Goal: Task Accomplishment & Management: Manage account settings

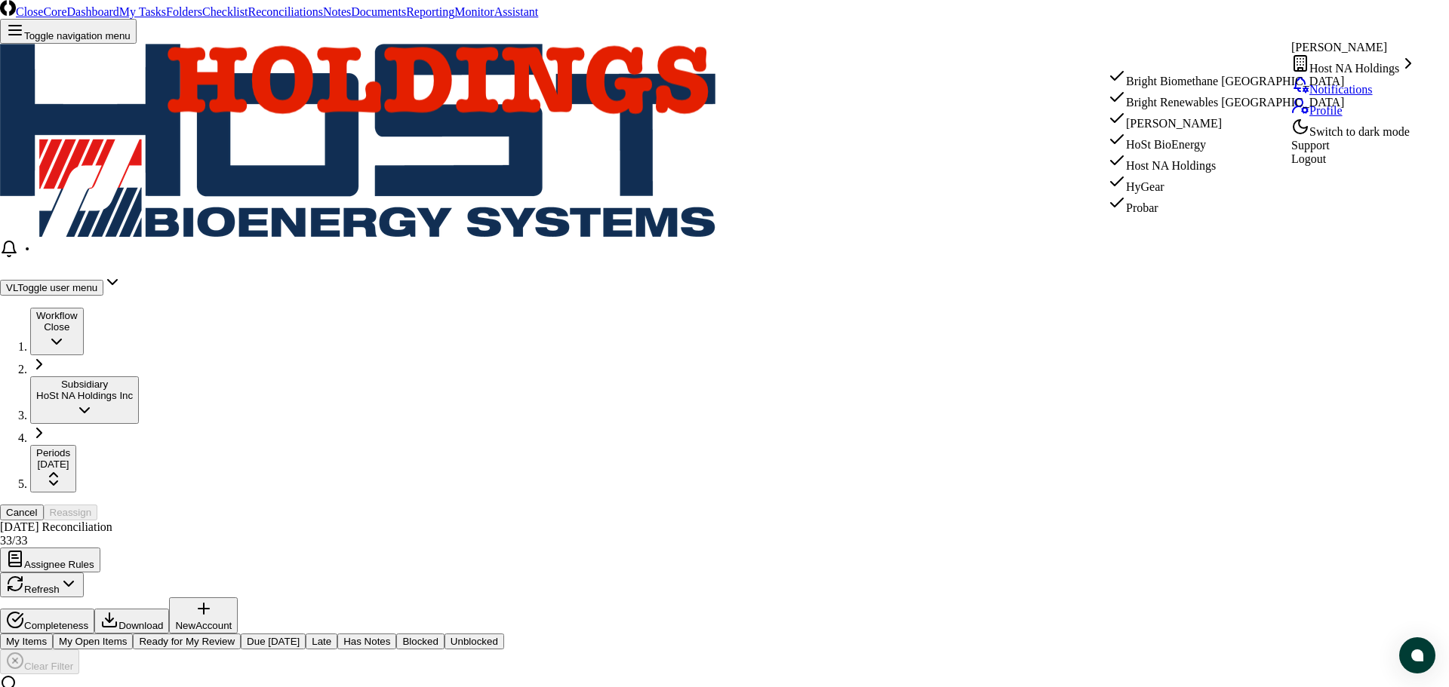
click at [1253, 73] on div "Bright Biomethane [GEOGRAPHIC_DATA]" at bounding box center [1226, 77] width 236 height 21
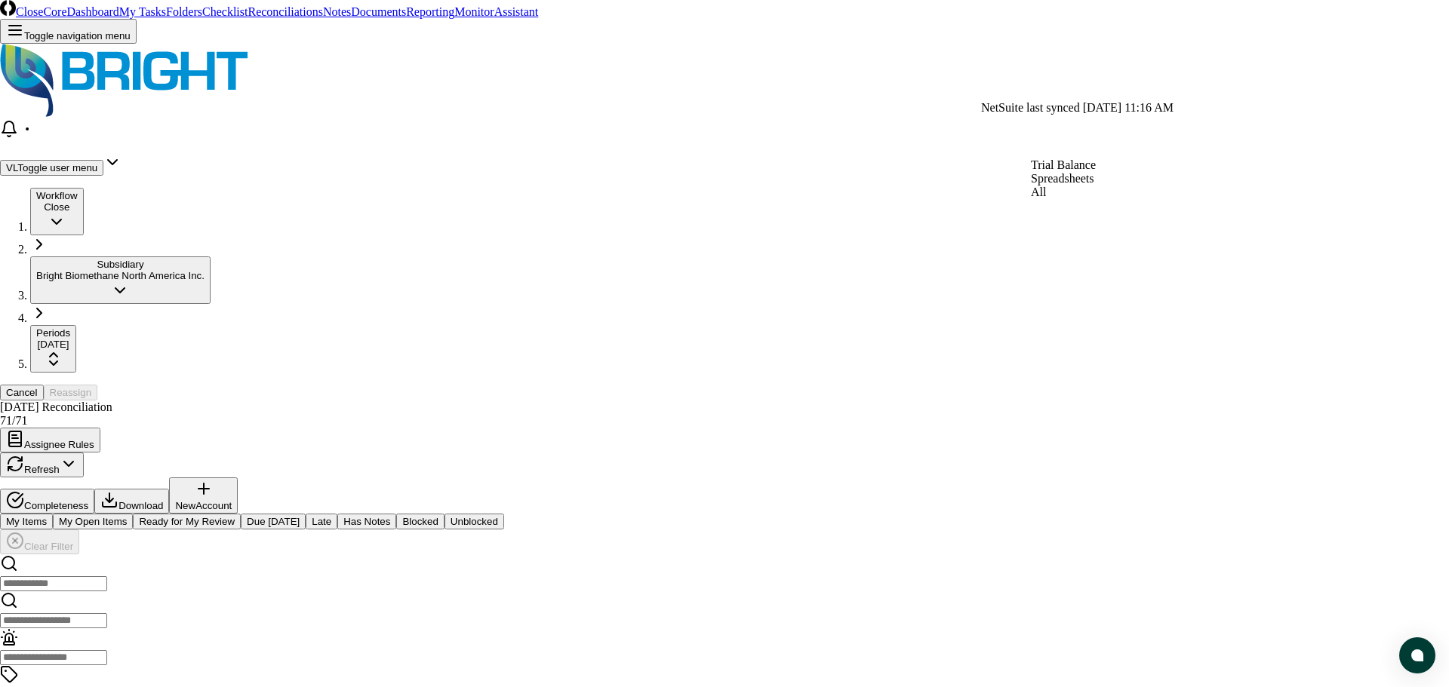
click at [1090, 199] on div "All" at bounding box center [1063, 193] width 65 height 14
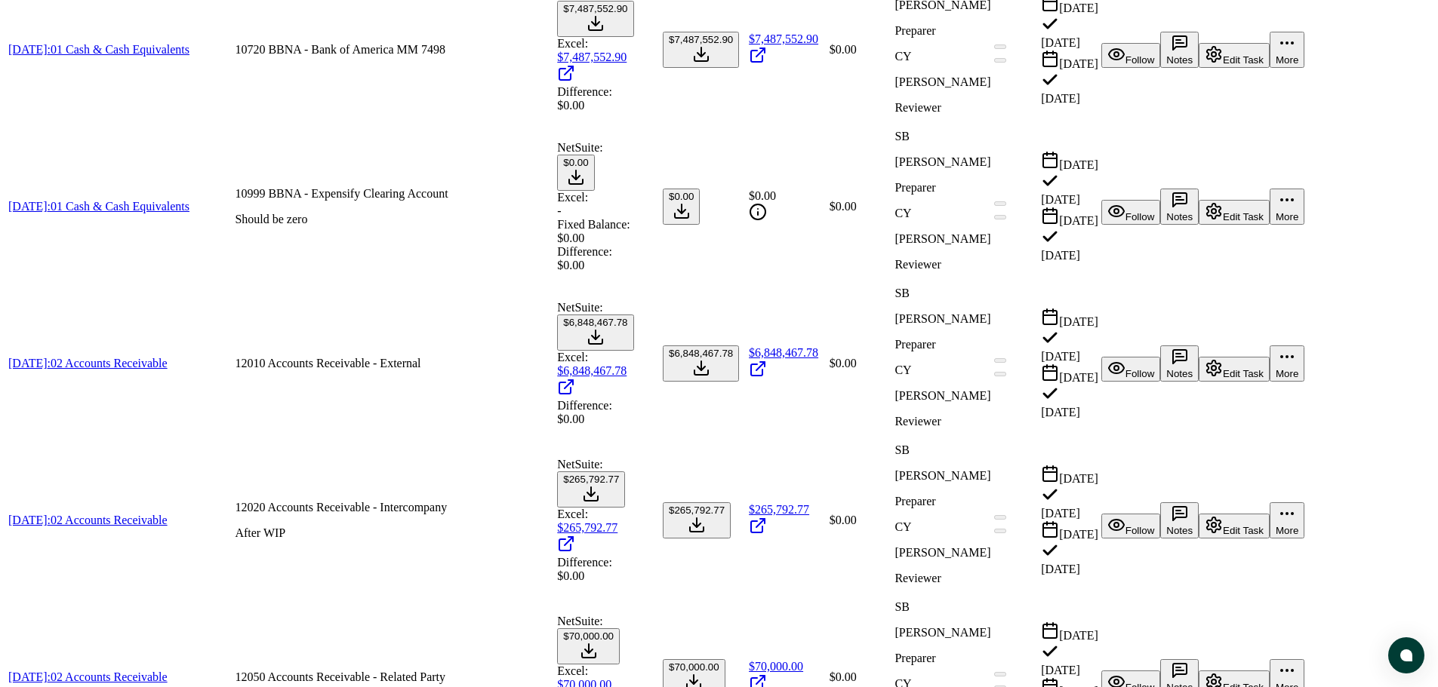
scroll to position [2619, 0]
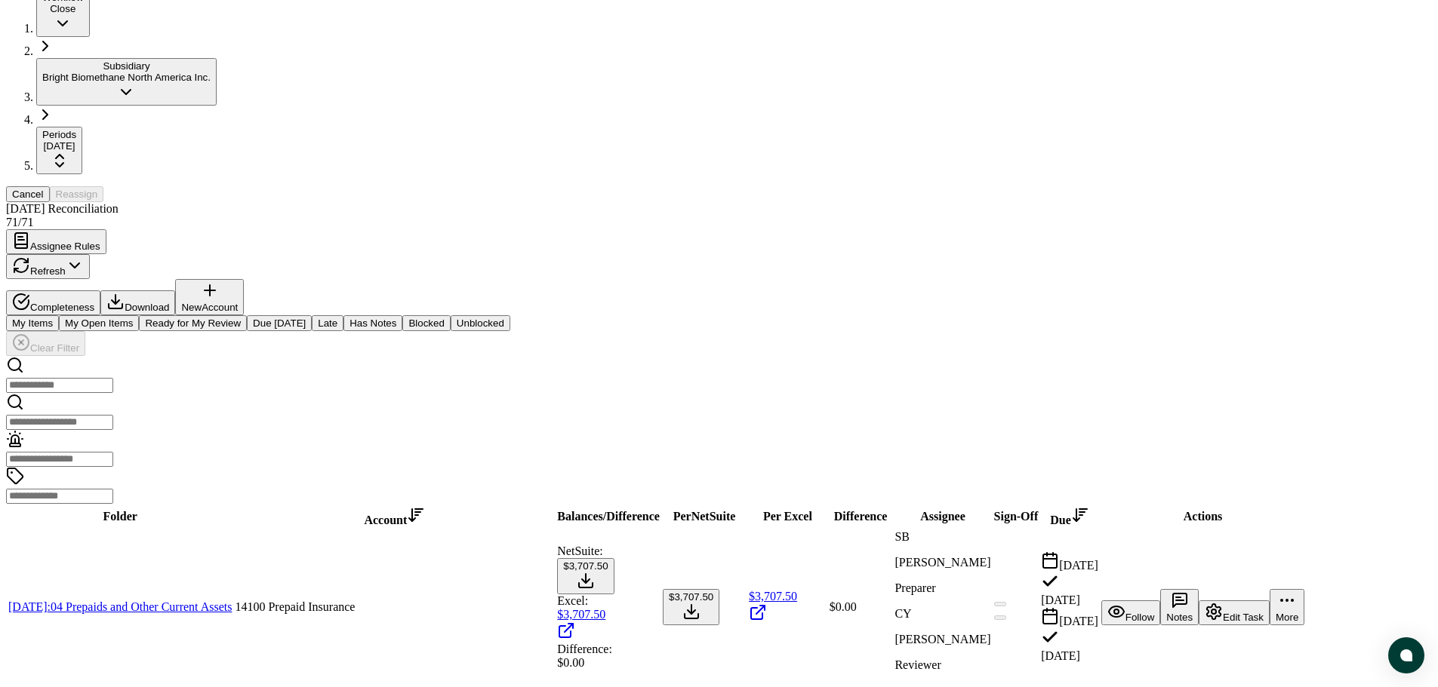
scroll to position [0, 0]
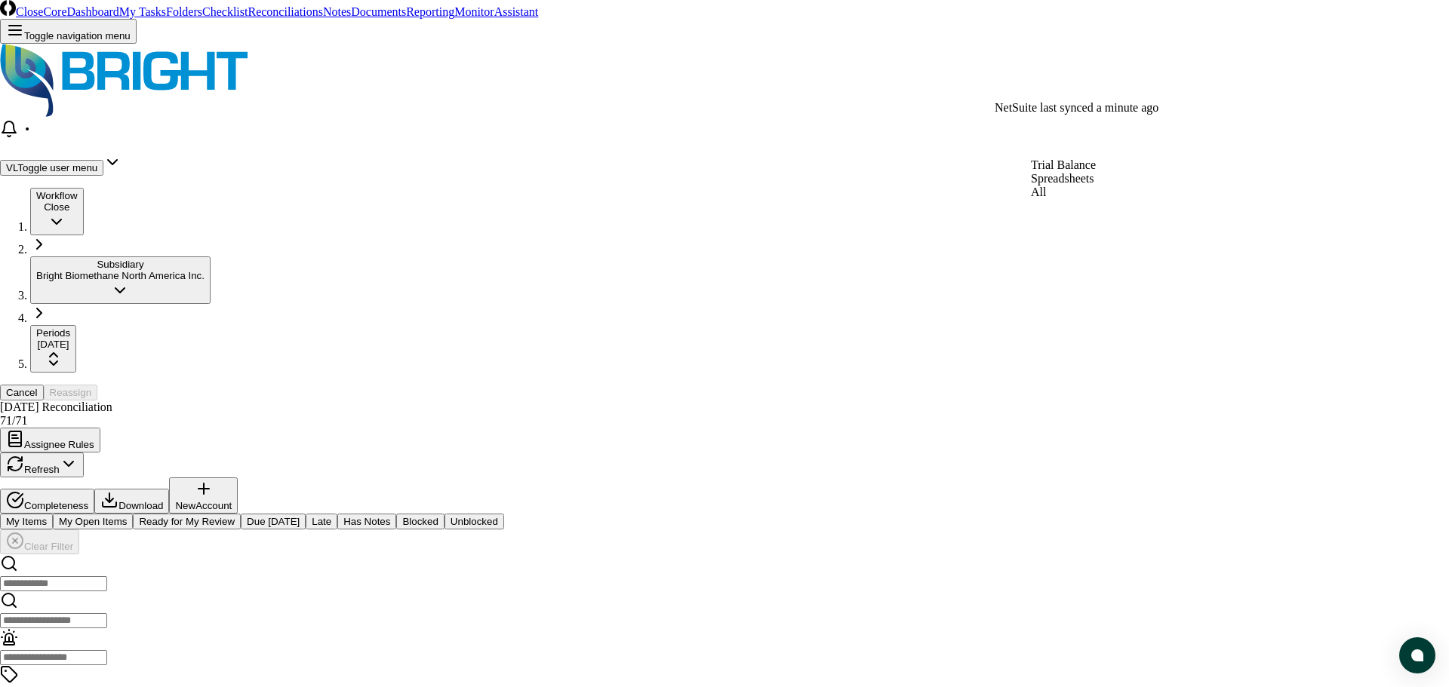
click at [1075, 199] on div "All" at bounding box center [1063, 193] width 65 height 14
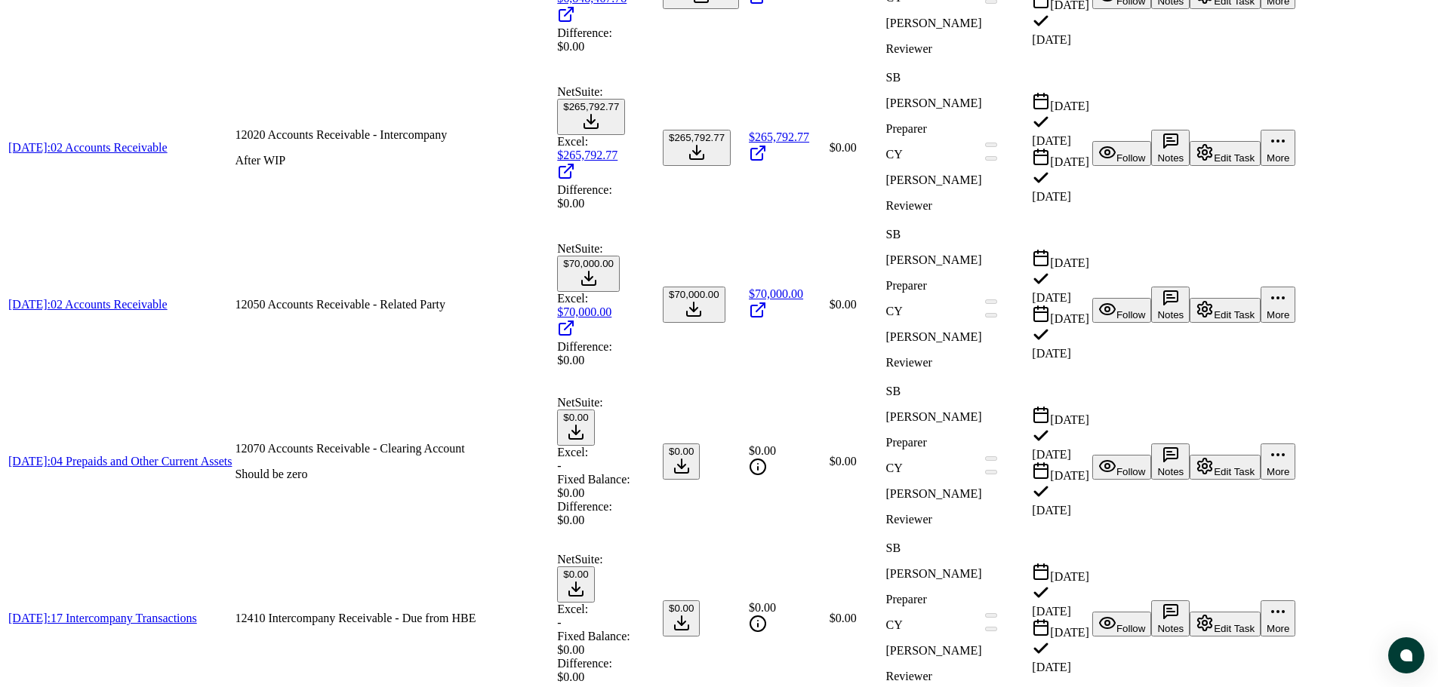
scroll to position [3072, 0]
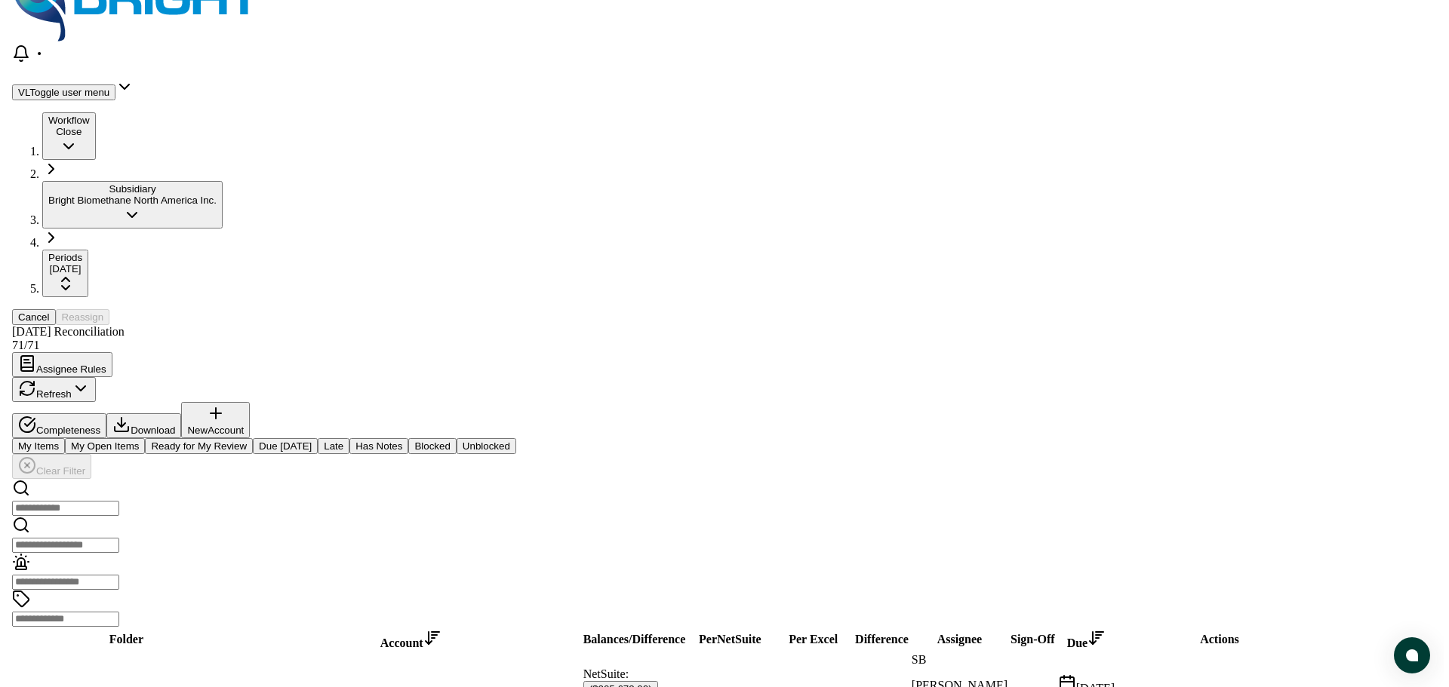
scroll to position [68, 0]
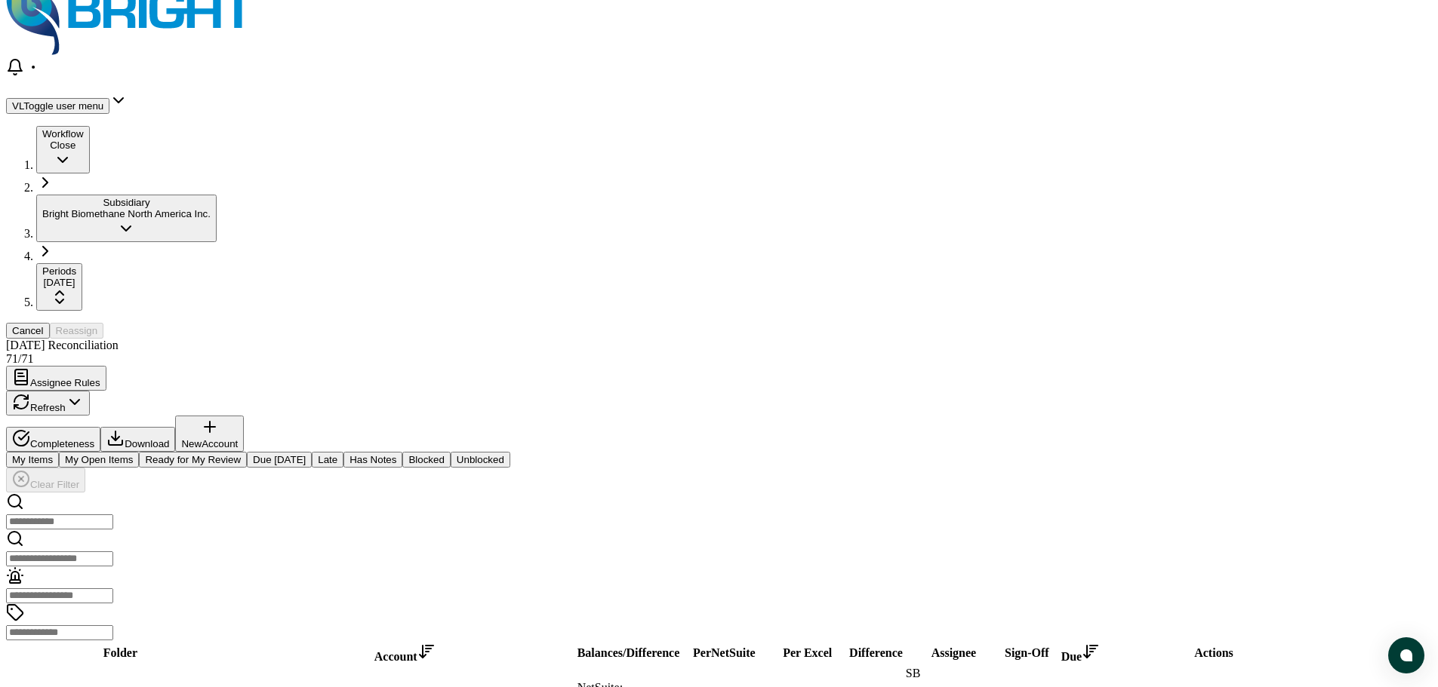
click at [1419, 24] on header "CloseCore Dashboard My Tasks Folders Checklist Reconciliations Notes Documents …" at bounding box center [718, 26] width 1425 height 176
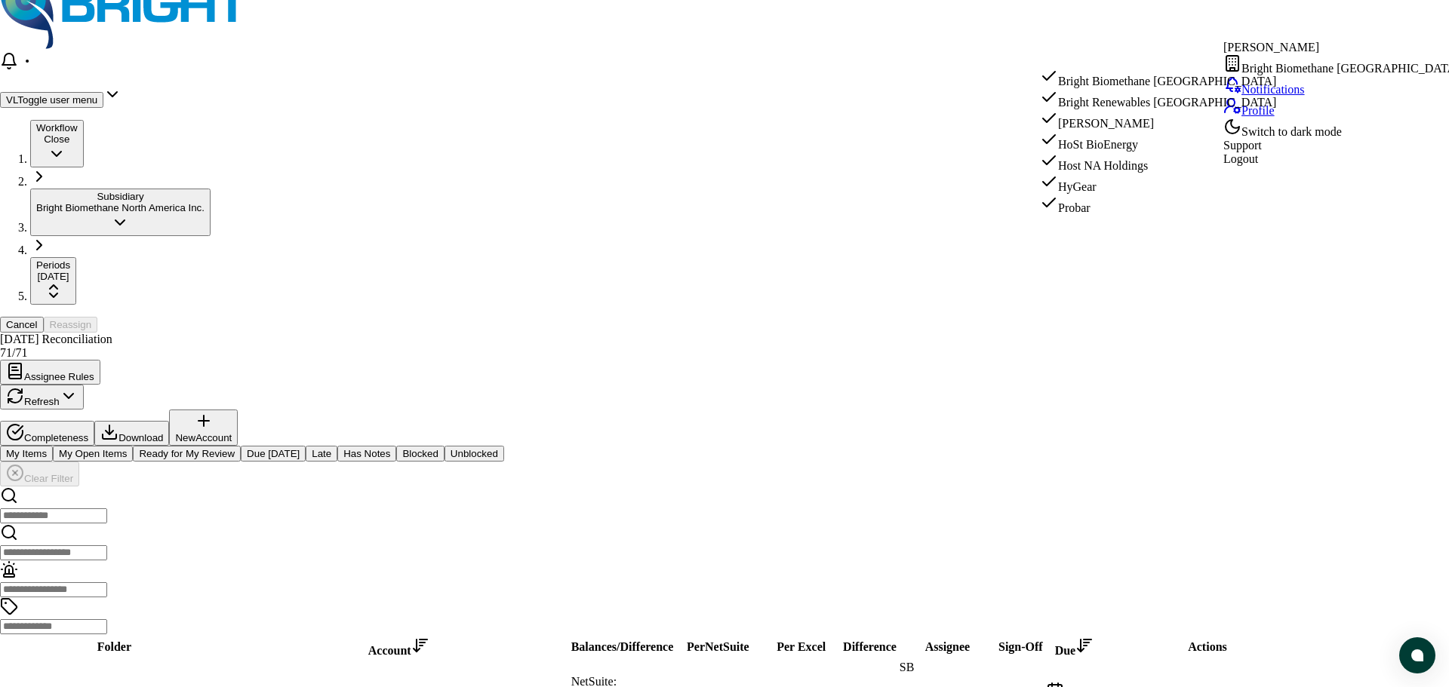
click at [1162, 102] on span "Bright Renewables [GEOGRAPHIC_DATA]" at bounding box center [1167, 102] width 218 height 13
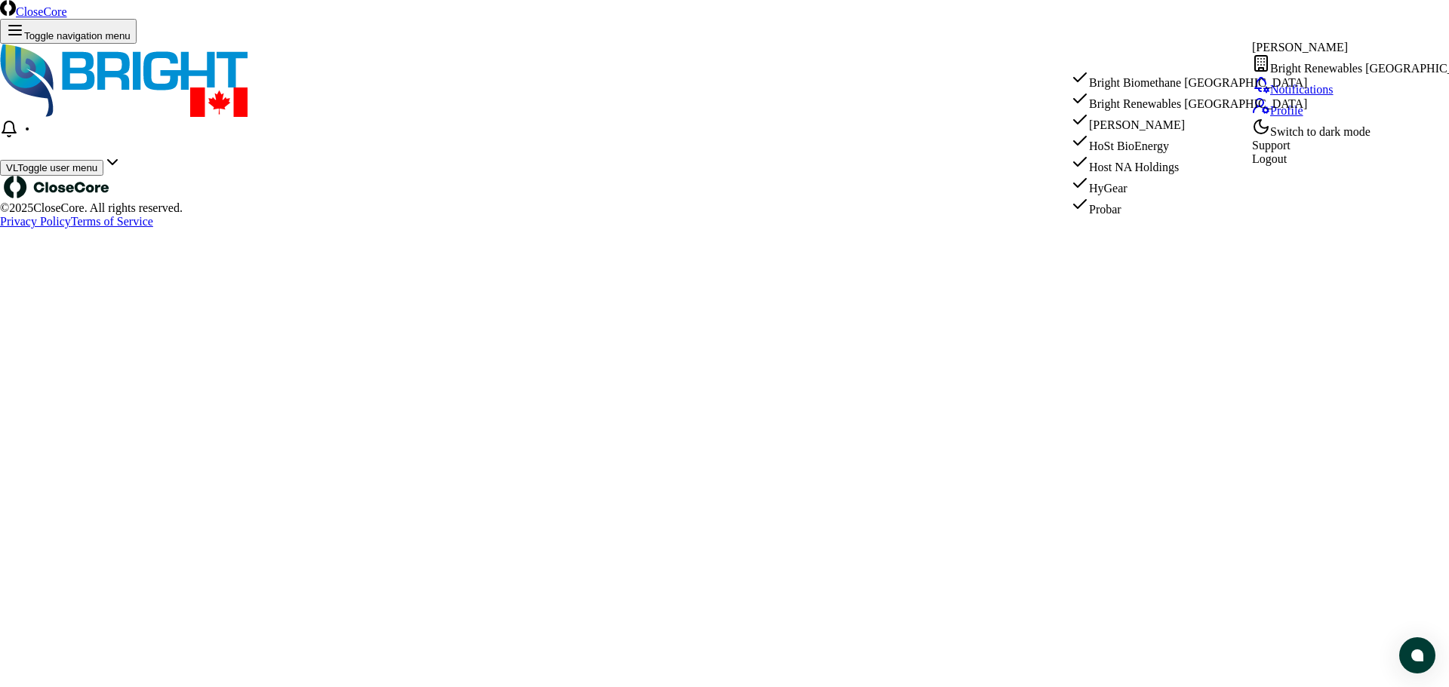
scroll to position [0, 0]
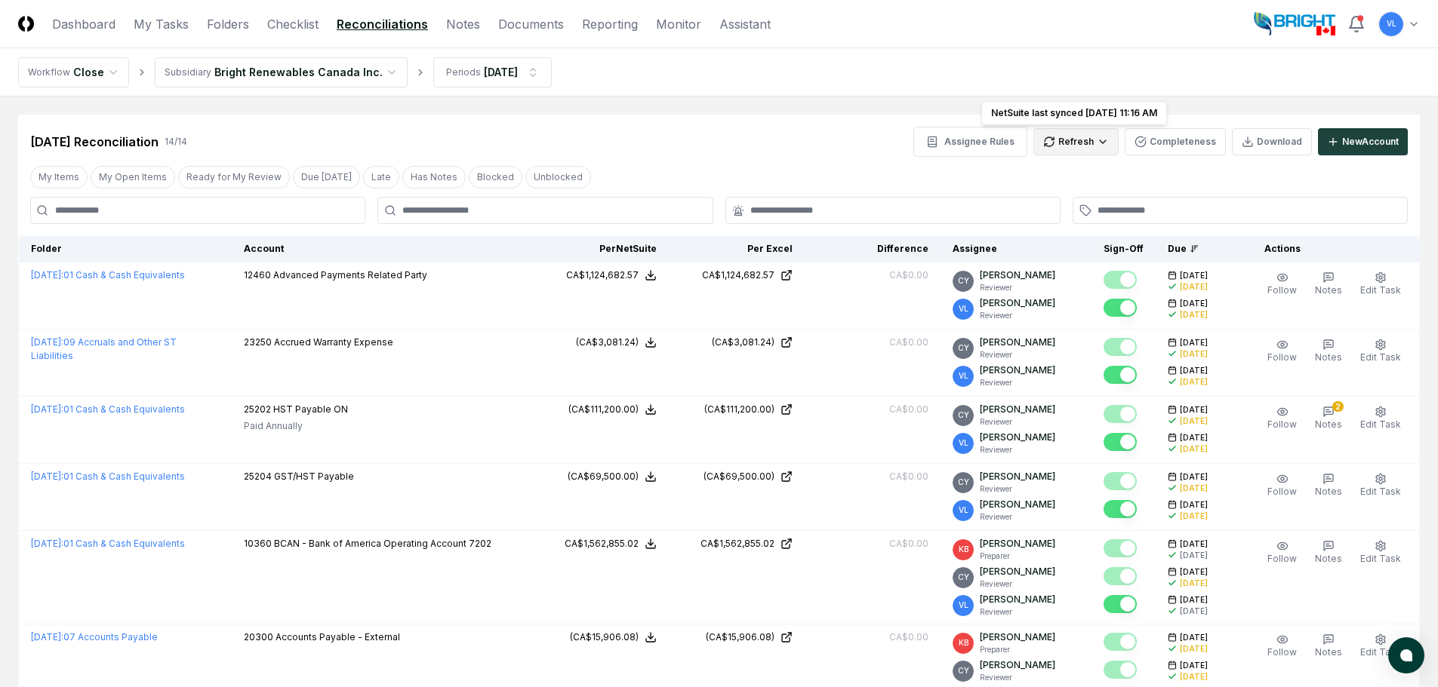
click at [1066, 152] on html "CloseCore Dashboard My Tasks Folders Checklist Reconciliations Notes Documents …" at bounding box center [719, 682] width 1438 height 1364
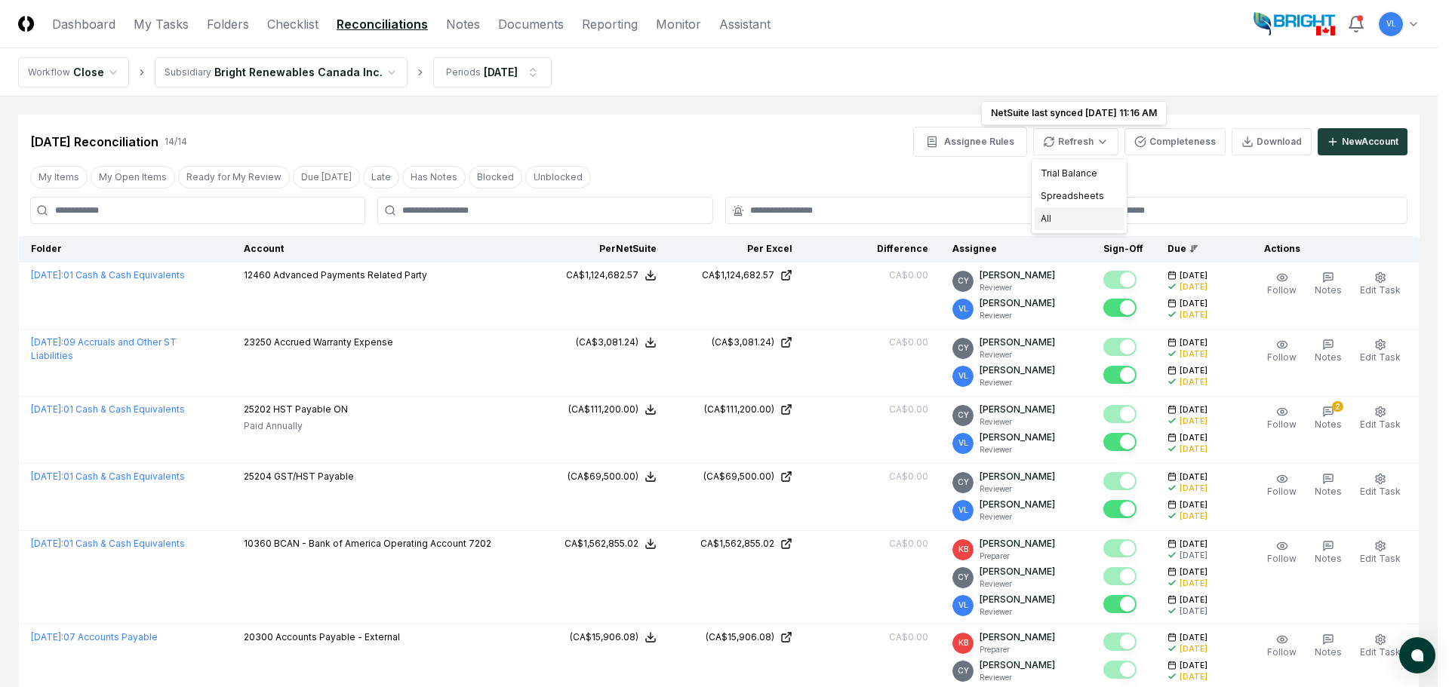
click at [1068, 215] on div "All" at bounding box center [1079, 219] width 89 height 23
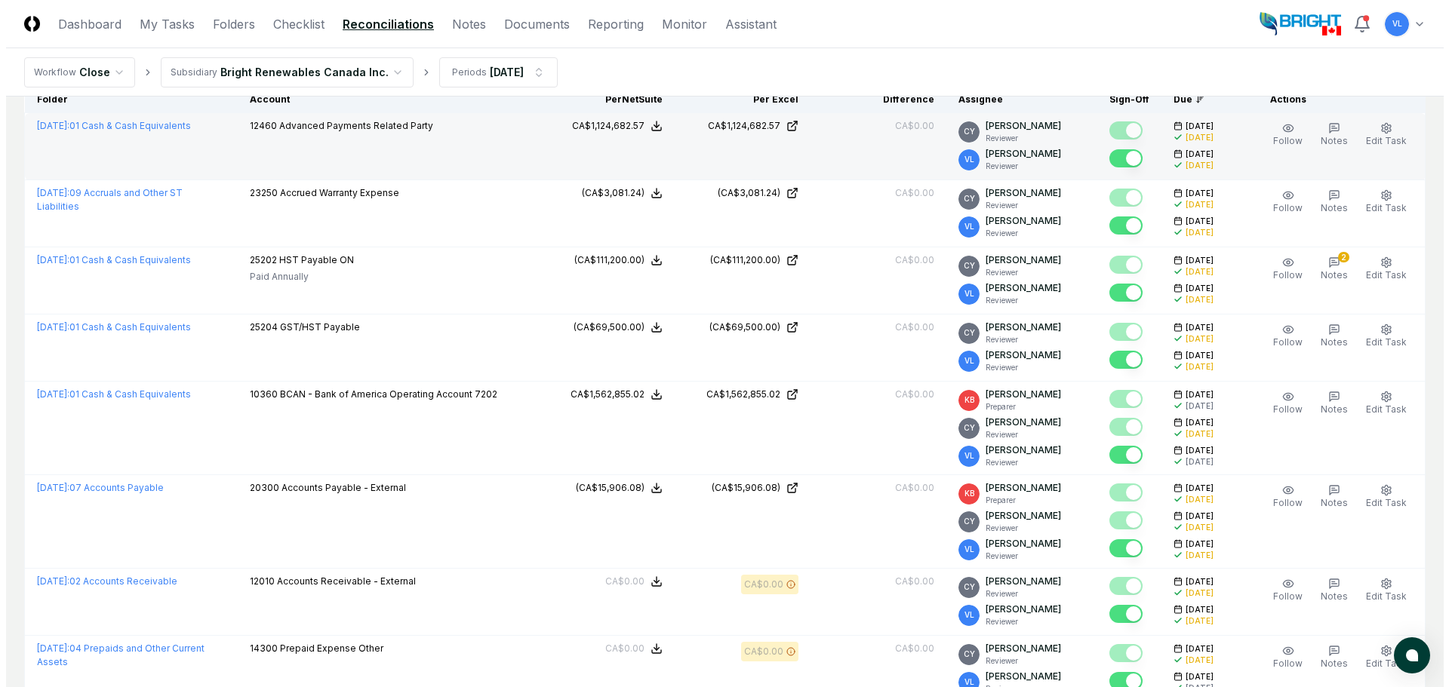
scroll to position [149, 0]
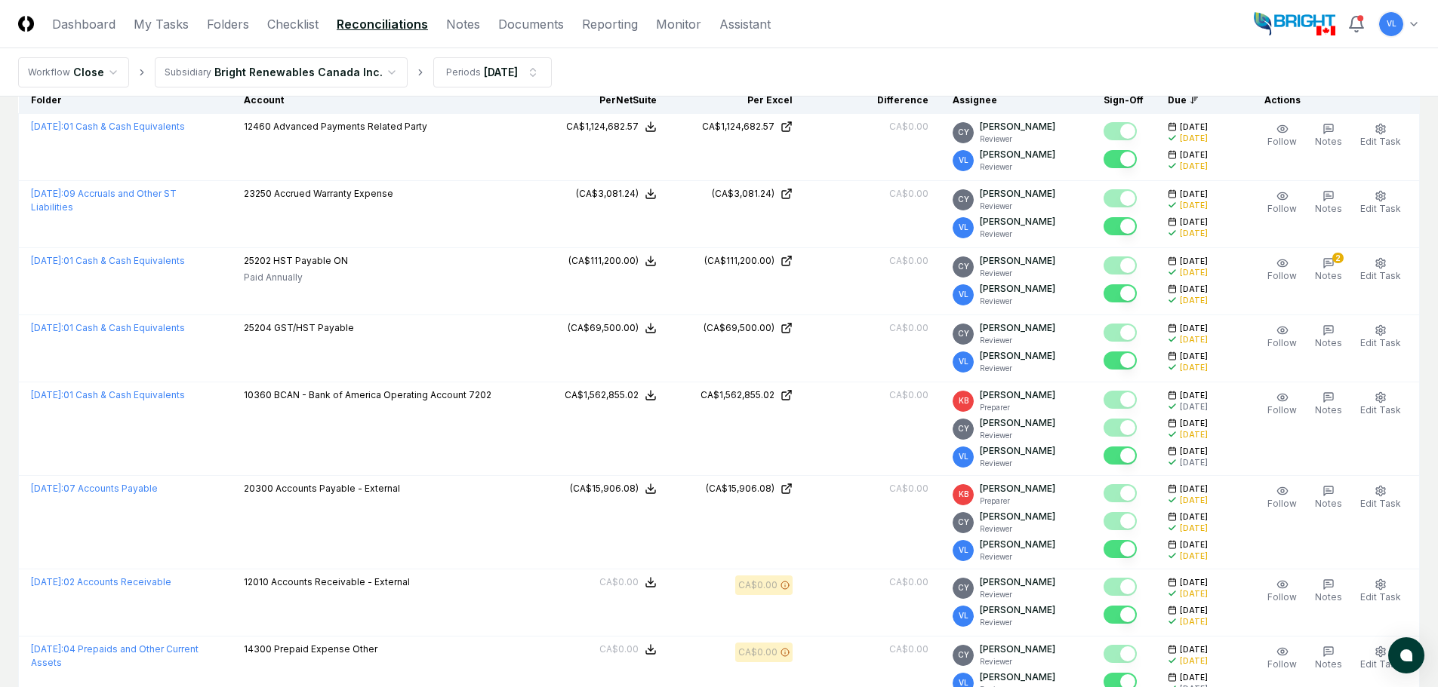
click at [1413, 21] on html "CloseCore Dashboard My Tasks Folders Checklist Reconciliations Notes Documents …" at bounding box center [719, 533] width 1438 height 1364
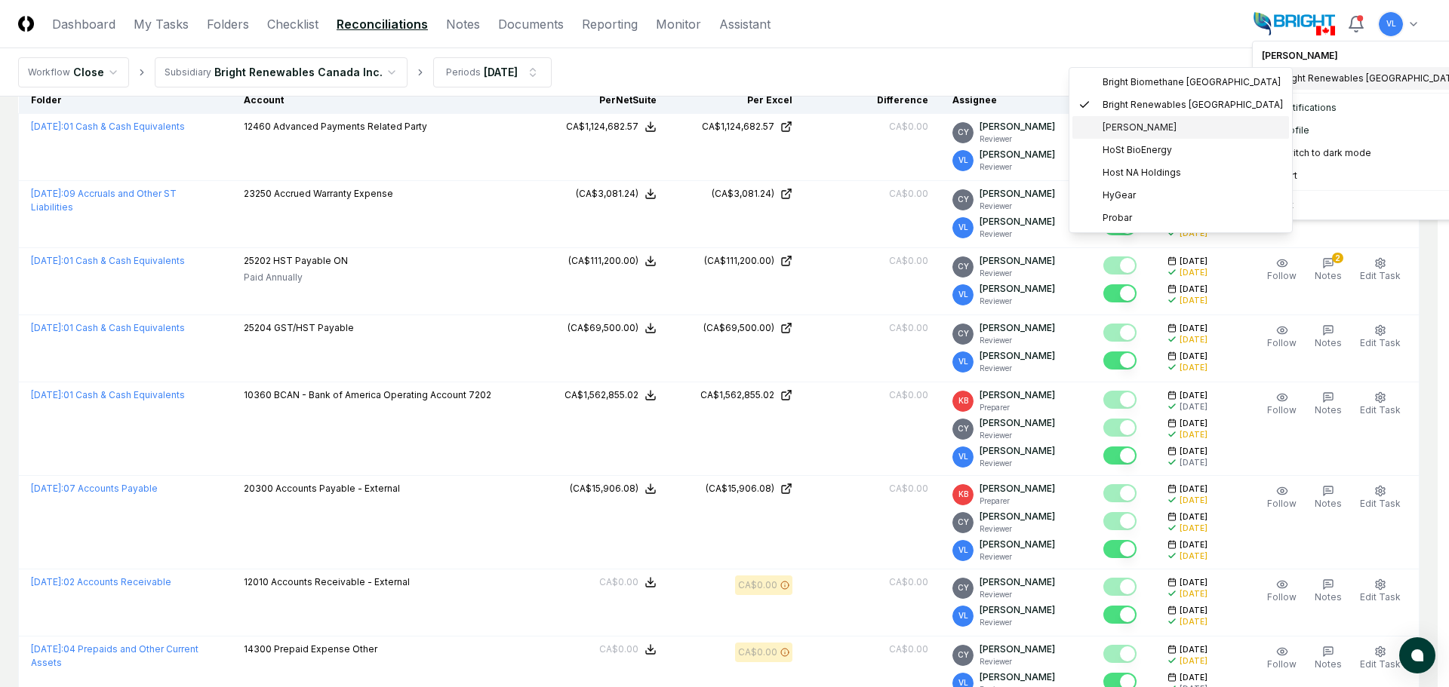
click at [1167, 121] on span "[PERSON_NAME]" at bounding box center [1140, 128] width 74 height 14
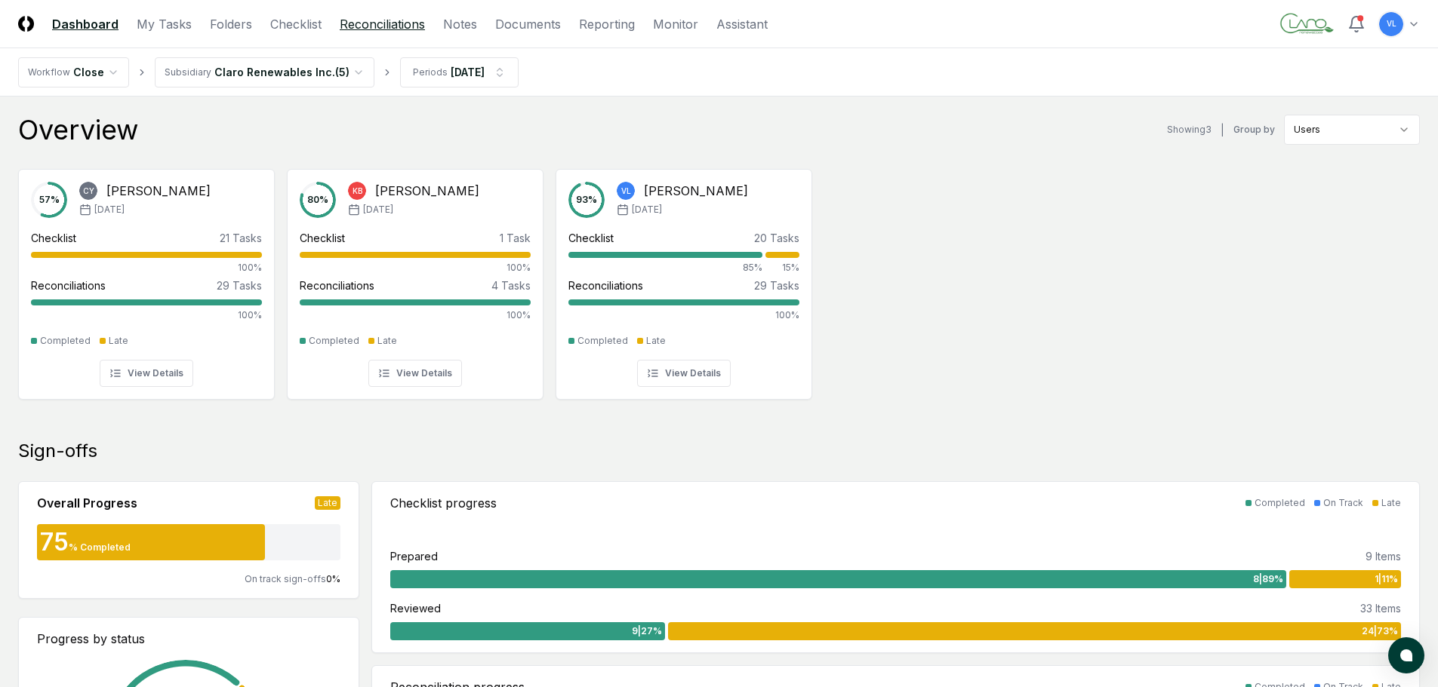
click at [381, 26] on link "Reconciliations" at bounding box center [382, 24] width 85 height 18
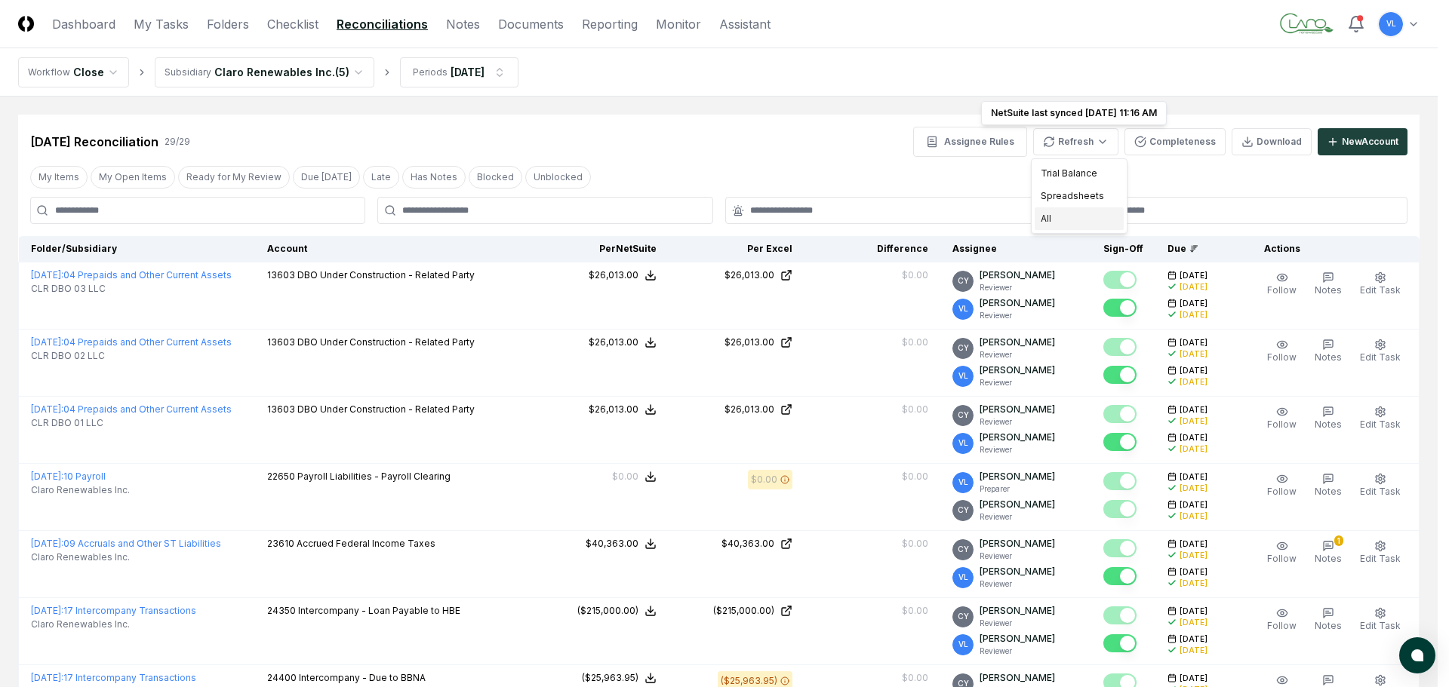
click at [1064, 221] on div "All" at bounding box center [1079, 219] width 89 height 23
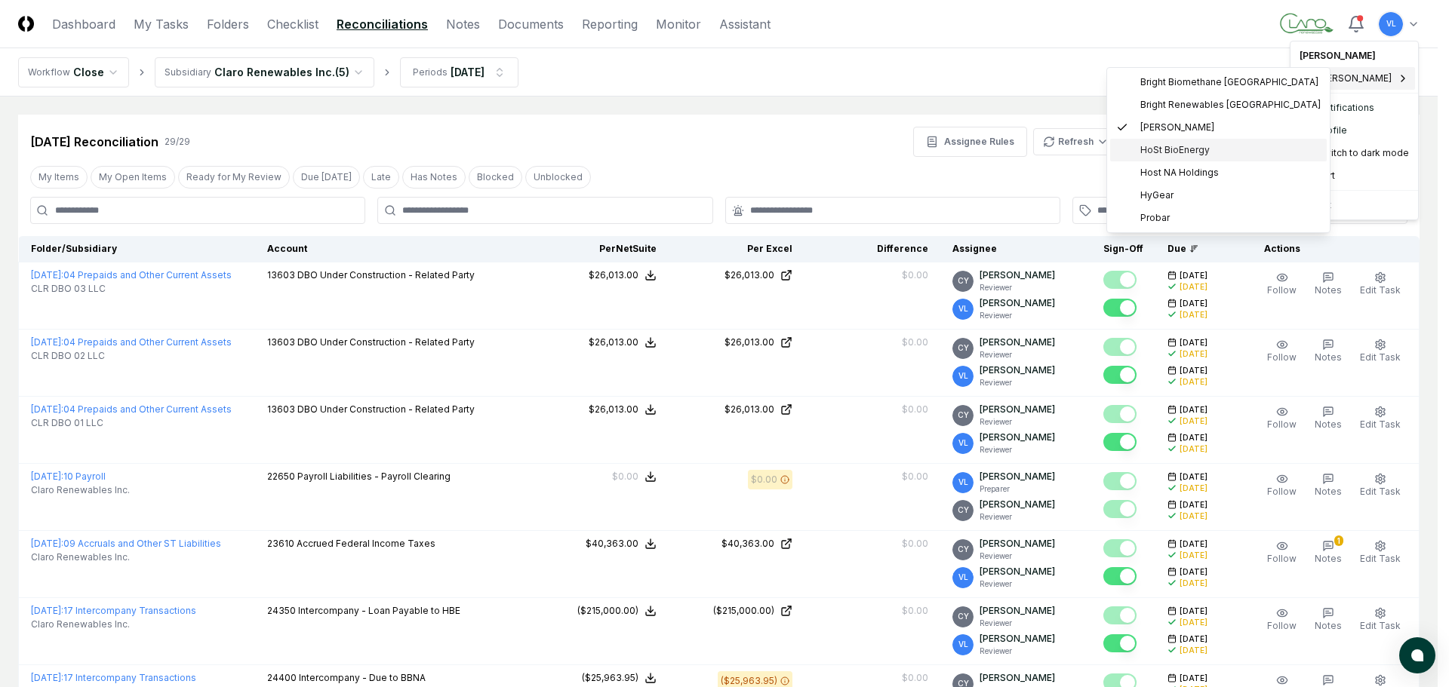
click at [1201, 153] on span "HoSt BioEnergy" at bounding box center [1174, 150] width 69 height 14
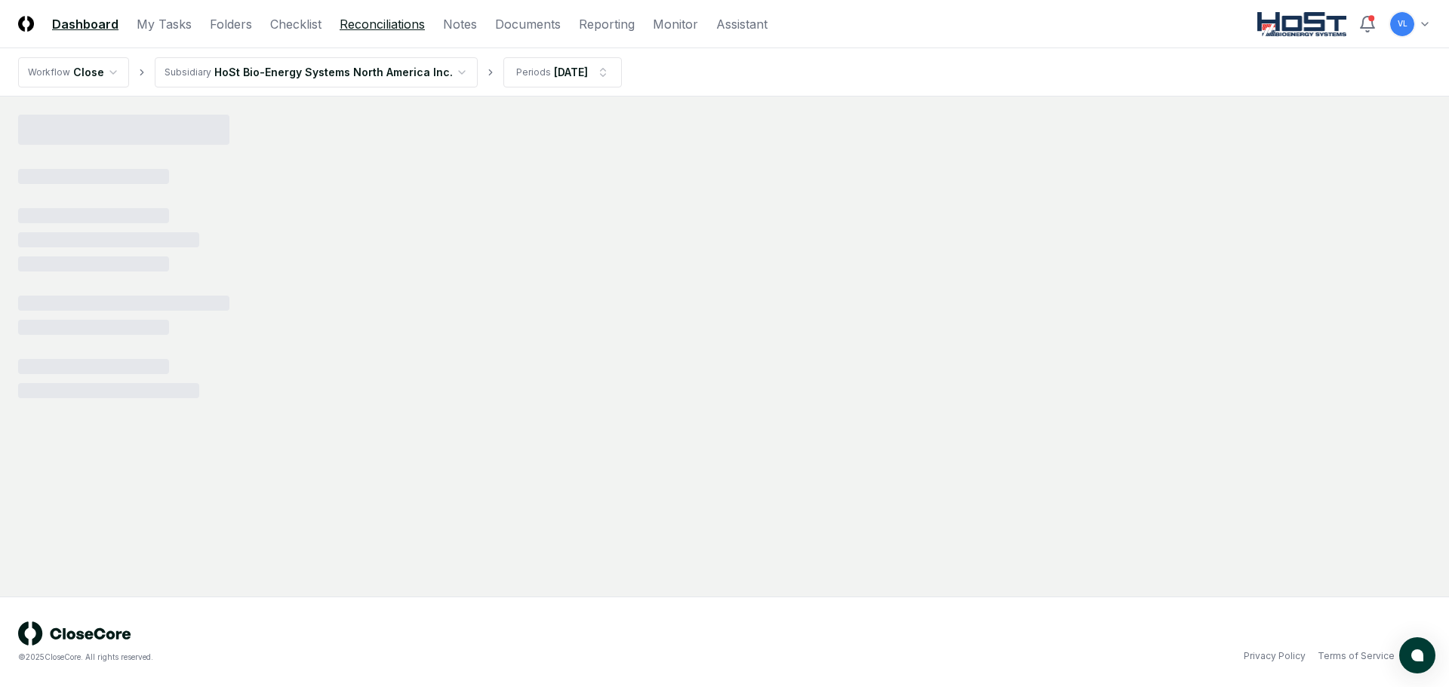
click at [375, 29] on link "Reconciliations" at bounding box center [382, 24] width 85 height 18
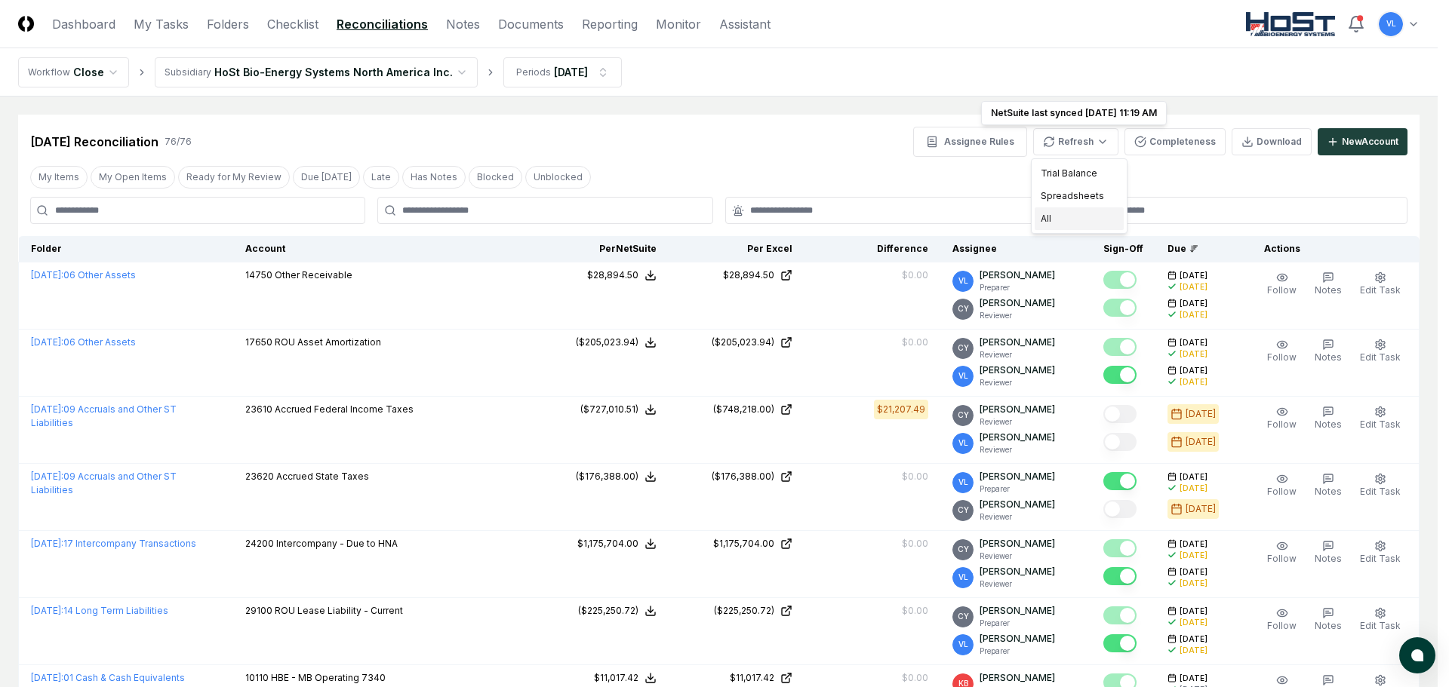
click at [1084, 220] on div "All" at bounding box center [1079, 219] width 89 height 23
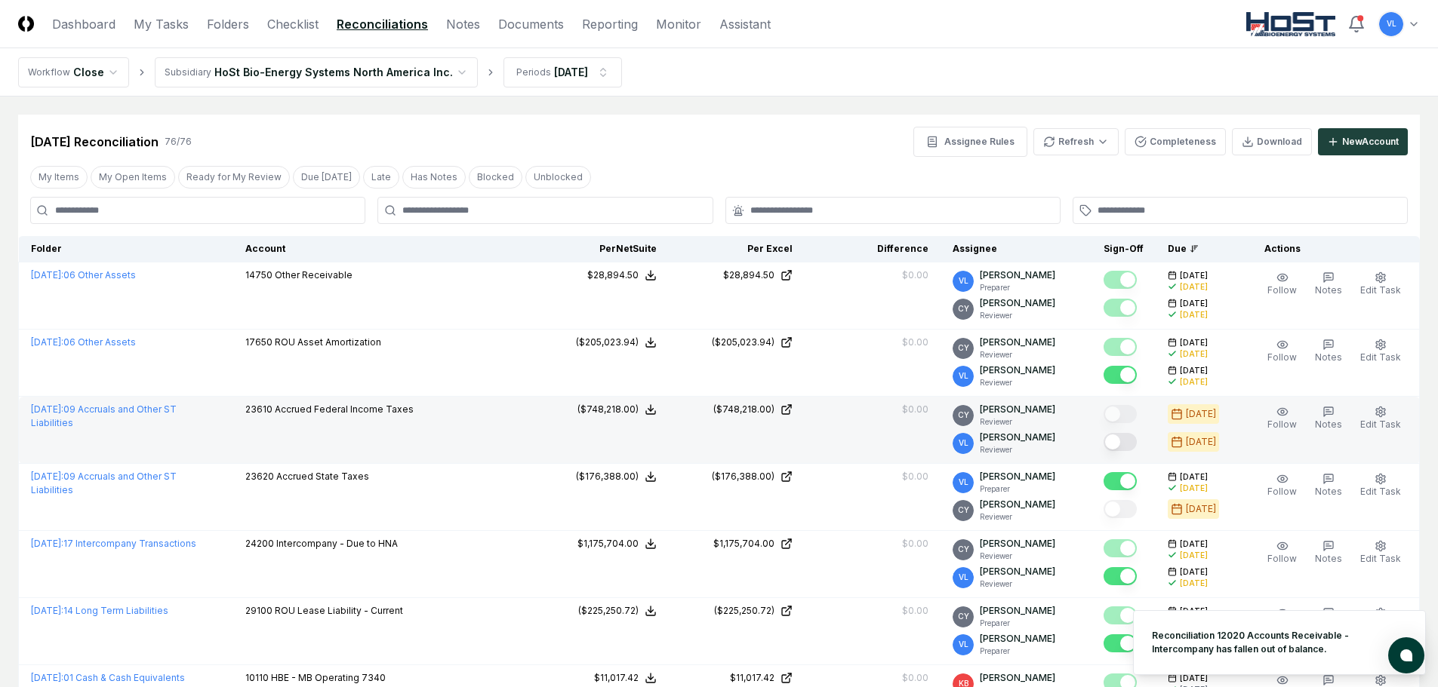
click at [1121, 444] on button "Mark complete" at bounding box center [1119, 442] width 33 height 18
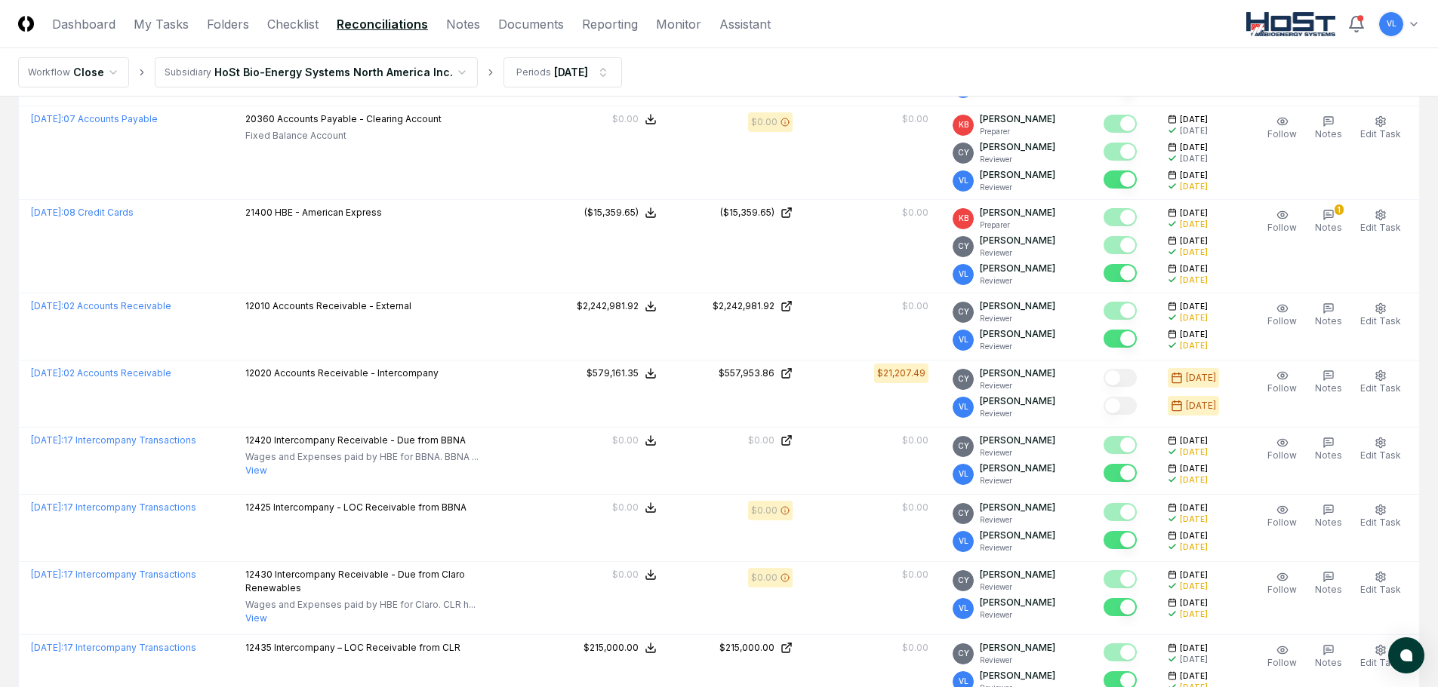
scroll to position [1056, 0]
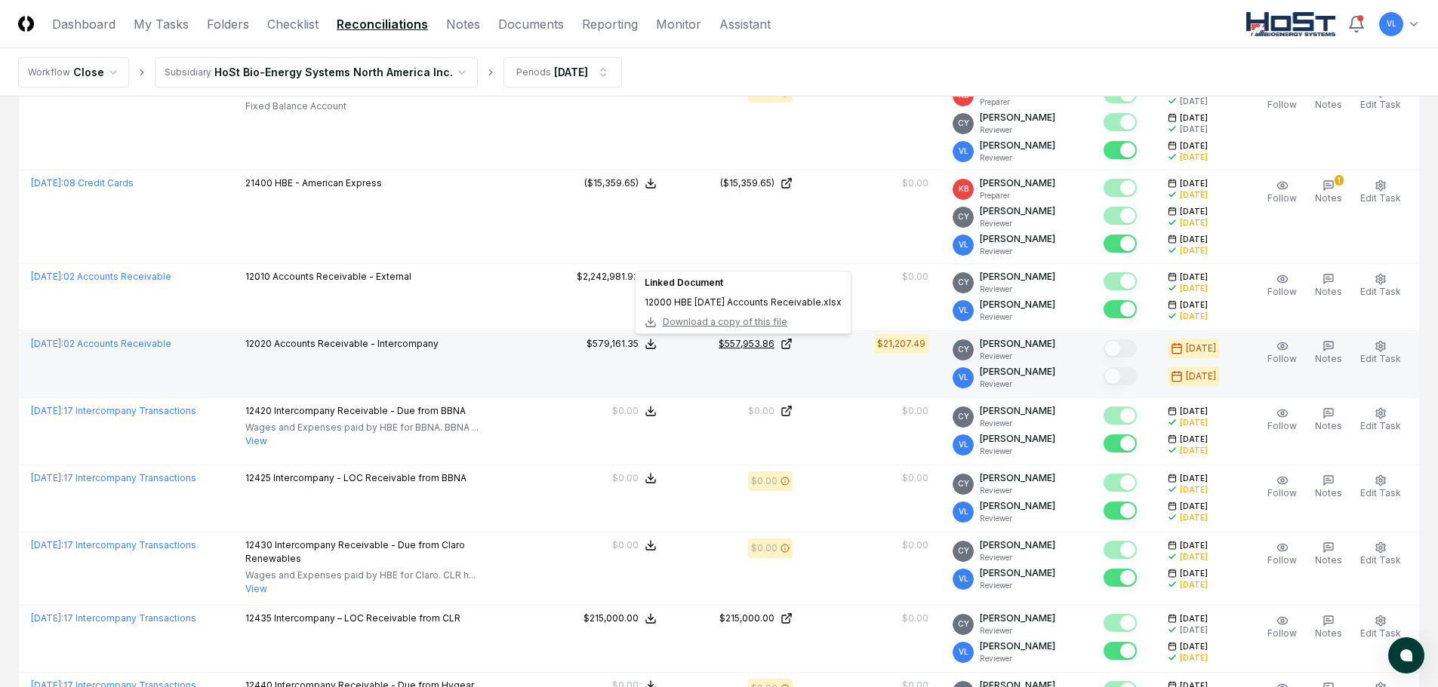
click at [791, 343] on icon at bounding box center [786, 344] width 12 height 12
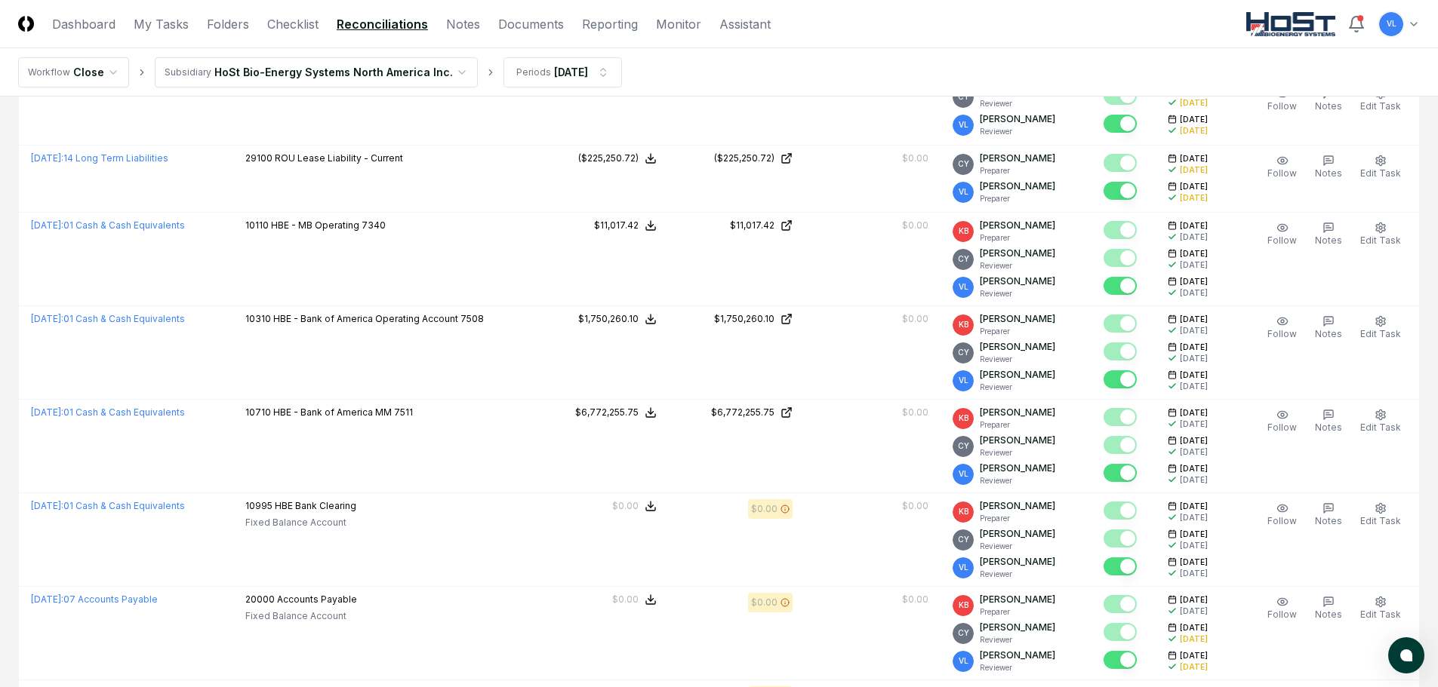
scroll to position [0, 0]
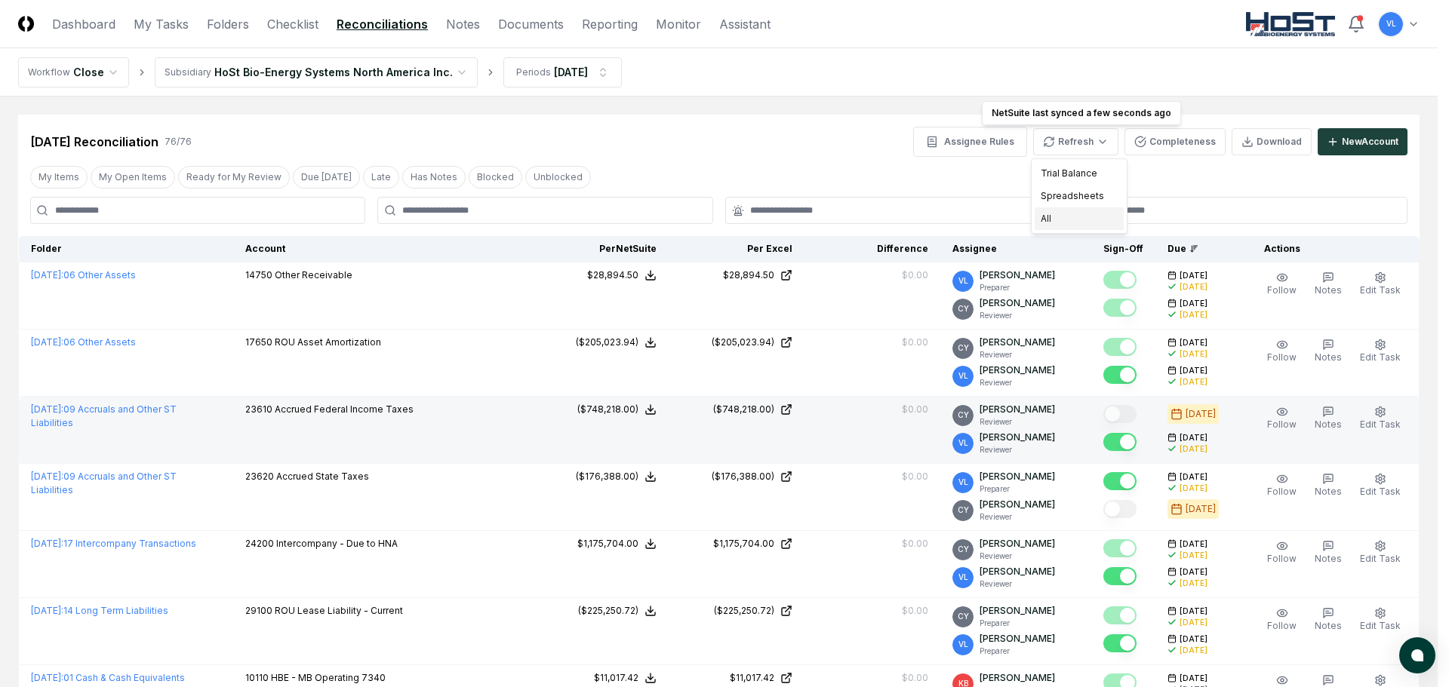
click at [1072, 217] on div "All" at bounding box center [1079, 219] width 89 height 23
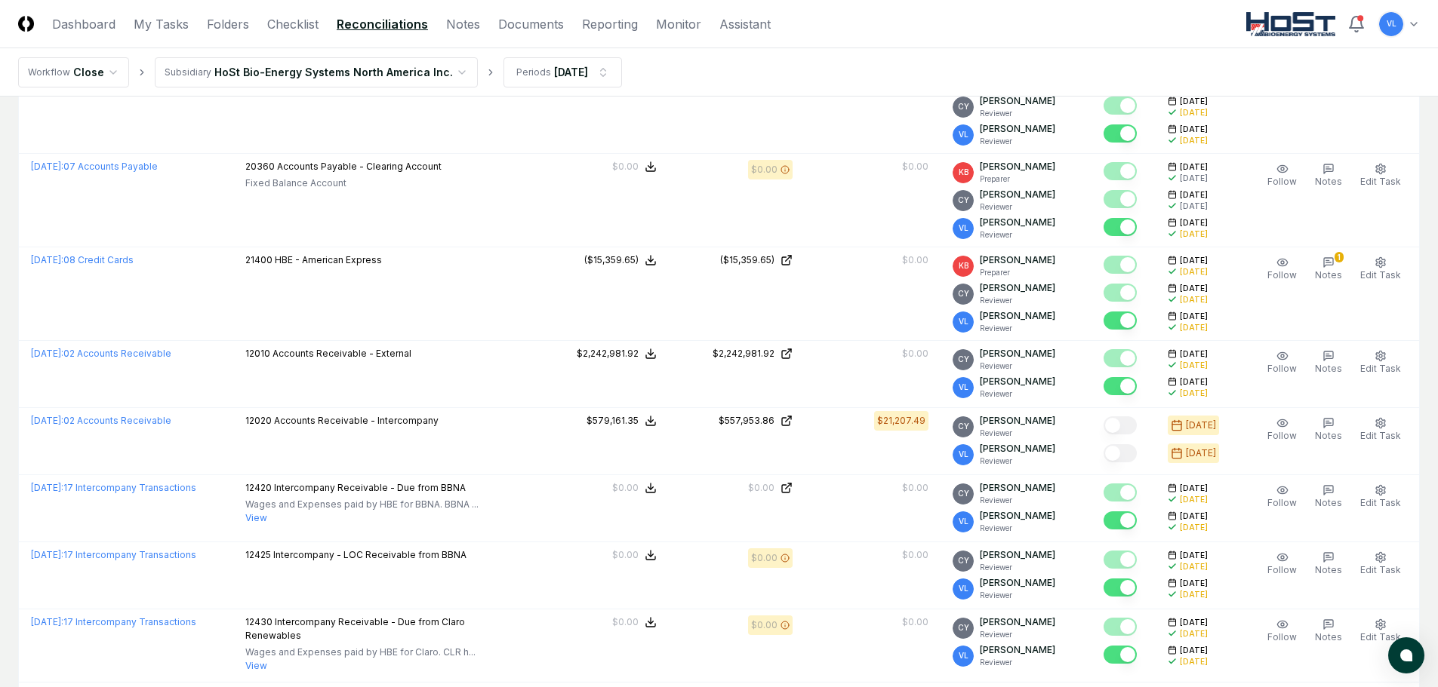
scroll to position [981, 0]
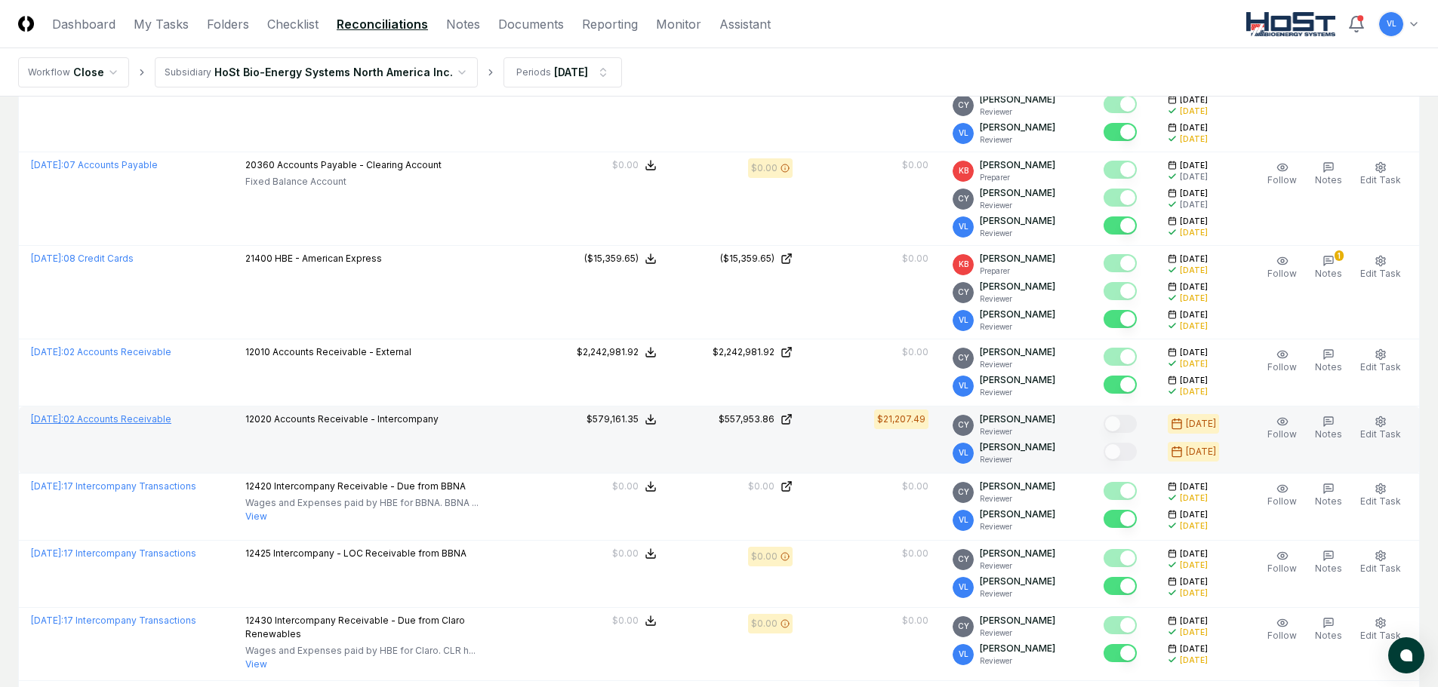
click at [118, 418] on link "July 2025 : 02 Accounts Receivable" at bounding box center [101, 419] width 140 height 11
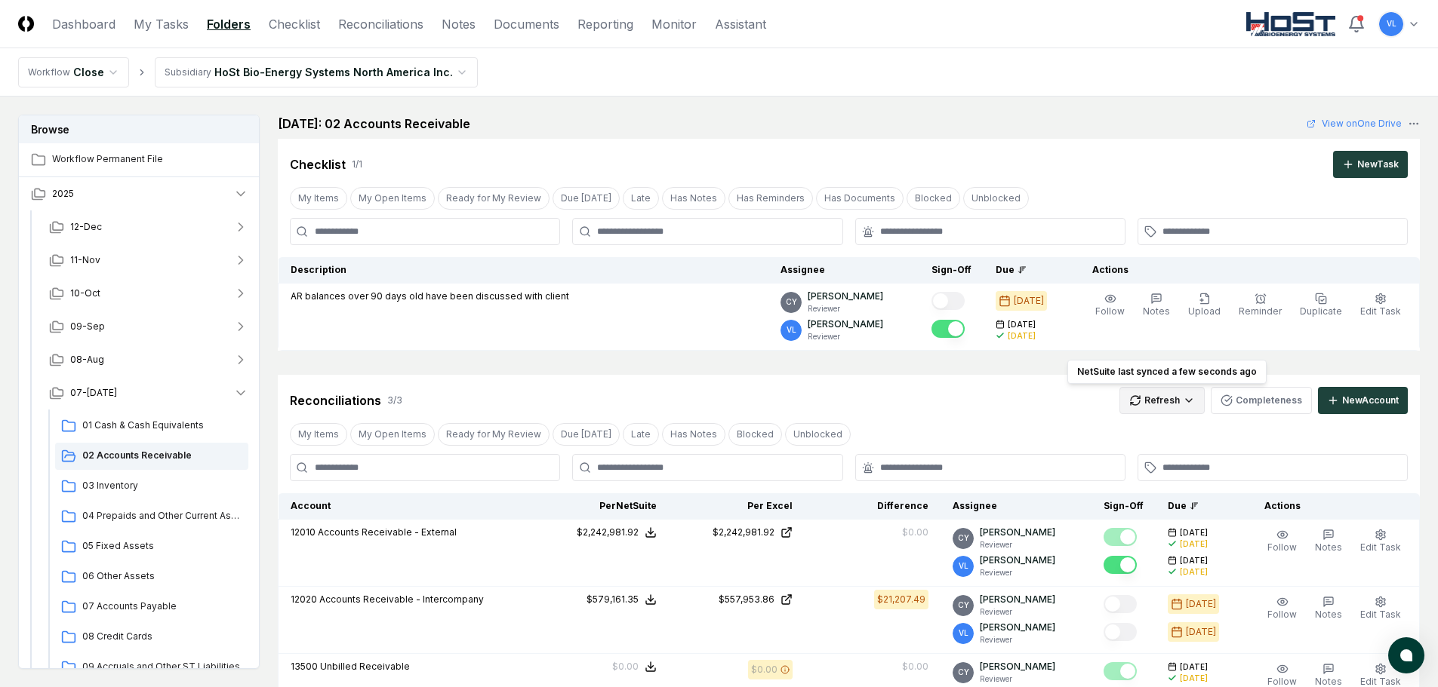
click at [1167, 399] on html "CloseCore Dashboard My Tasks Folders Checklist Reconciliations Notes Documents …" at bounding box center [719, 486] width 1438 height 972
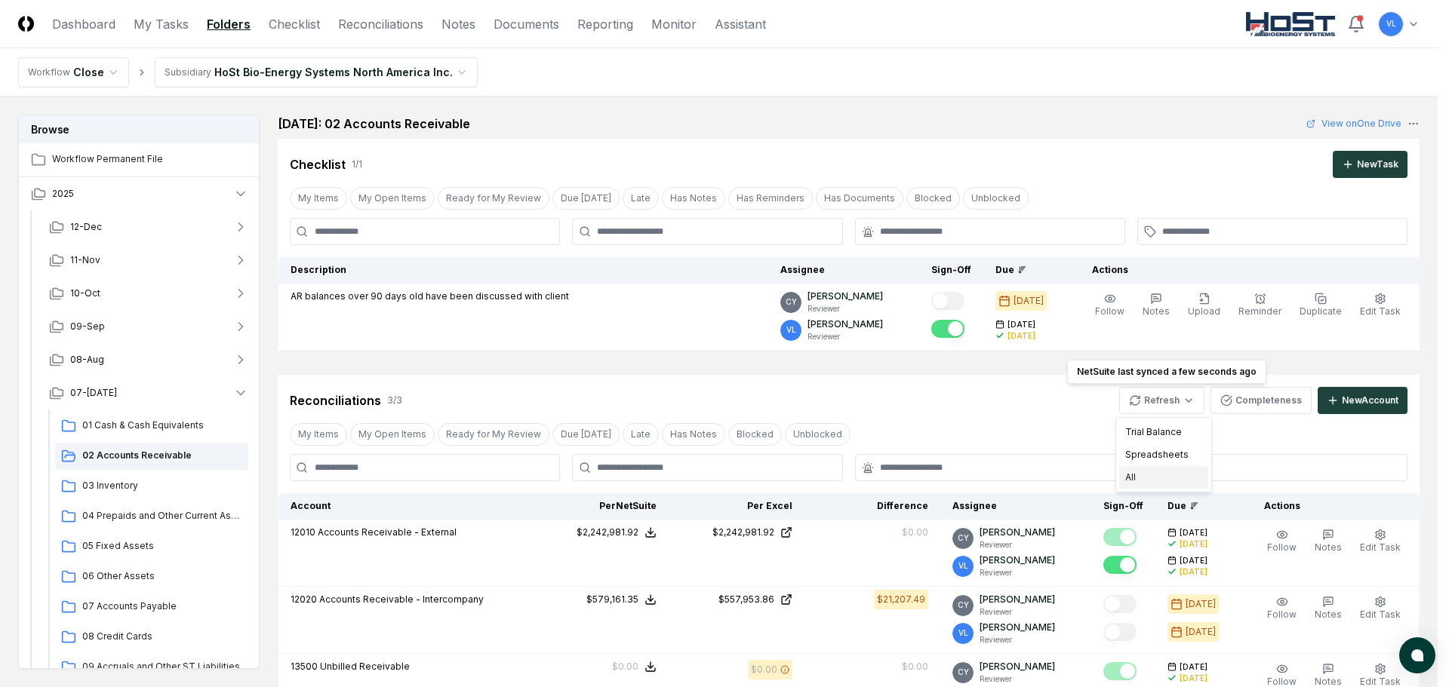
click at [1144, 479] on div "All" at bounding box center [1163, 477] width 89 height 23
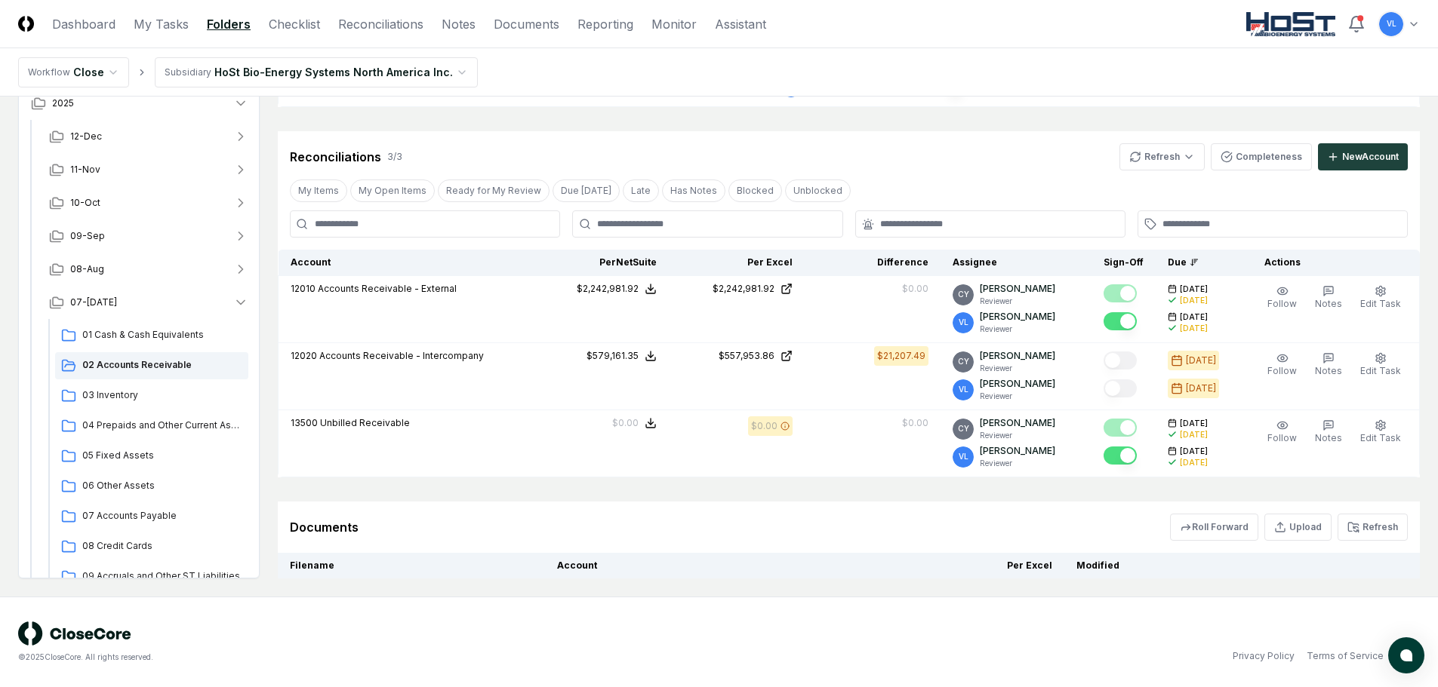
scroll to position [284, 0]
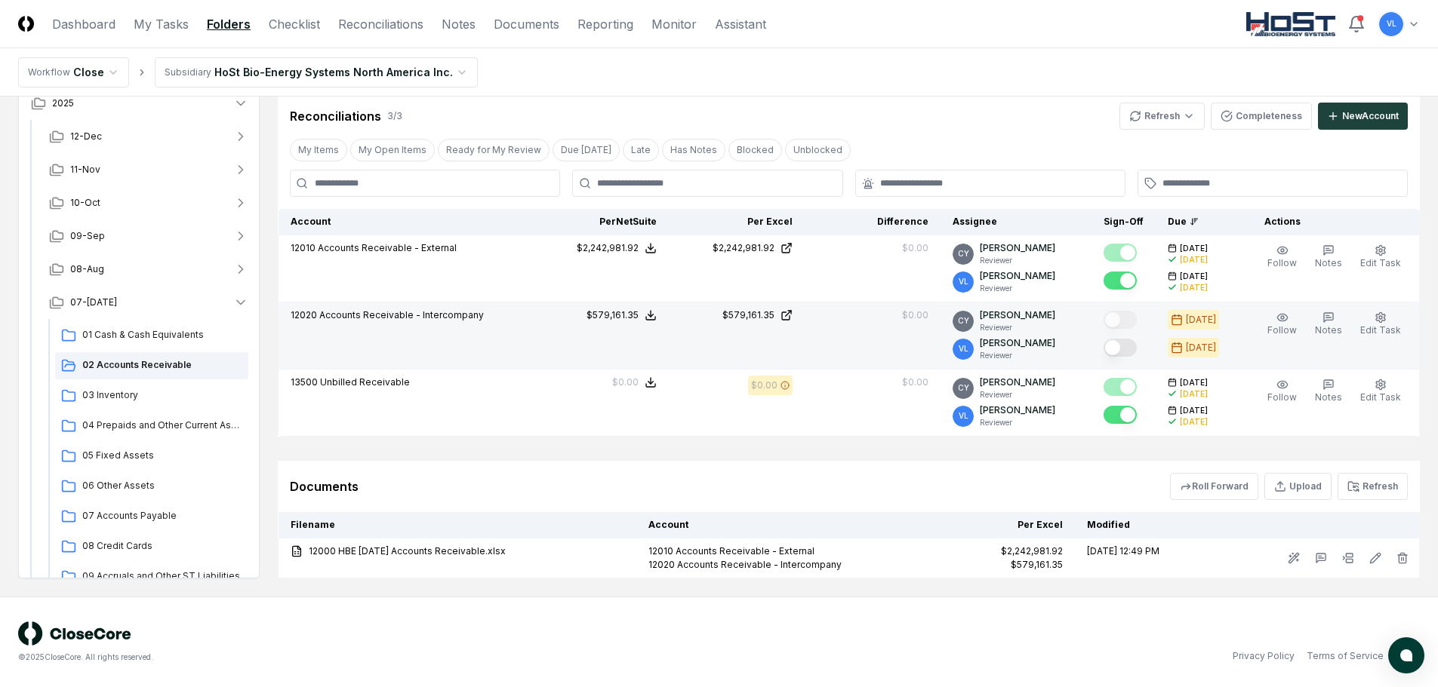
click at [1123, 353] on button "Mark complete" at bounding box center [1119, 348] width 33 height 18
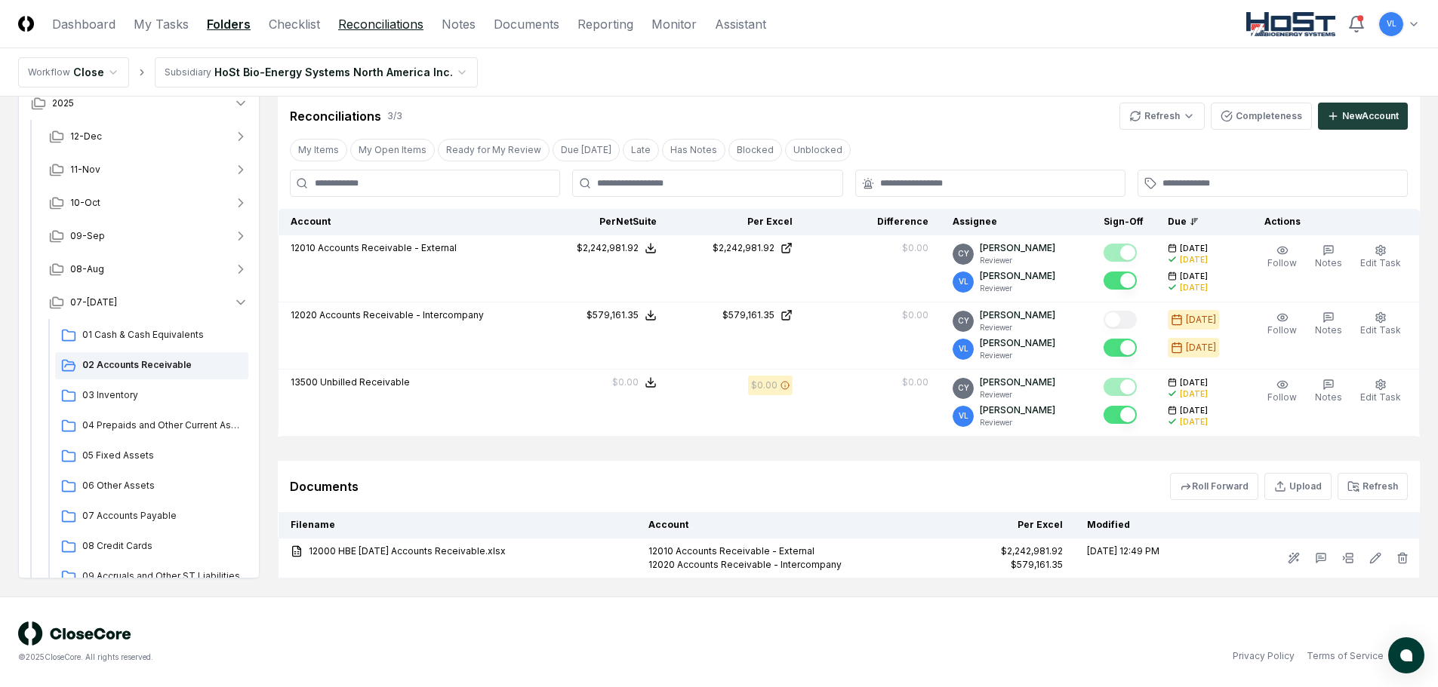
click at [386, 20] on link "Reconciliations" at bounding box center [380, 24] width 85 height 18
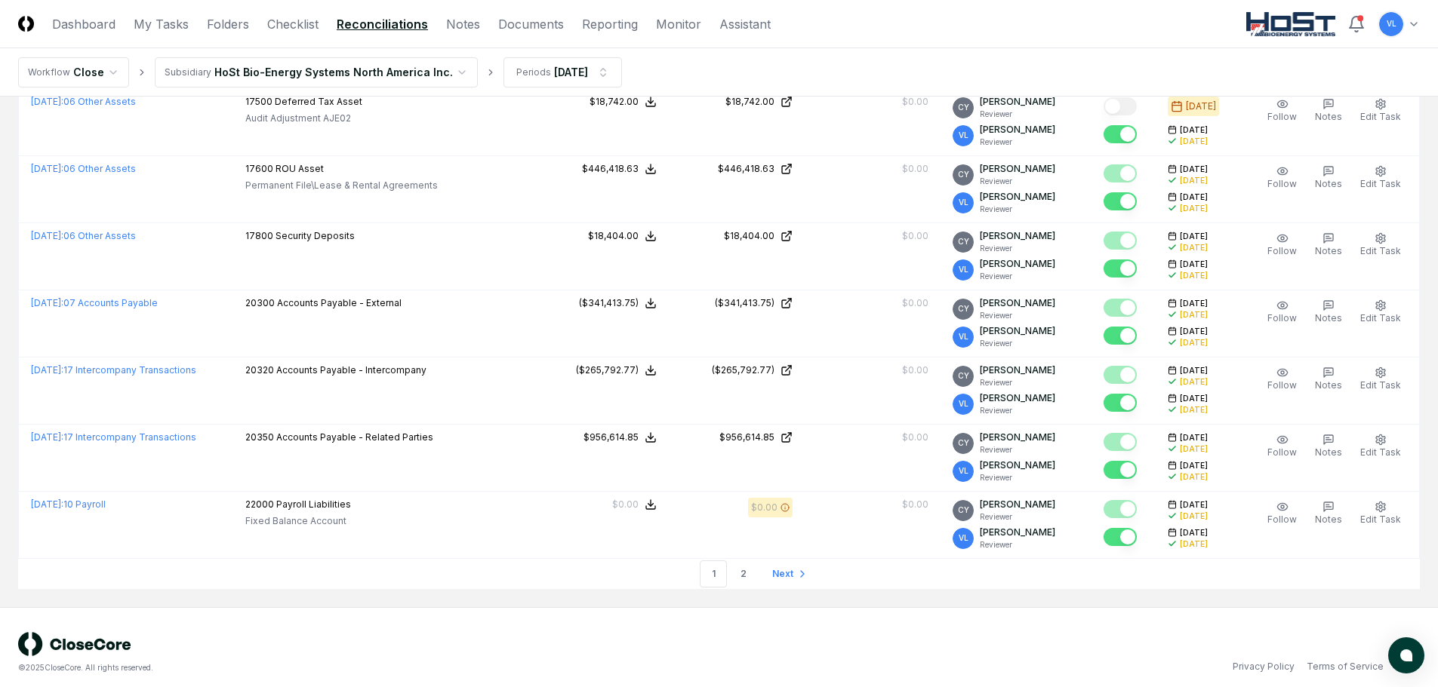
scroll to position [3263, 0]
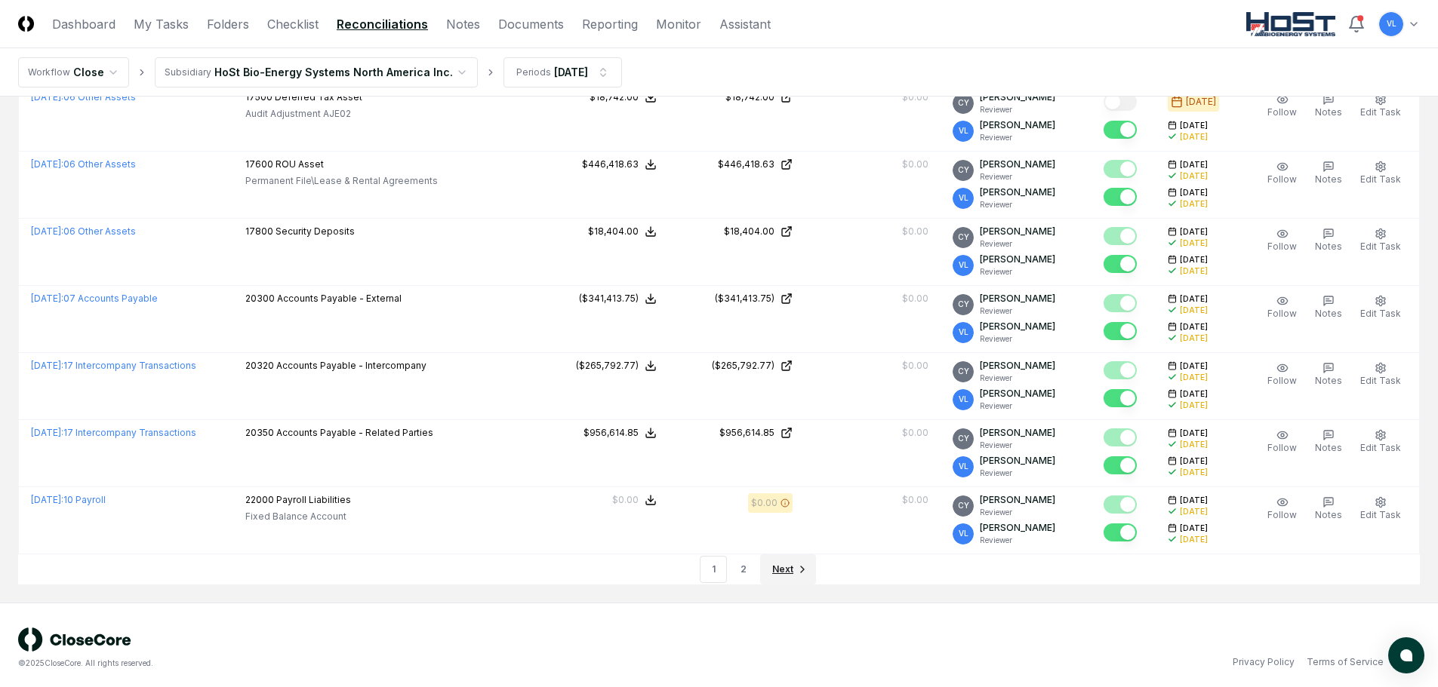
click at [786, 564] on span "Next" at bounding box center [782, 570] width 21 height 14
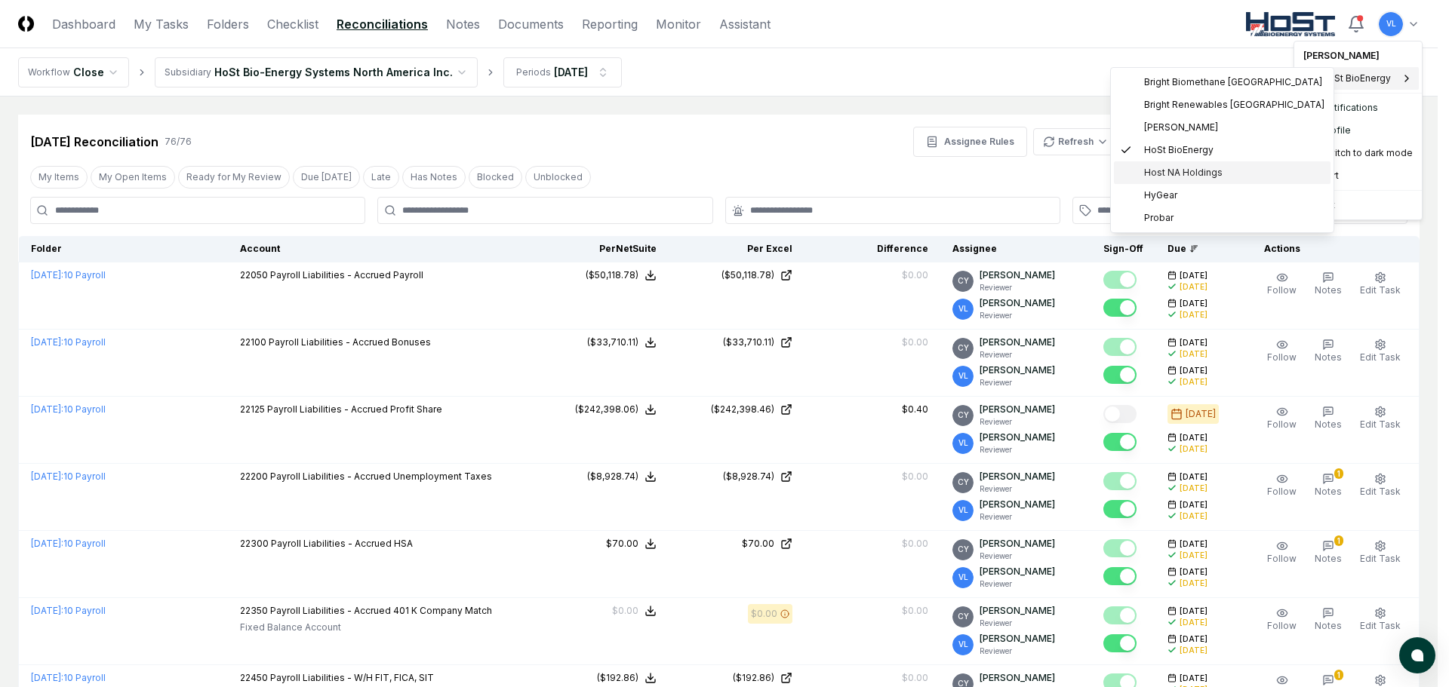
click at [1155, 177] on span "Host NA Holdings" at bounding box center [1183, 173] width 78 height 14
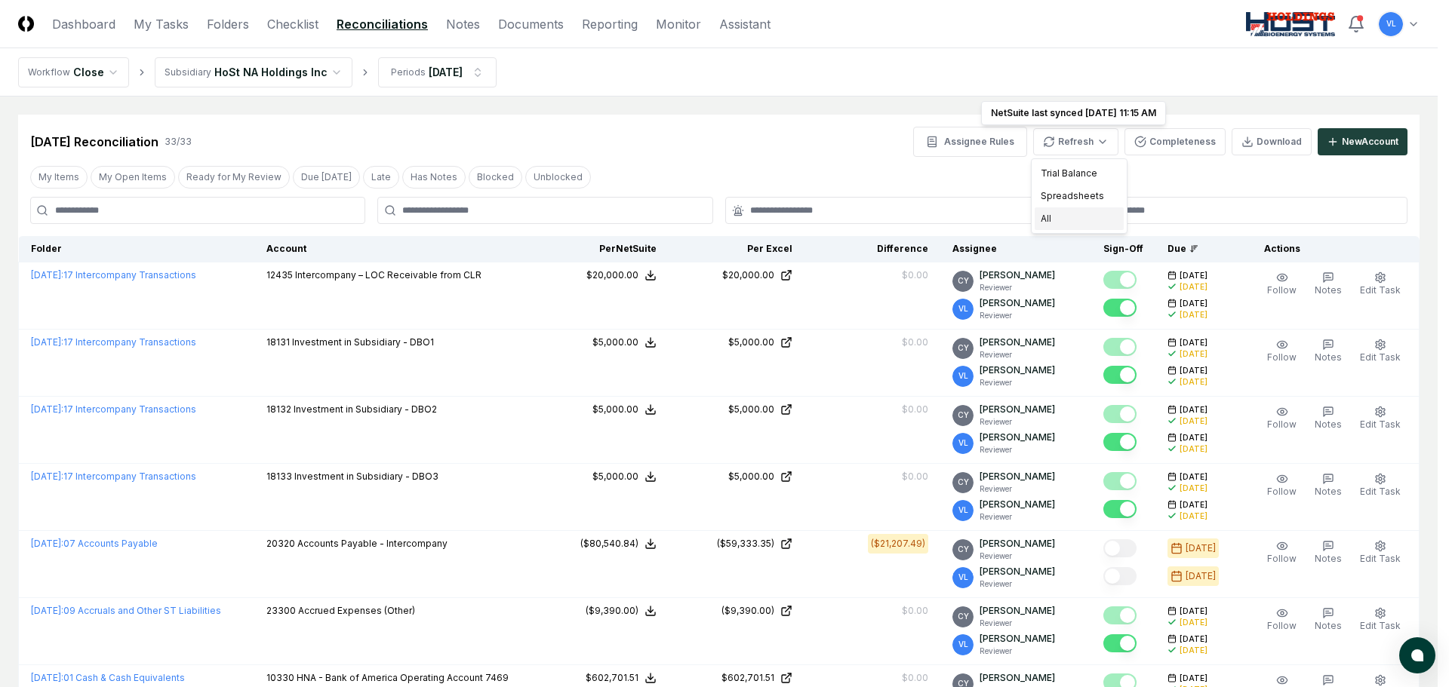
click at [1079, 218] on div "All" at bounding box center [1079, 219] width 89 height 23
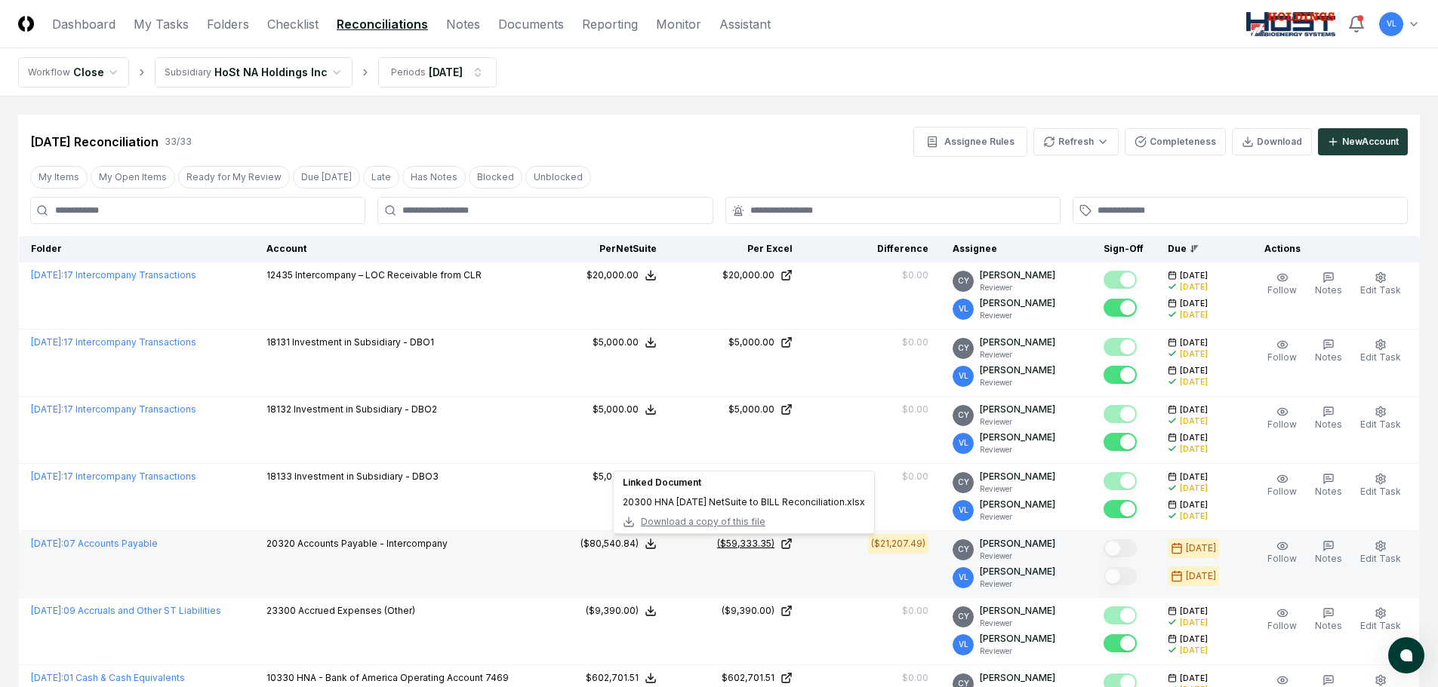
click at [792, 543] on icon at bounding box center [786, 544] width 12 height 12
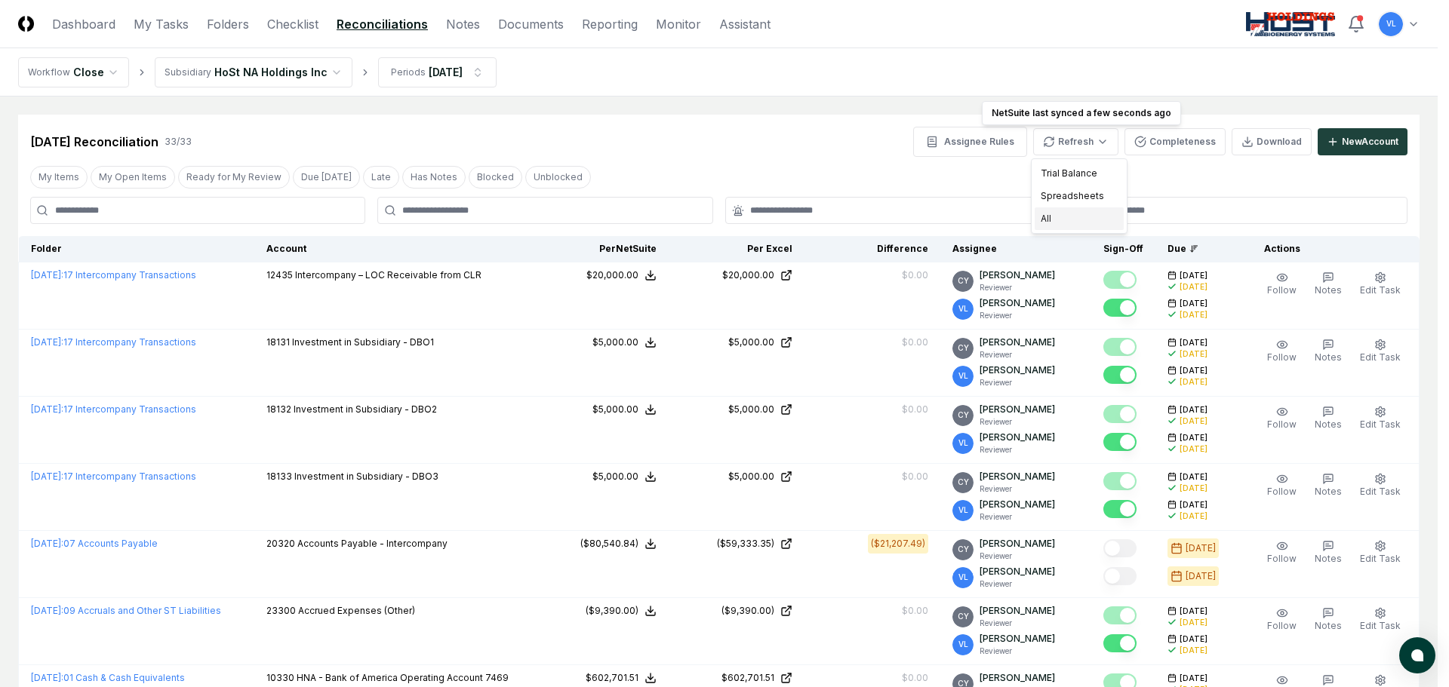
click at [1072, 222] on div "All" at bounding box center [1079, 219] width 89 height 23
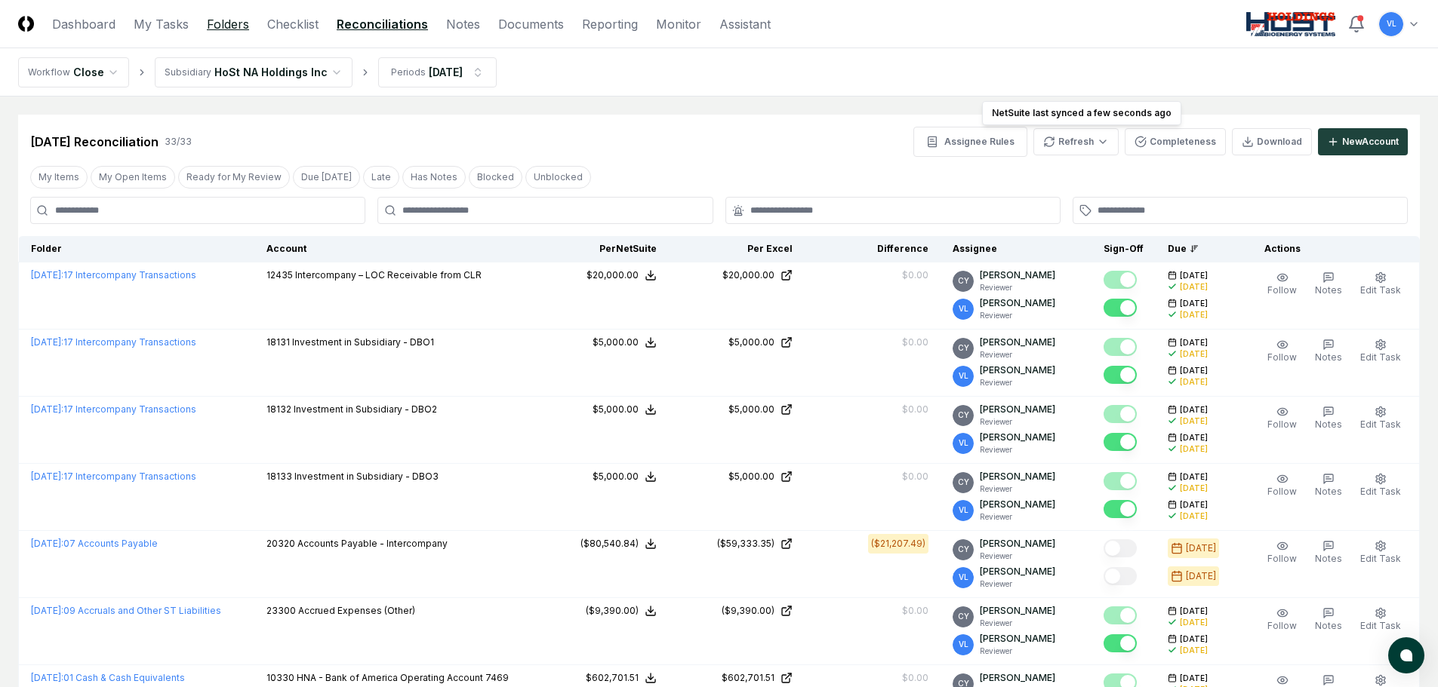
click at [227, 26] on link "Folders" at bounding box center [228, 24] width 42 height 18
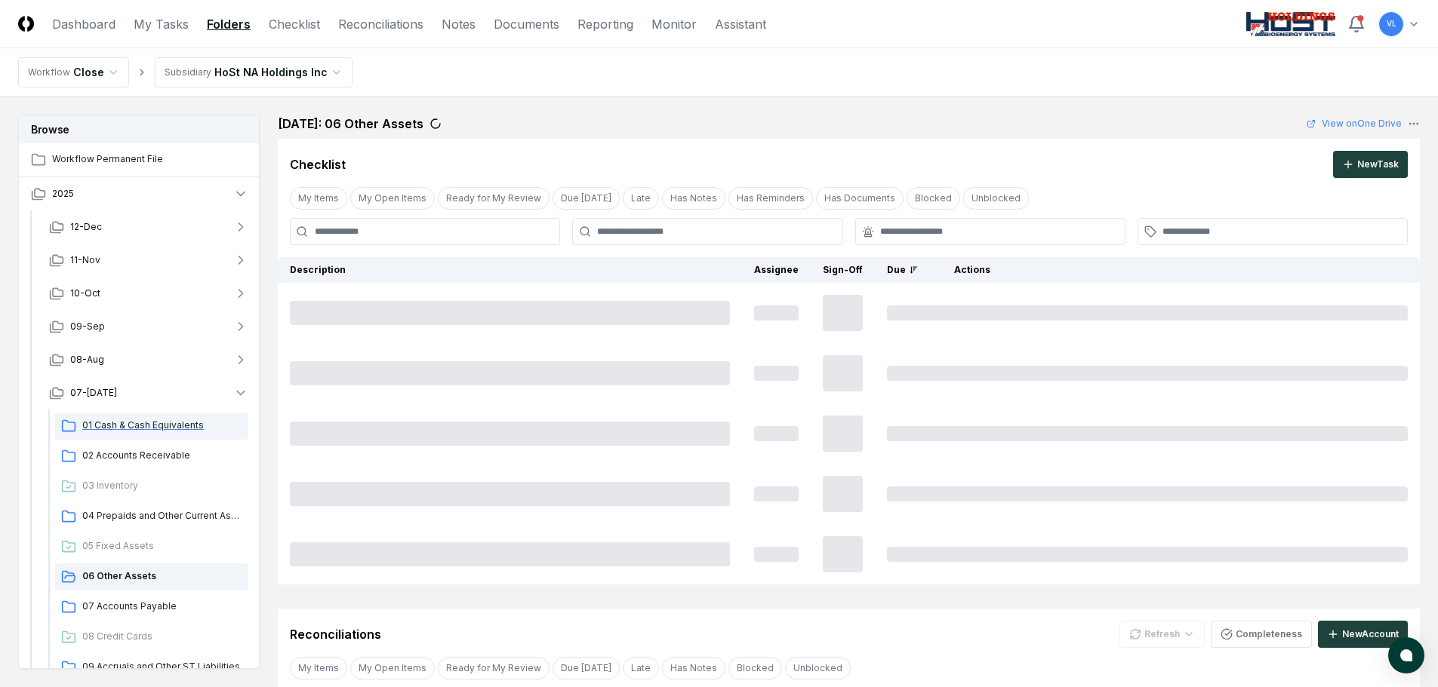
click at [156, 419] on span "01 Cash & Cash Equivalents" at bounding box center [162, 426] width 160 height 14
click at [161, 459] on span "02 Accounts Receivable" at bounding box center [162, 456] width 160 height 14
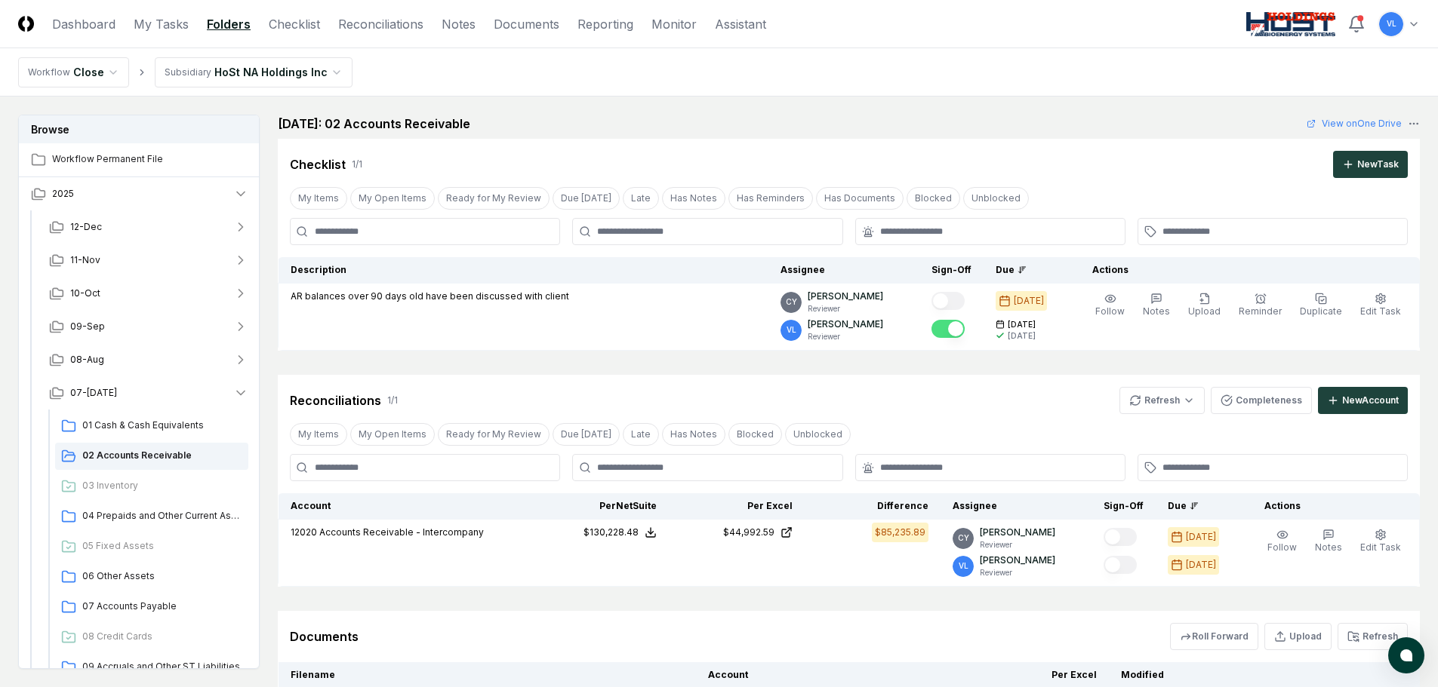
scroll to position [75, 0]
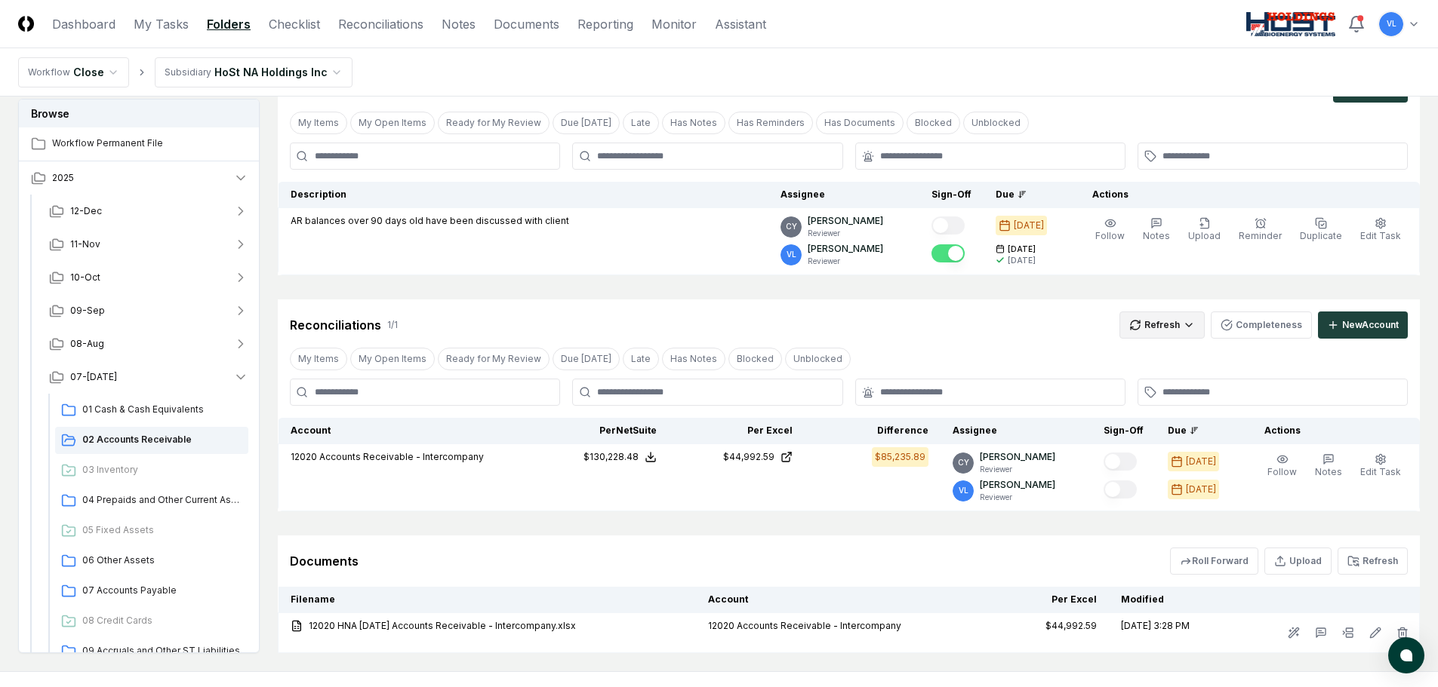
click at [1151, 325] on html "CloseCore Dashboard My Tasks Folders Checklist Reconciliations Notes Documents …" at bounding box center [719, 344] width 1438 height 838
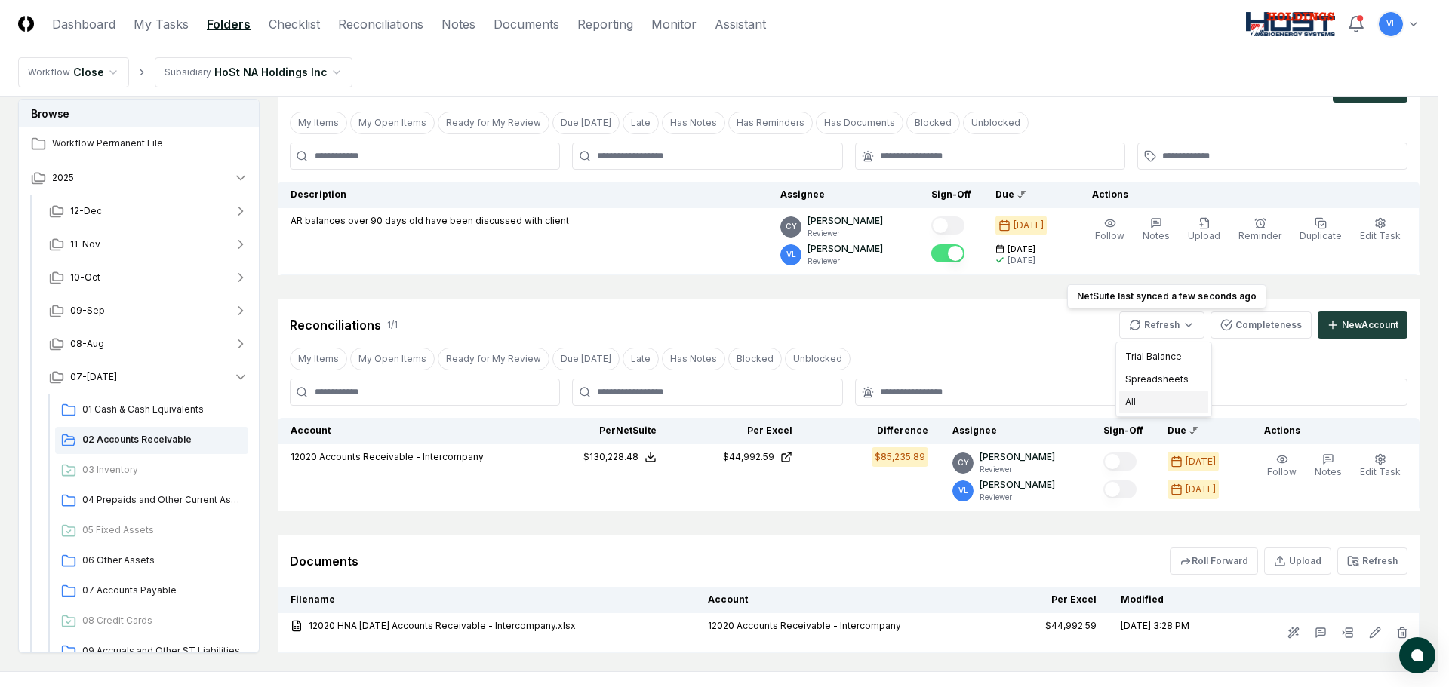
click at [1153, 401] on div "All" at bounding box center [1163, 402] width 89 height 23
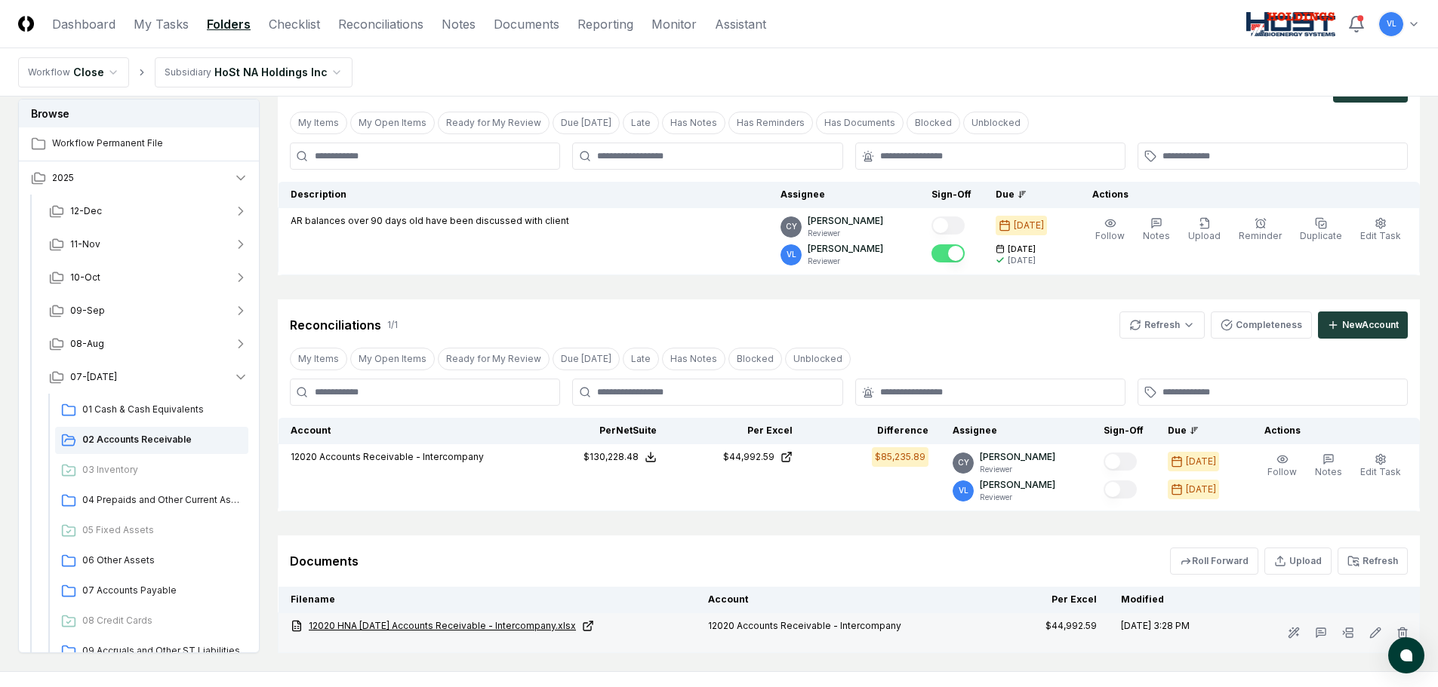
click at [586, 624] on icon at bounding box center [587, 627] width 8 height 8
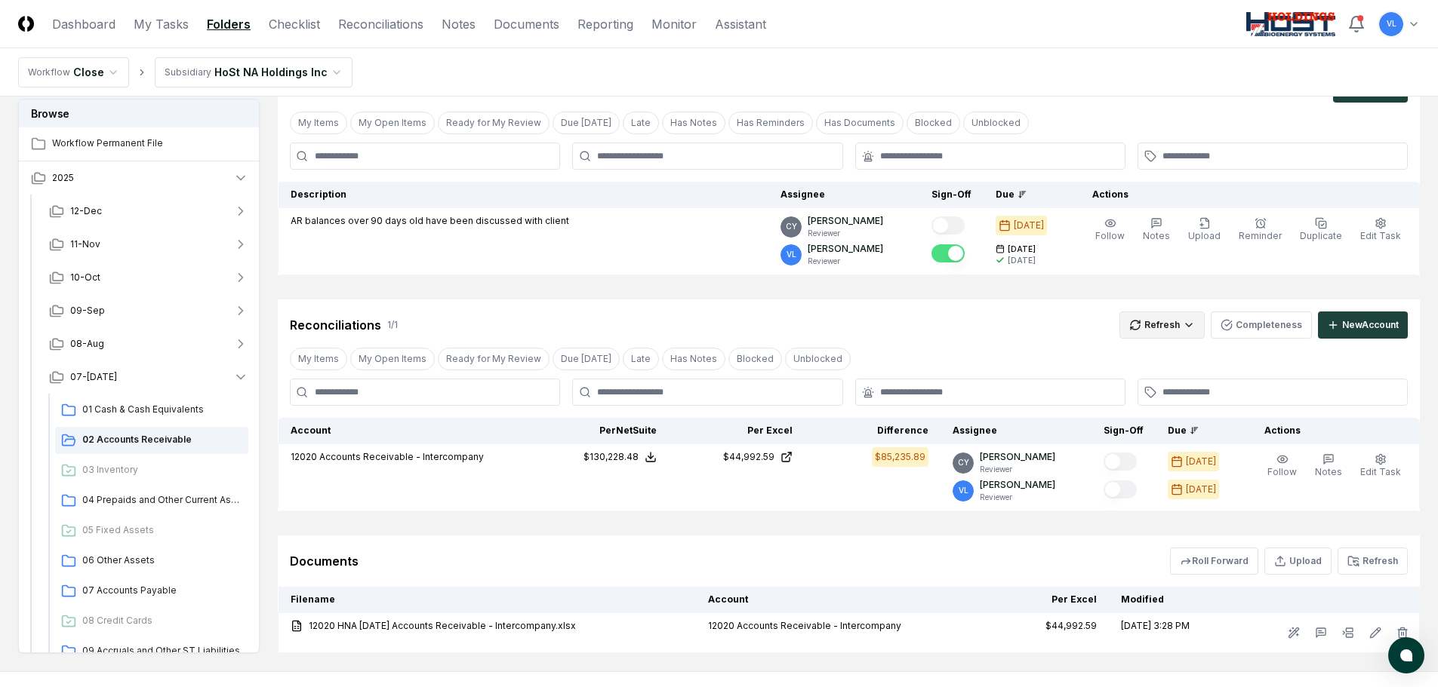
click at [1157, 324] on html "CloseCore Dashboard My Tasks Folders Checklist Reconciliations Notes Documents …" at bounding box center [719, 344] width 1438 height 838
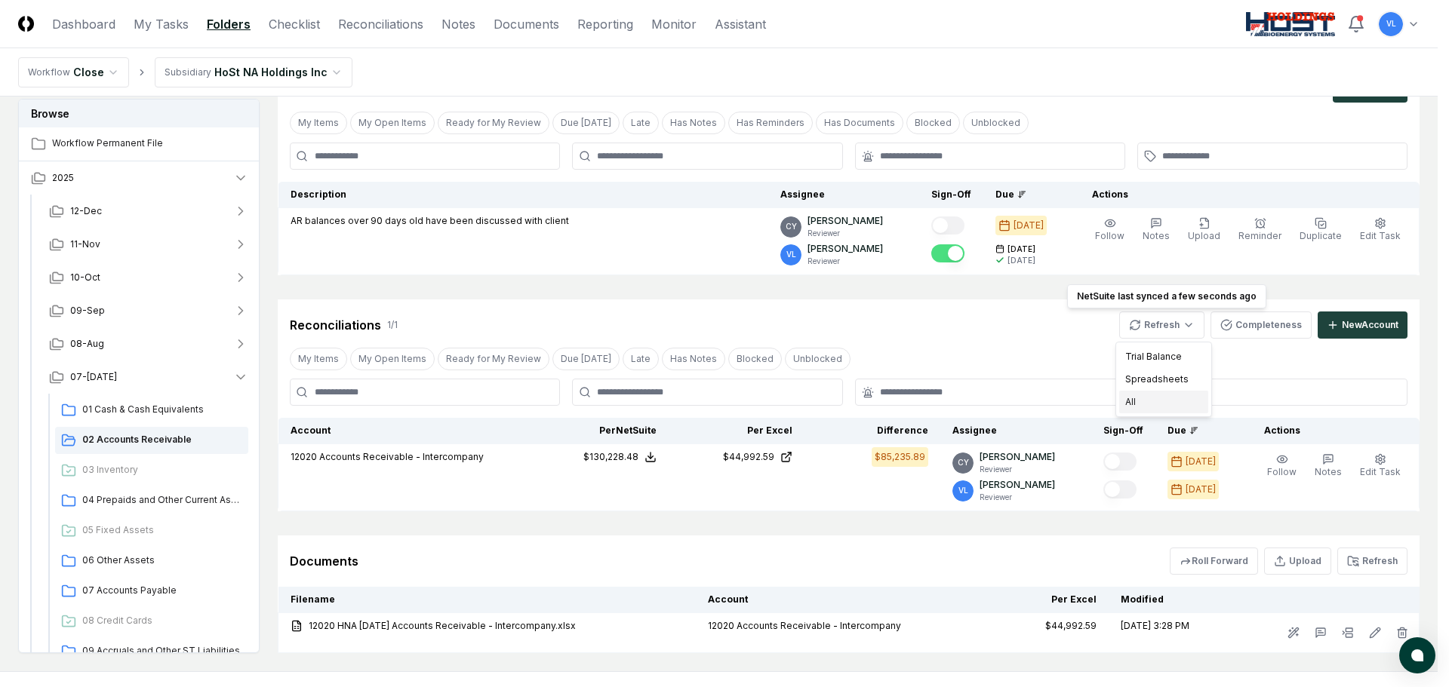
click at [1146, 404] on div "All" at bounding box center [1163, 402] width 89 height 23
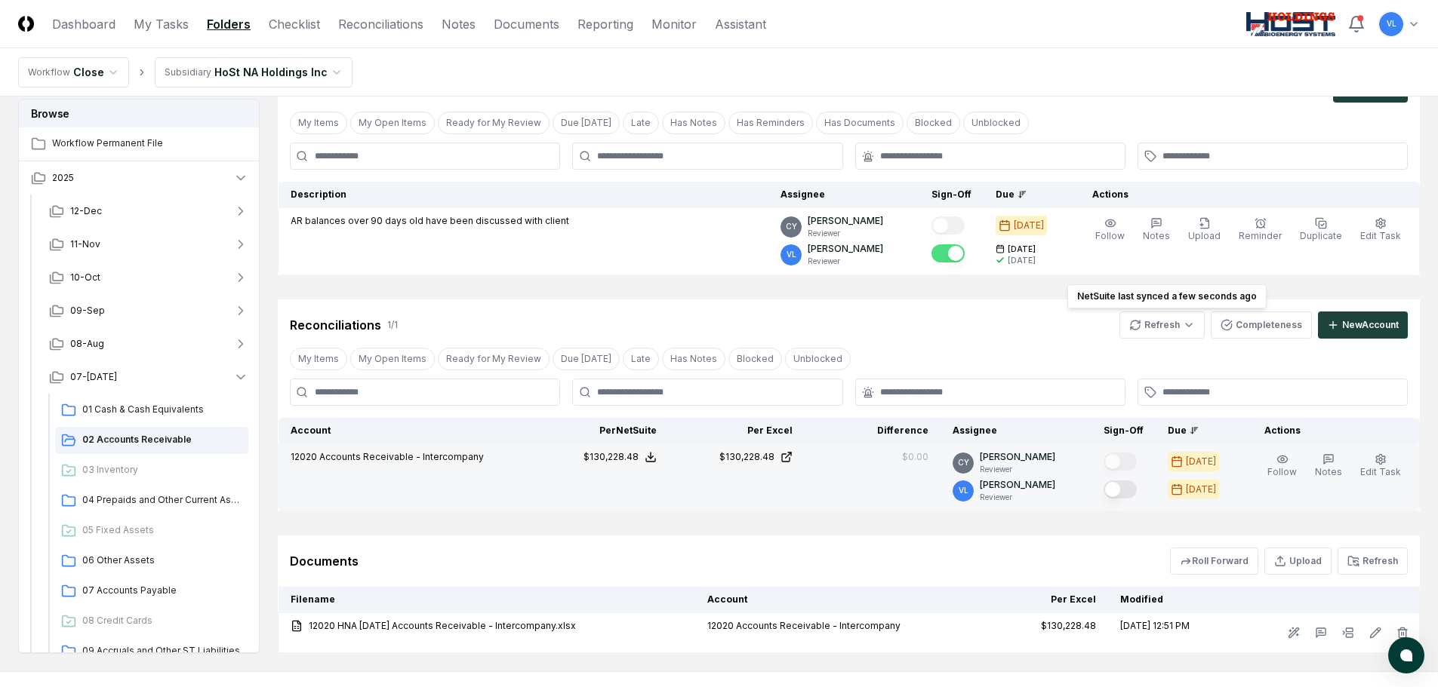
click at [1136, 487] on button "Mark complete" at bounding box center [1119, 490] width 33 height 18
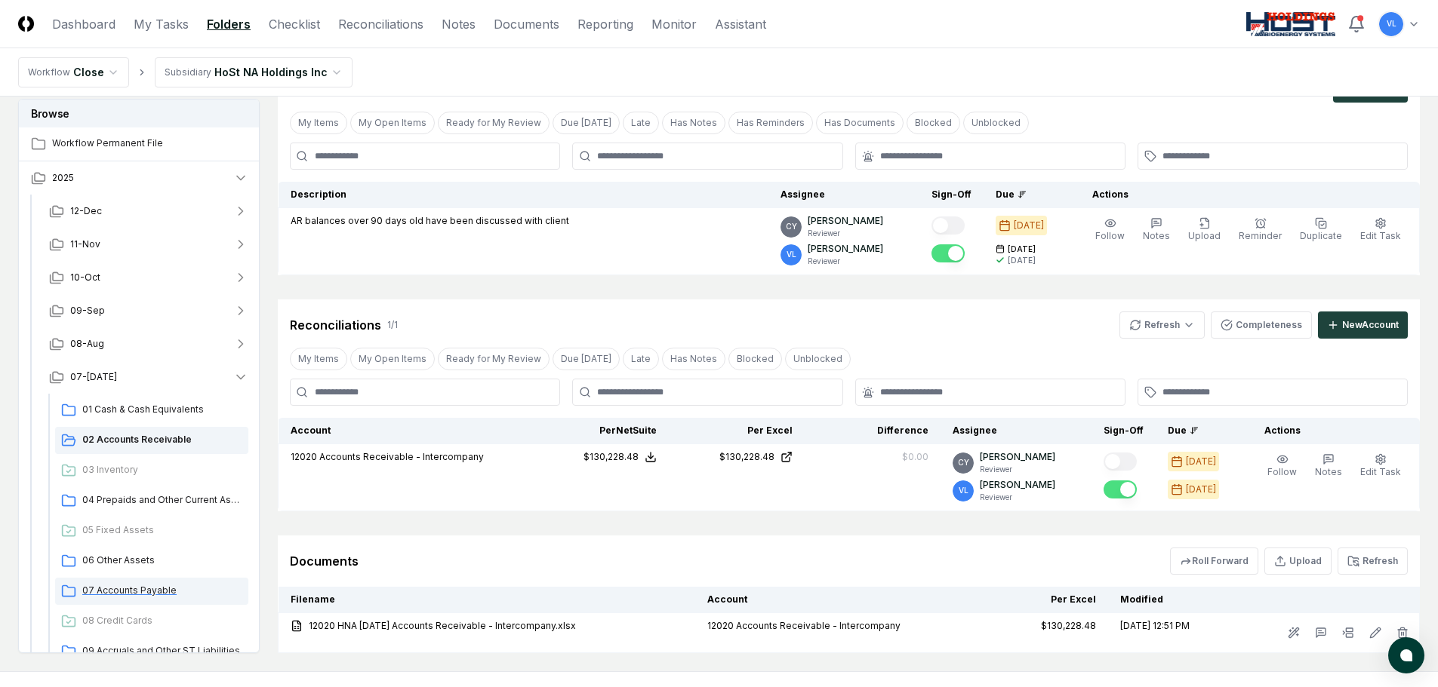
click at [146, 589] on span "07 Accounts Payable" at bounding box center [162, 591] width 160 height 14
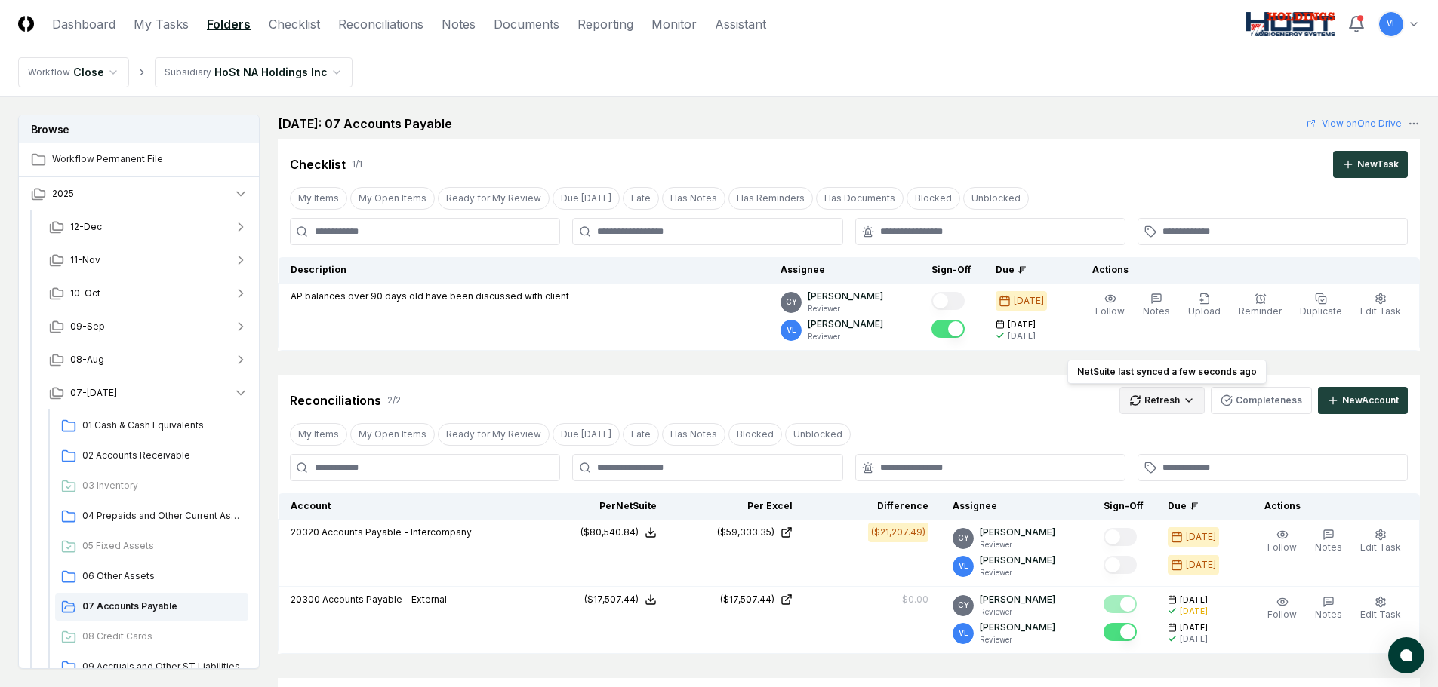
click at [1170, 395] on html "CloseCore Dashboard My Tasks Folders Checklist Reconciliations Notes Documents …" at bounding box center [719, 452] width 1438 height 905
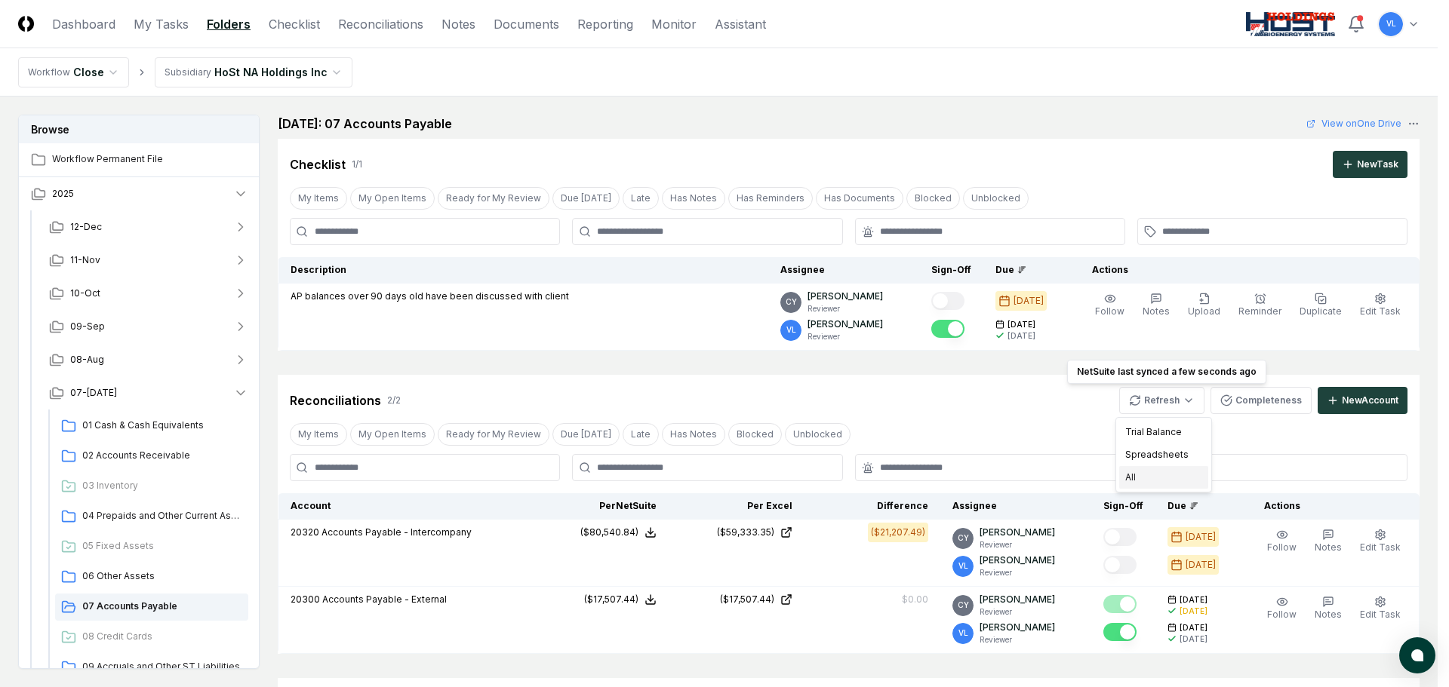
click at [1146, 477] on div "All" at bounding box center [1163, 477] width 89 height 23
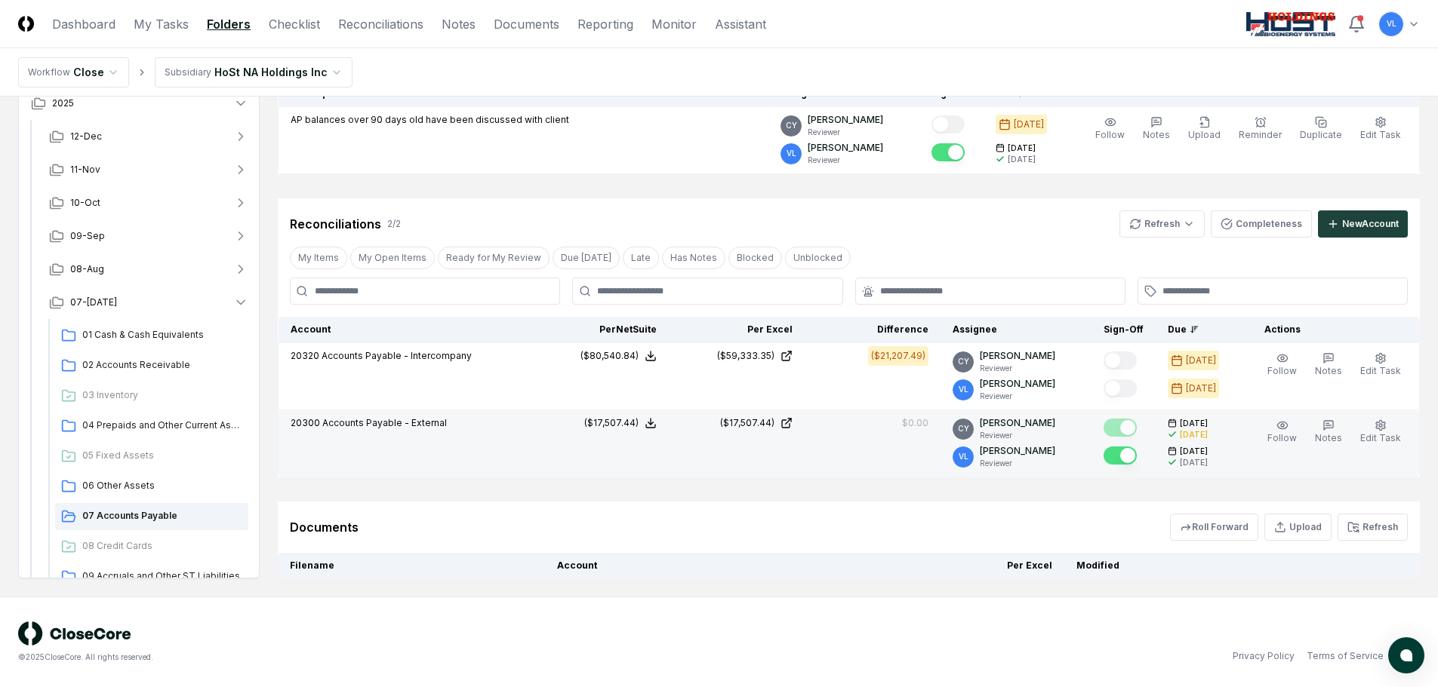
scroll to position [217, 0]
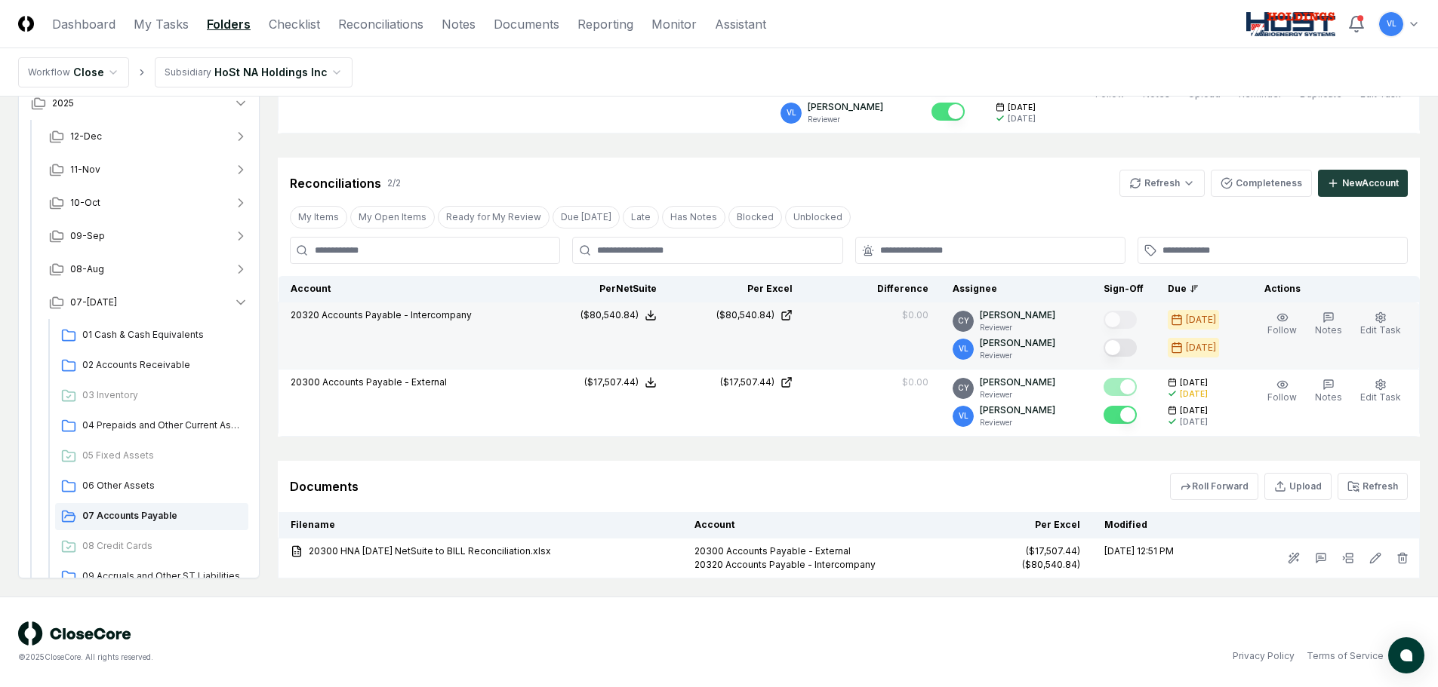
click at [1121, 348] on button "Mark complete" at bounding box center [1119, 348] width 33 height 18
click at [380, 26] on link "Reconciliations" at bounding box center [380, 24] width 85 height 18
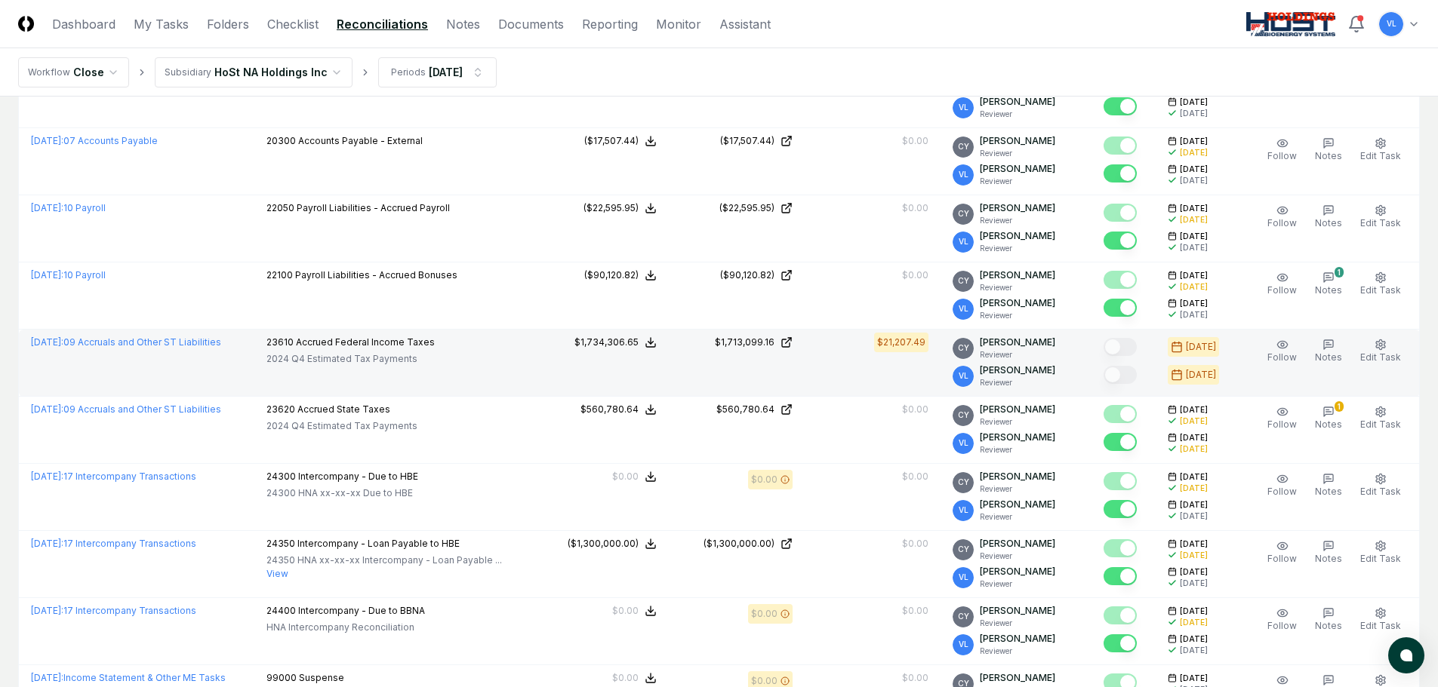
scroll to position [1674, 0]
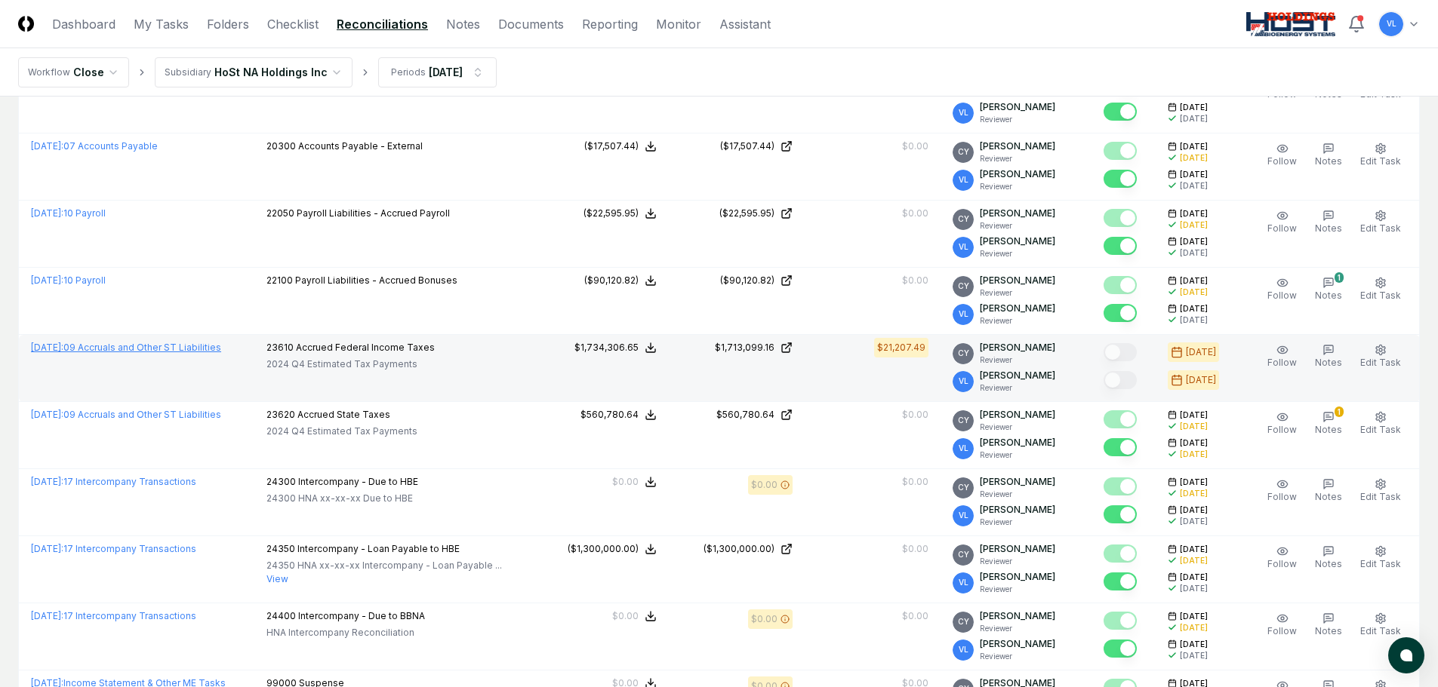
click at [143, 345] on link "July 2025 : 09 Accruals and Other ST Liabilities" at bounding box center [126, 347] width 190 height 11
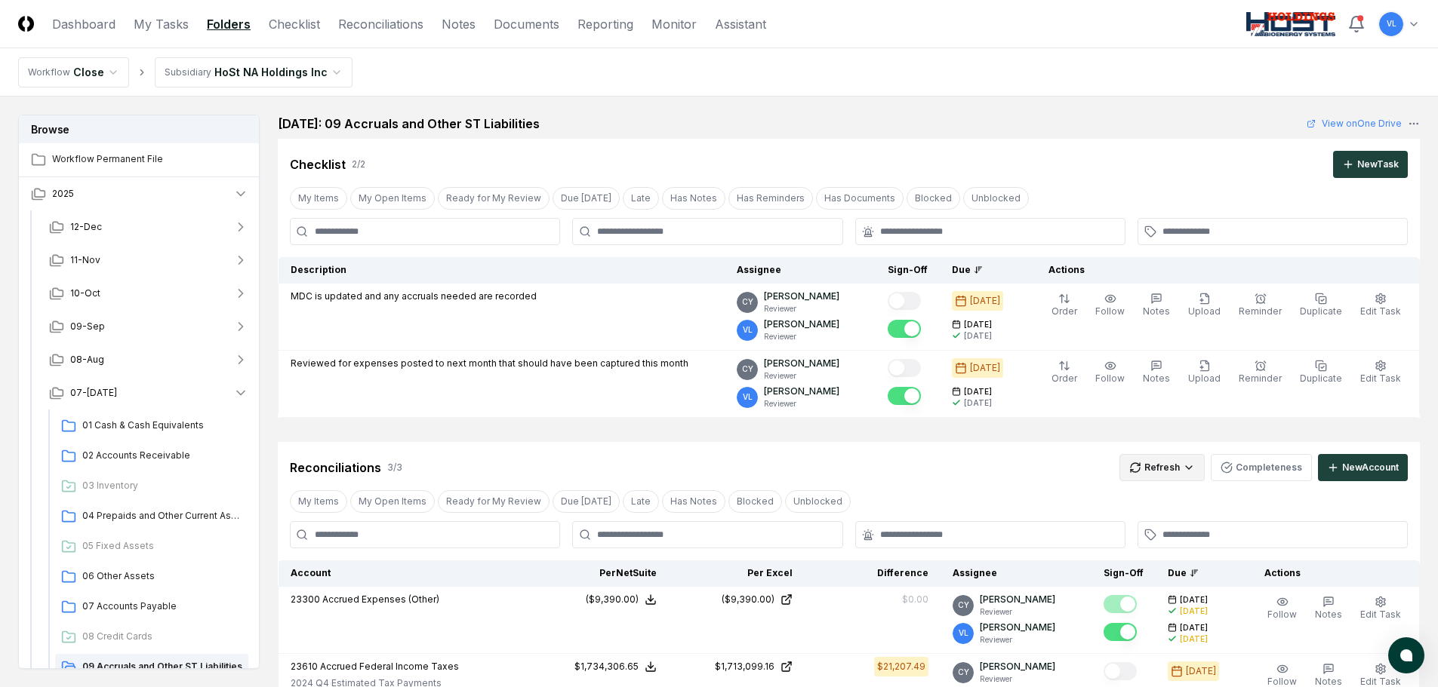
click at [1172, 469] on html "CloseCore Dashboard My Tasks Folders Checklist Reconciliations Notes Documents …" at bounding box center [719, 579] width 1438 height 1159
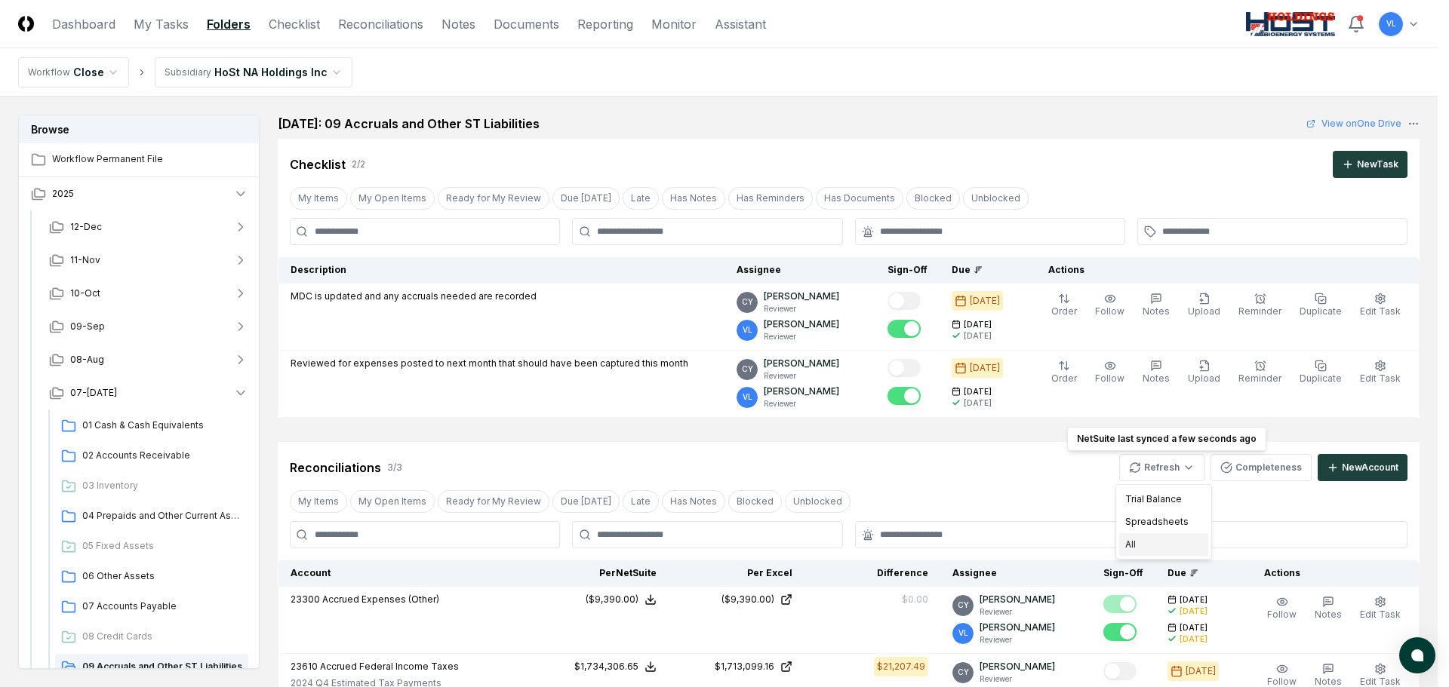
click at [1145, 546] on div "All" at bounding box center [1163, 545] width 89 height 23
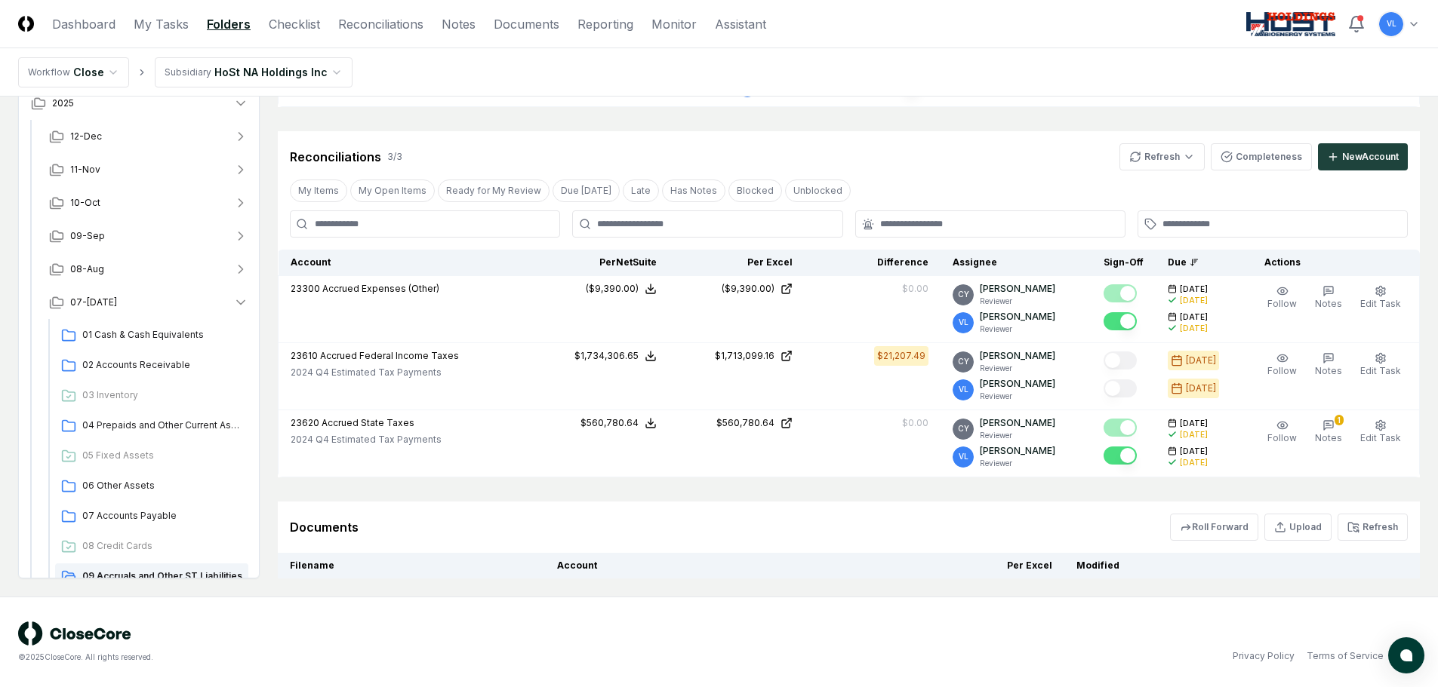
scroll to position [377, 0]
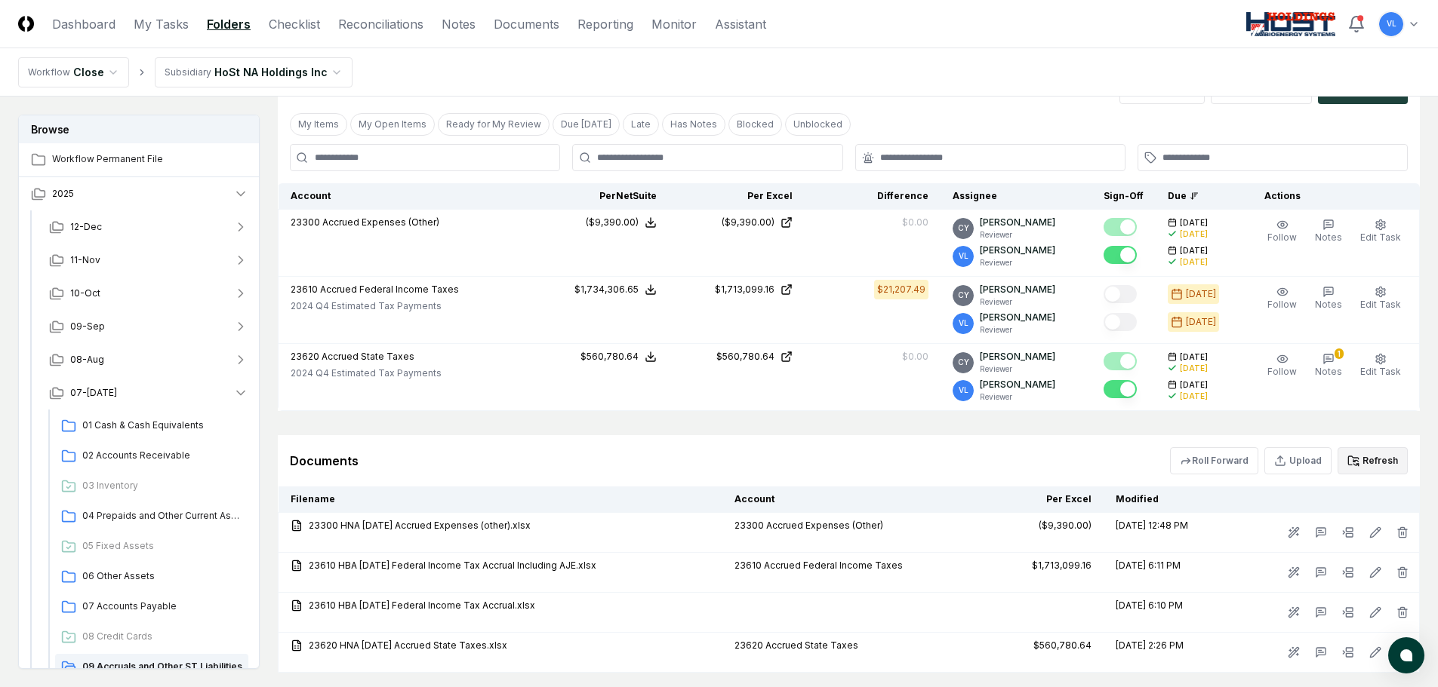
click at [1370, 464] on button "Refresh" at bounding box center [1372, 460] width 70 height 27
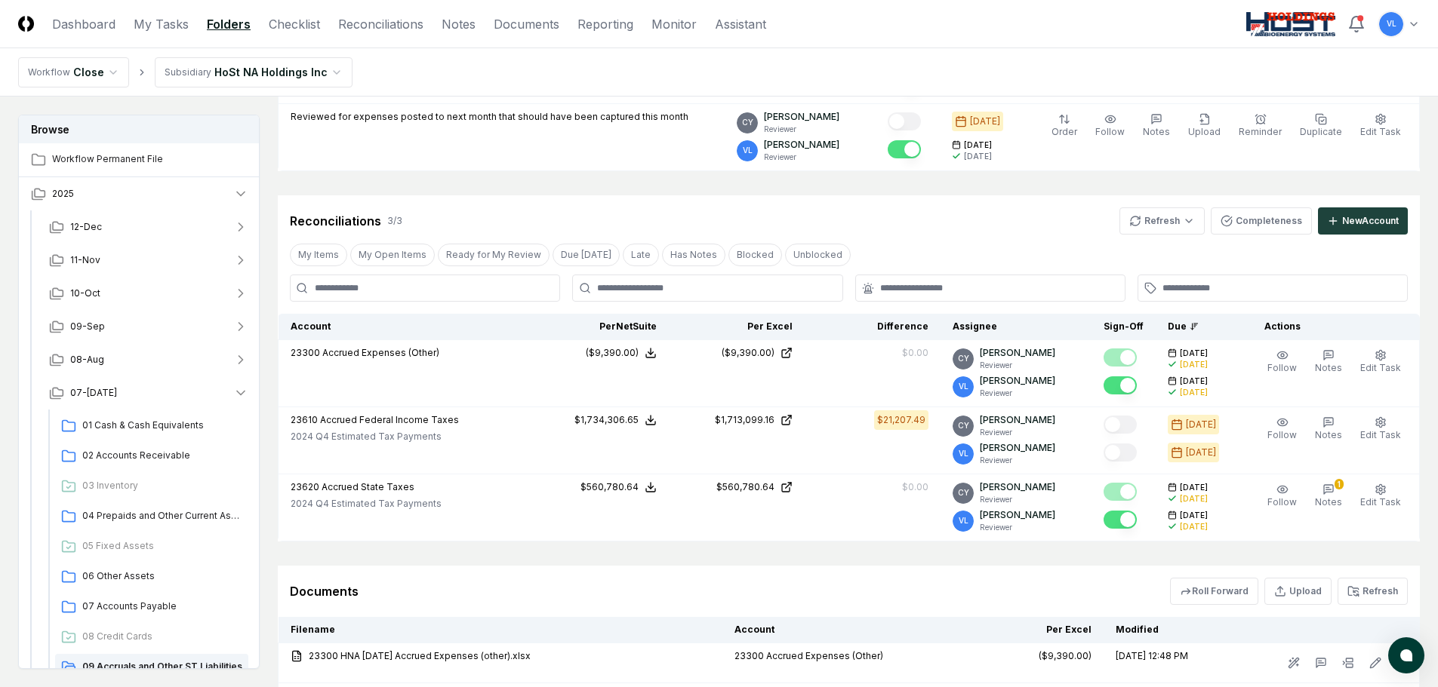
scroll to position [226, 0]
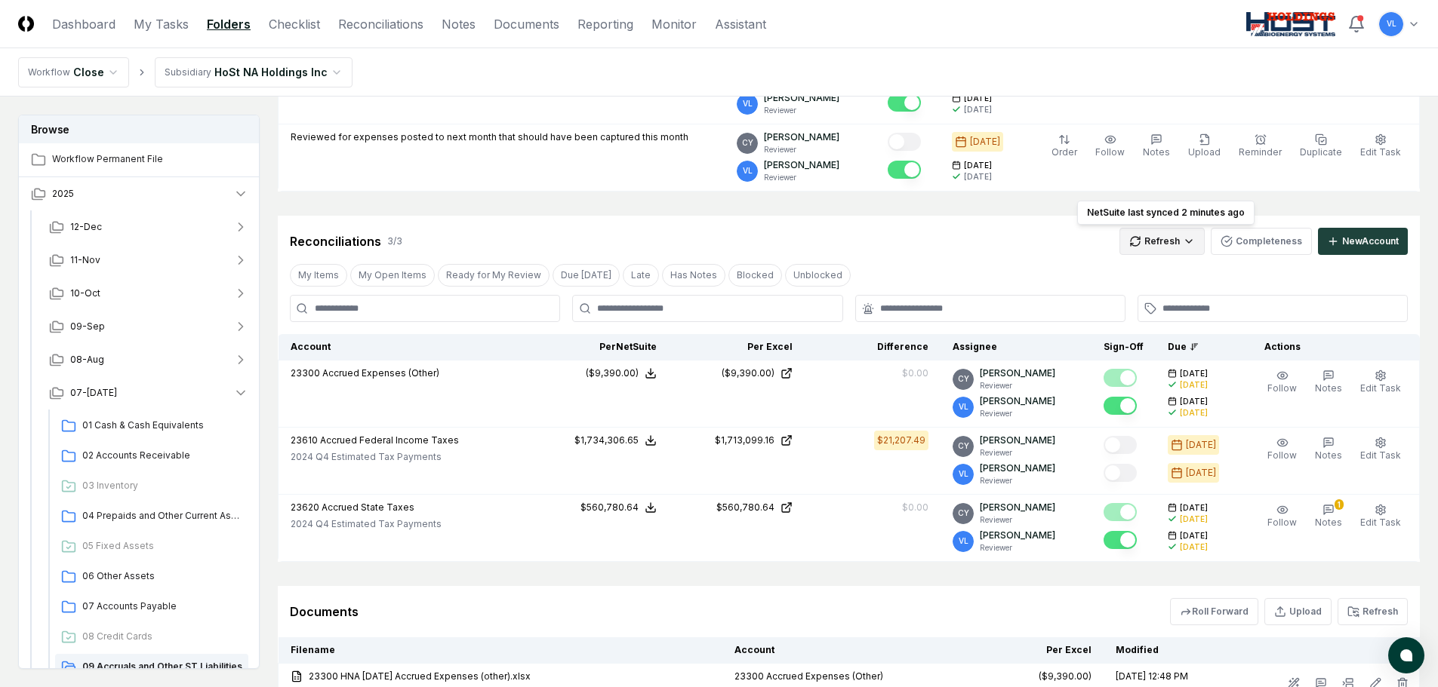
click at [1149, 238] on html "CloseCore Dashboard My Tasks Folders Checklist Reconciliations Notes Documents …" at bounding box center [719, 353] width 1438 height 1159
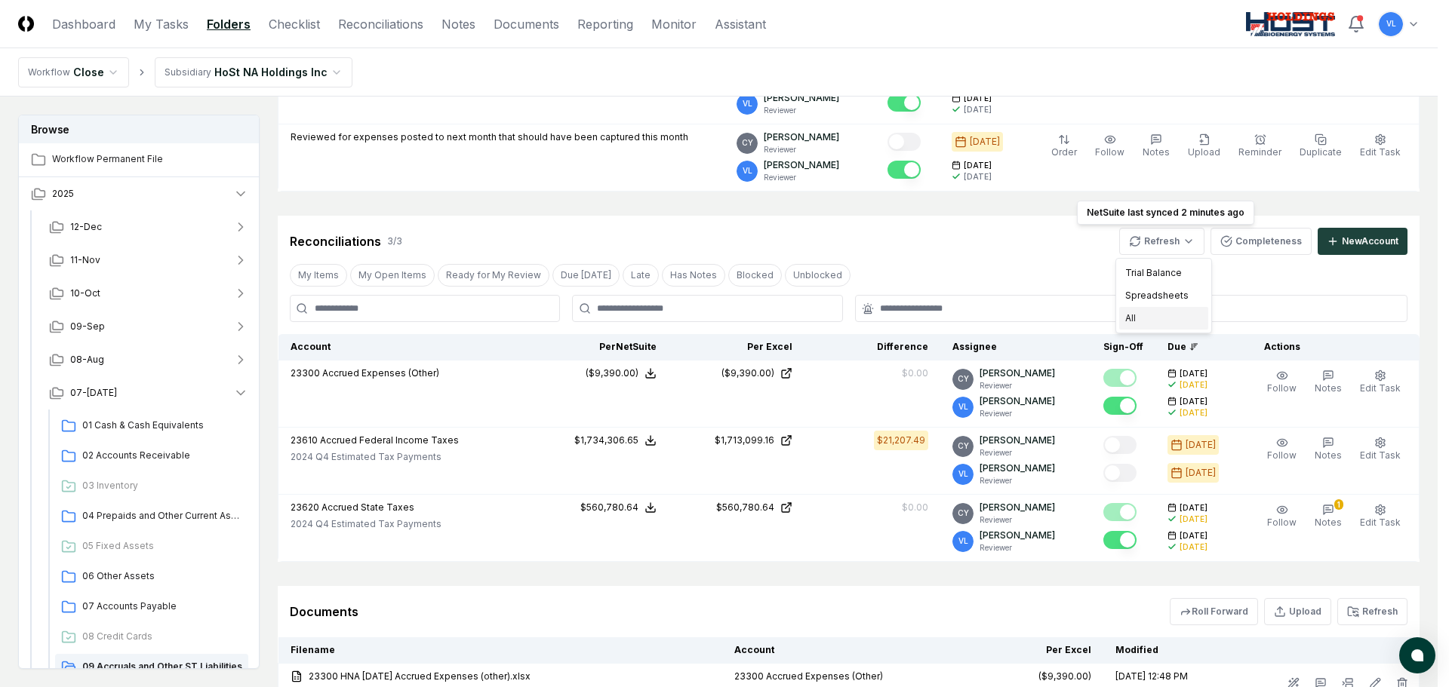
click at [1136, 323] on div "All" at bounding box center [1163, 318] width 89 height 23
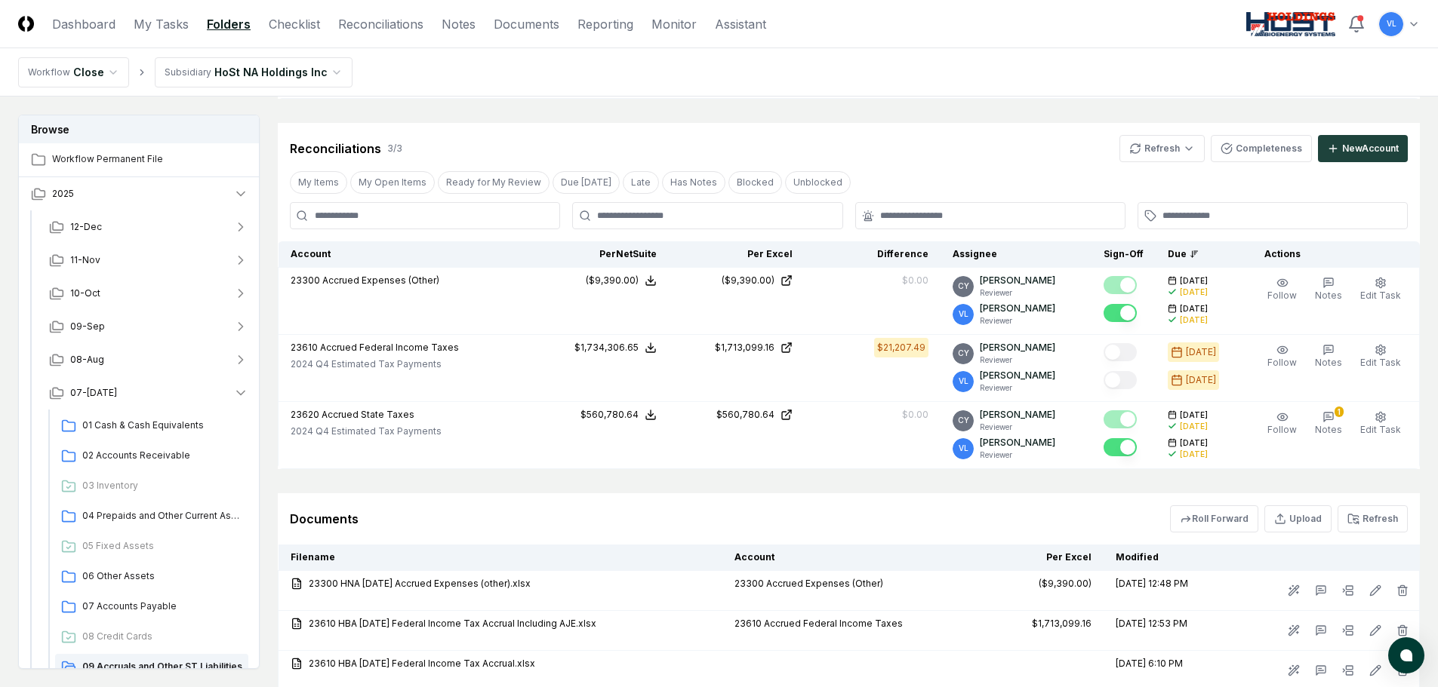
scroll to position [302, 0]
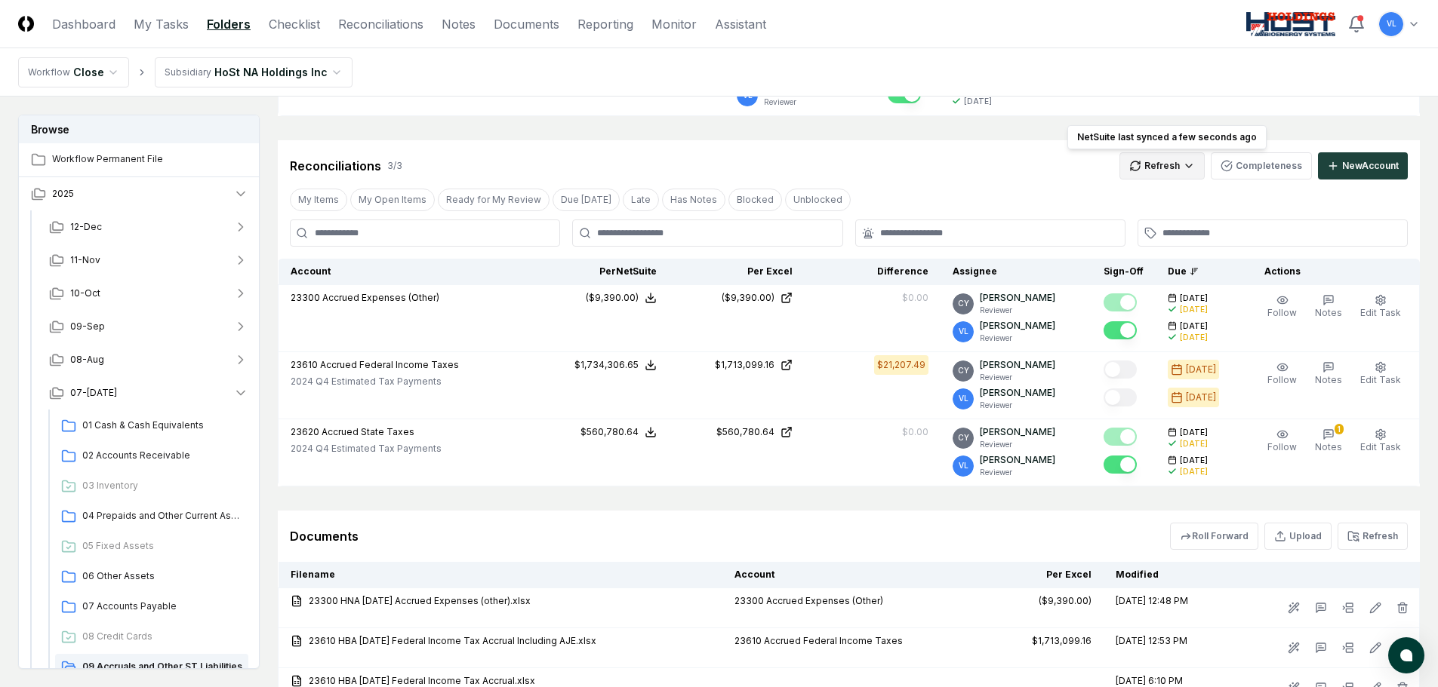
click at [1155, 170] on html "CloseCore Dashboard My Tasks Folders Checklist Reconciliations Notes Documents …" at bounding box center [719, 277] width 1438 height 1159
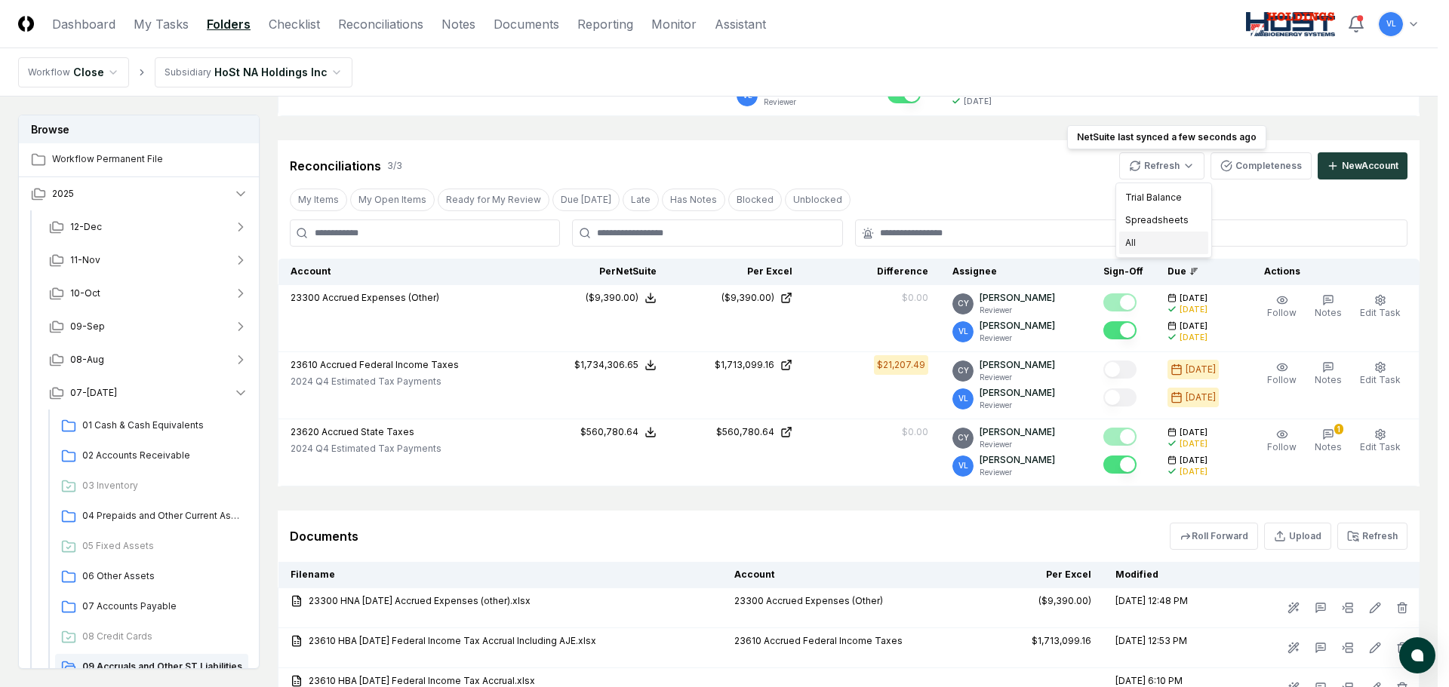
click at [1164, 244] on div "All" at bounding box center [1163, 243] width 89 height 23
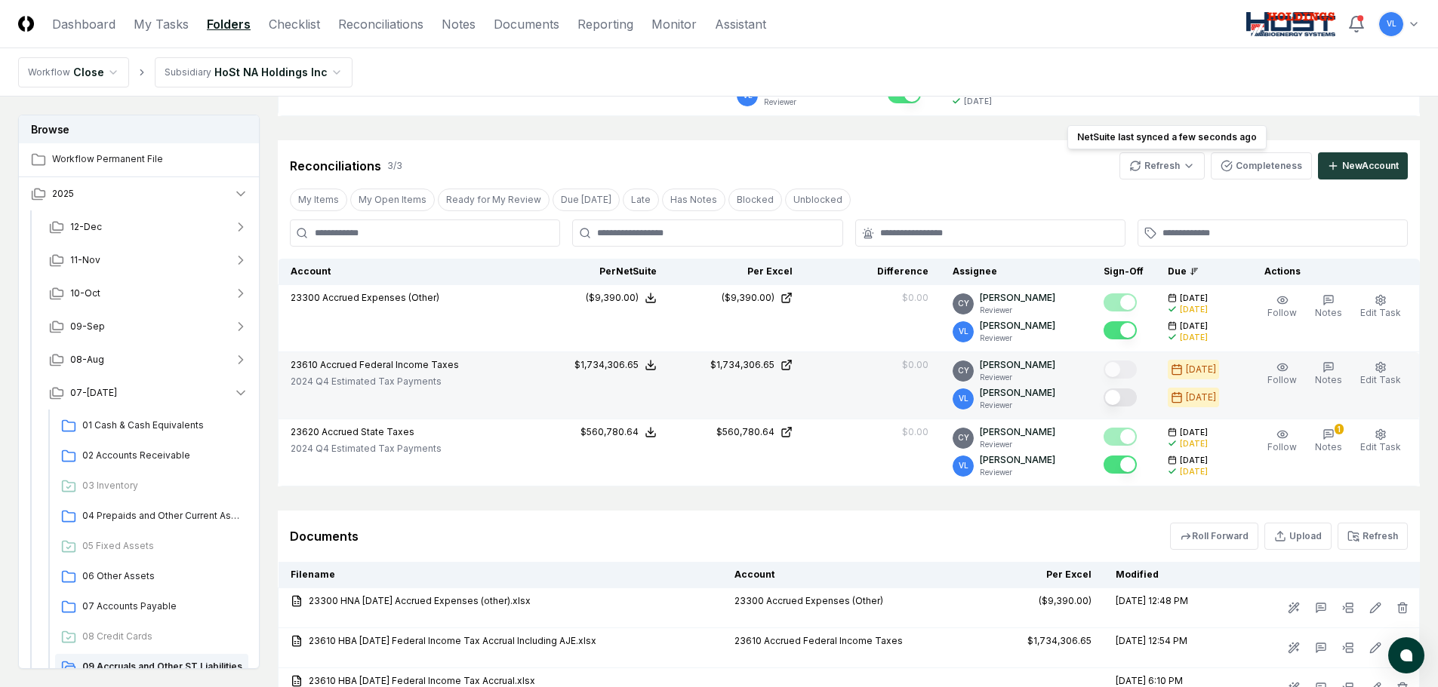
click at [1124, 398] on button "Mark complete" at bounding box center [1119, 398] width 33 height 18
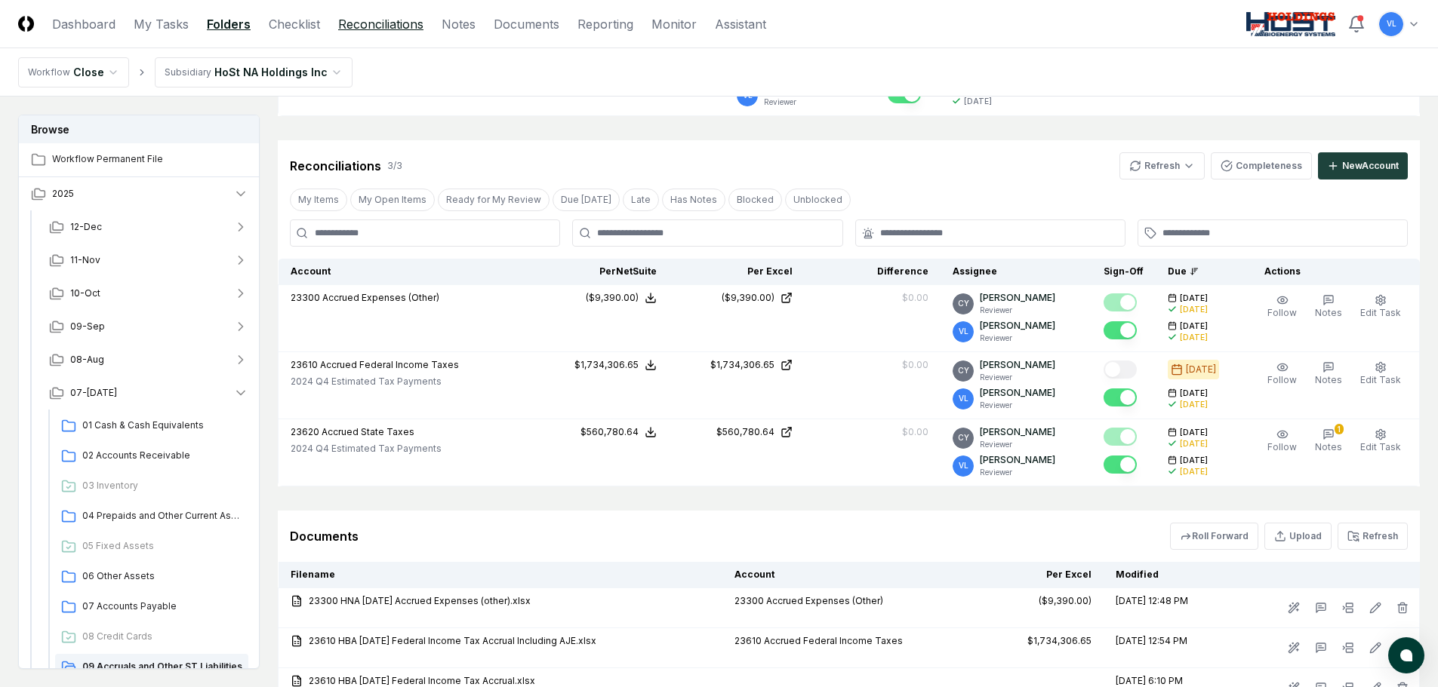
click at [388, 26] on link "Reconciliations" at bounding box center [380, 24] width 85 height 18
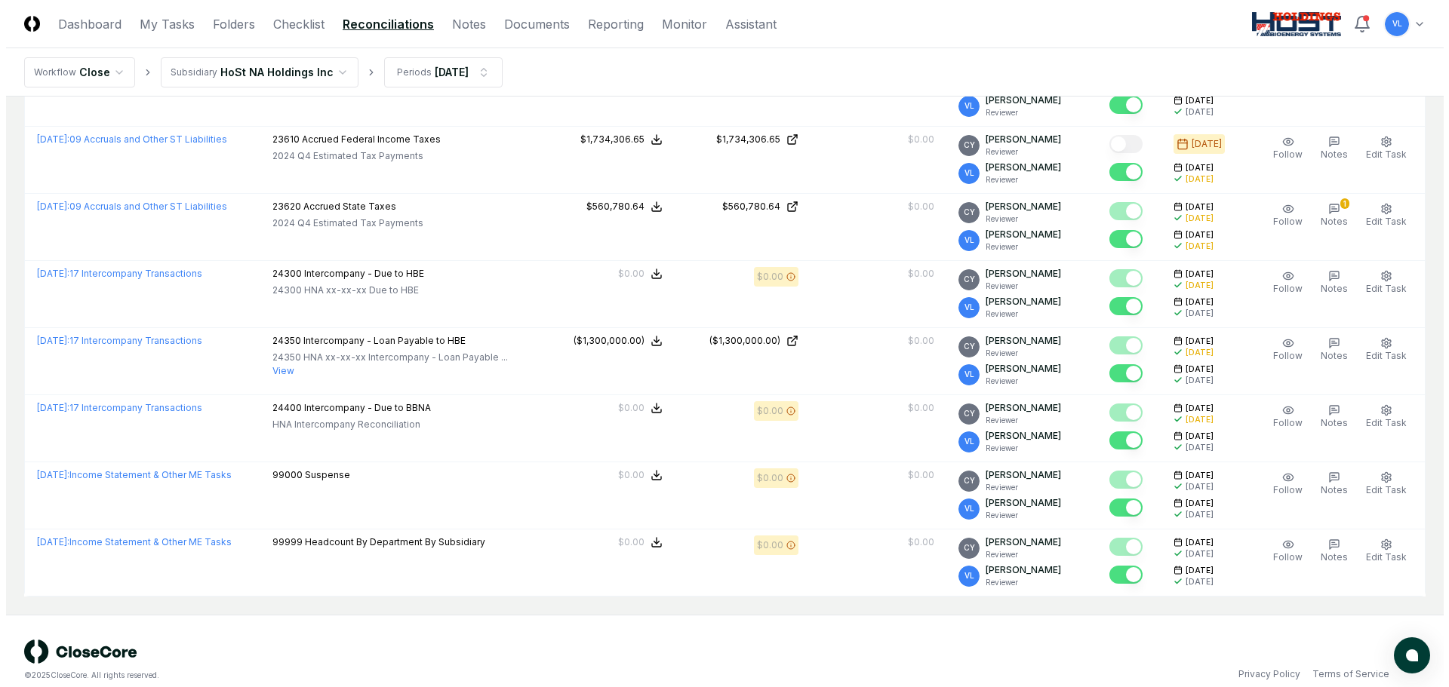
scroll to position [1900, 0]
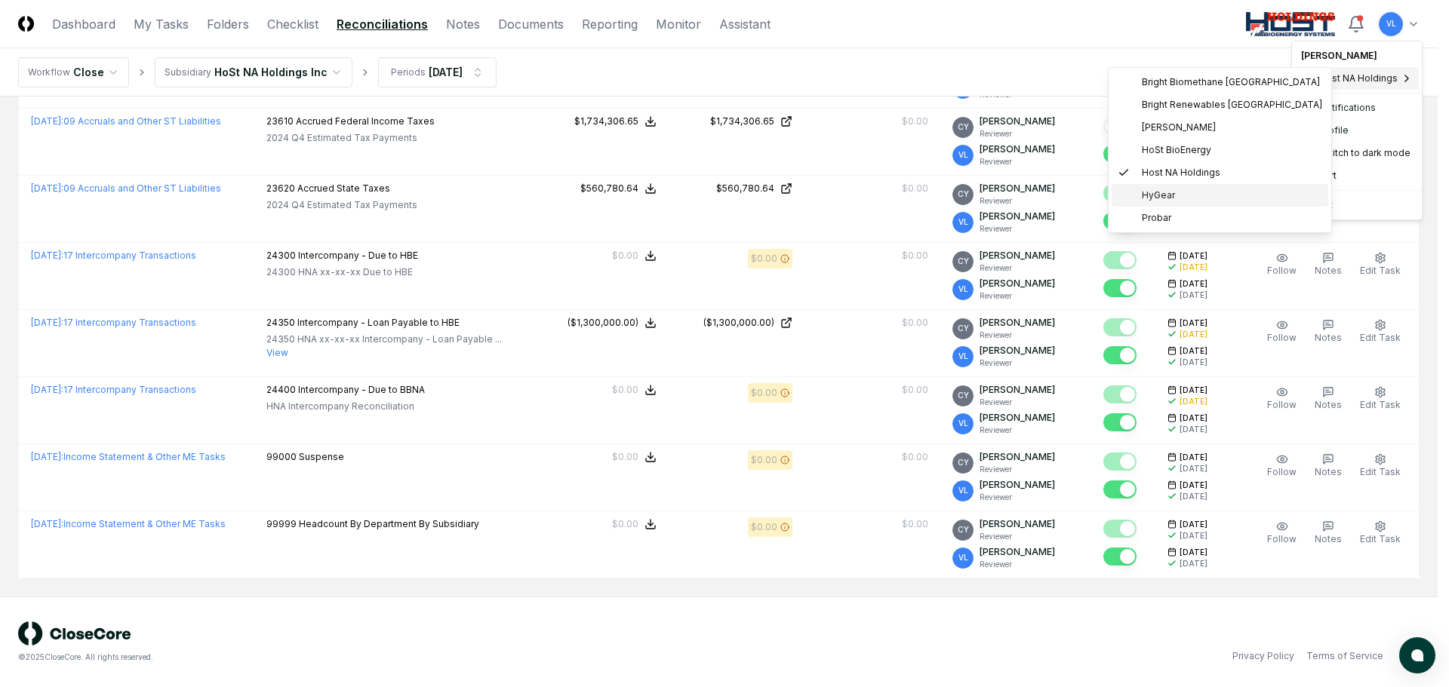
click at [1164, 193] on span "HyGear" at bounding box center [1158, 196] width 33 height 14
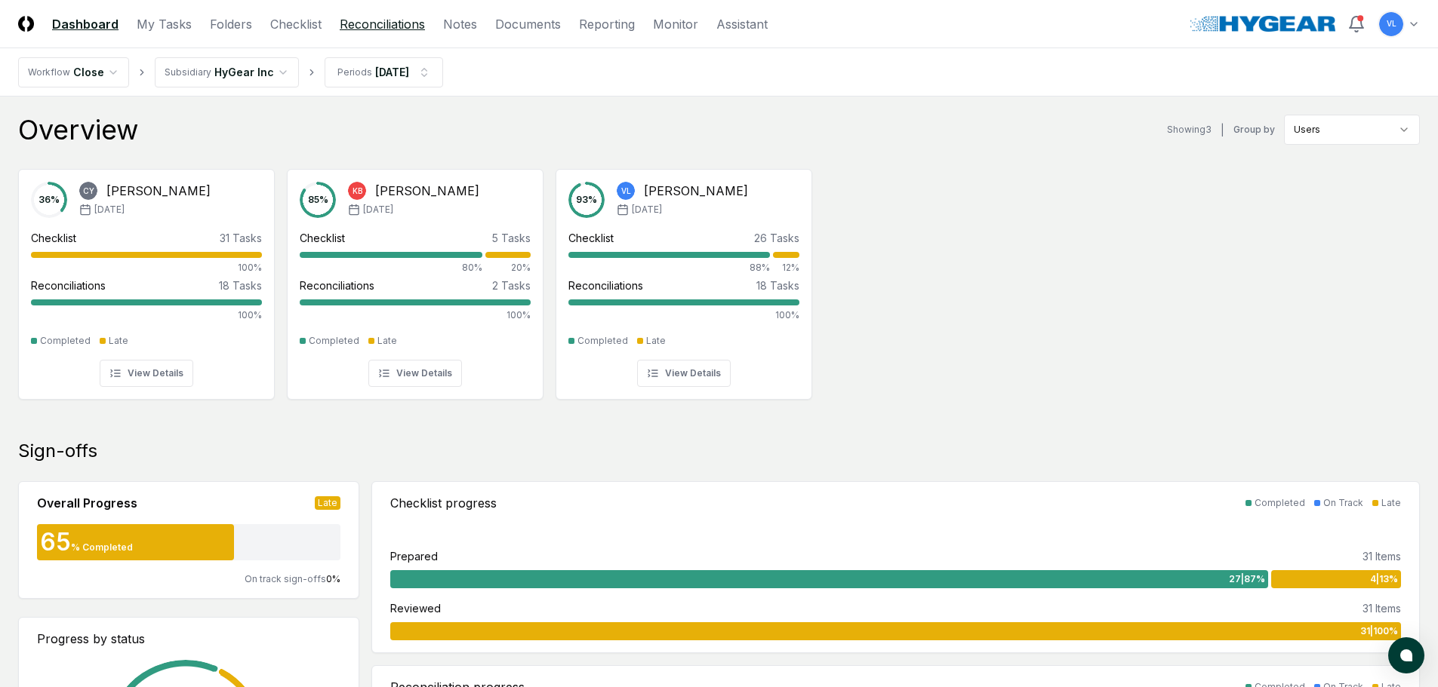
click at [348, 26] on link "Reconciliations" at bounding box center [382, 24] width 85 height 18
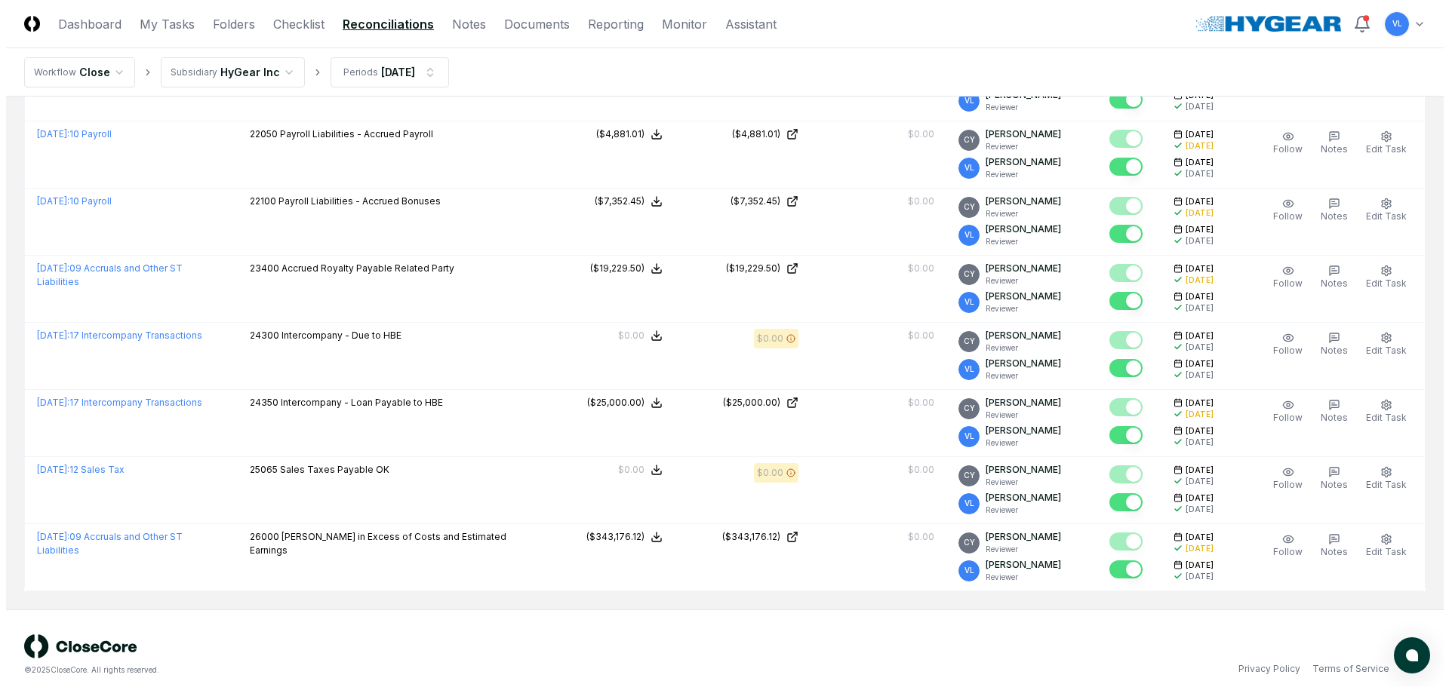
scroll to position [946, 0]
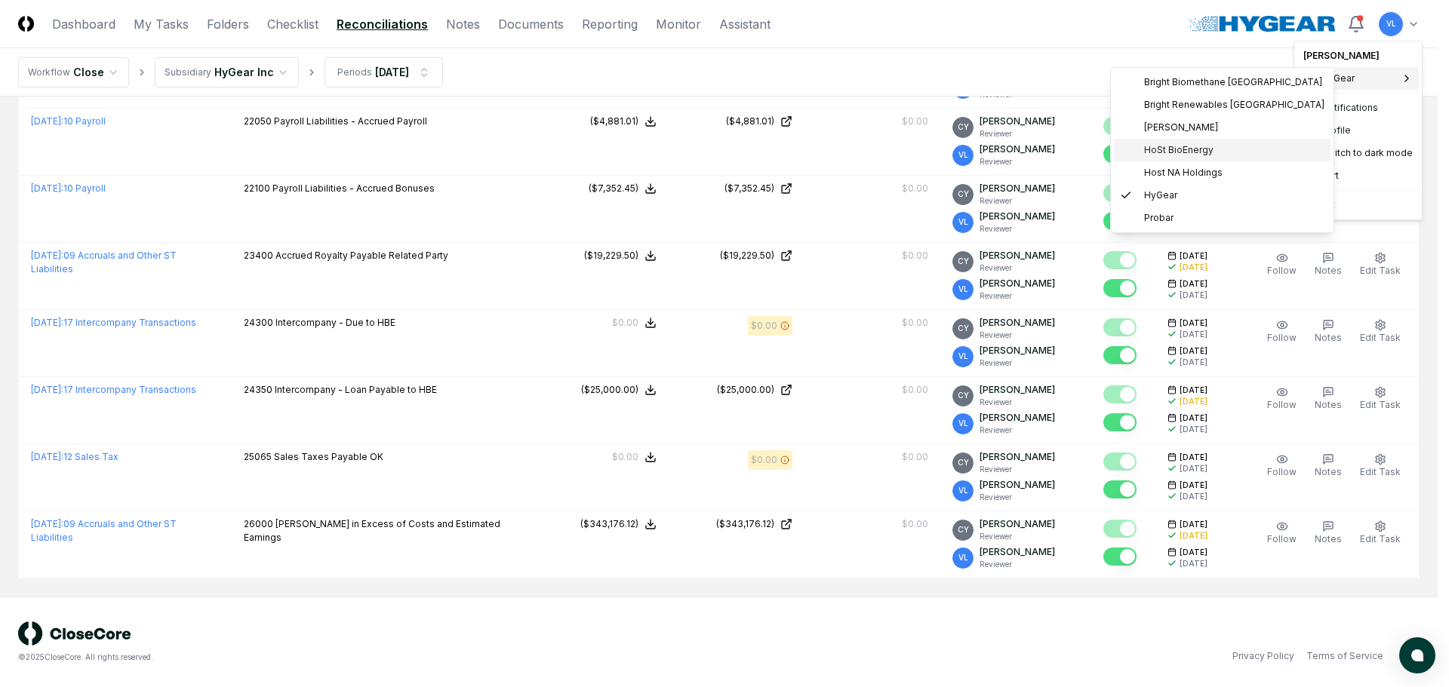
click div "HoSt BioEnergy"
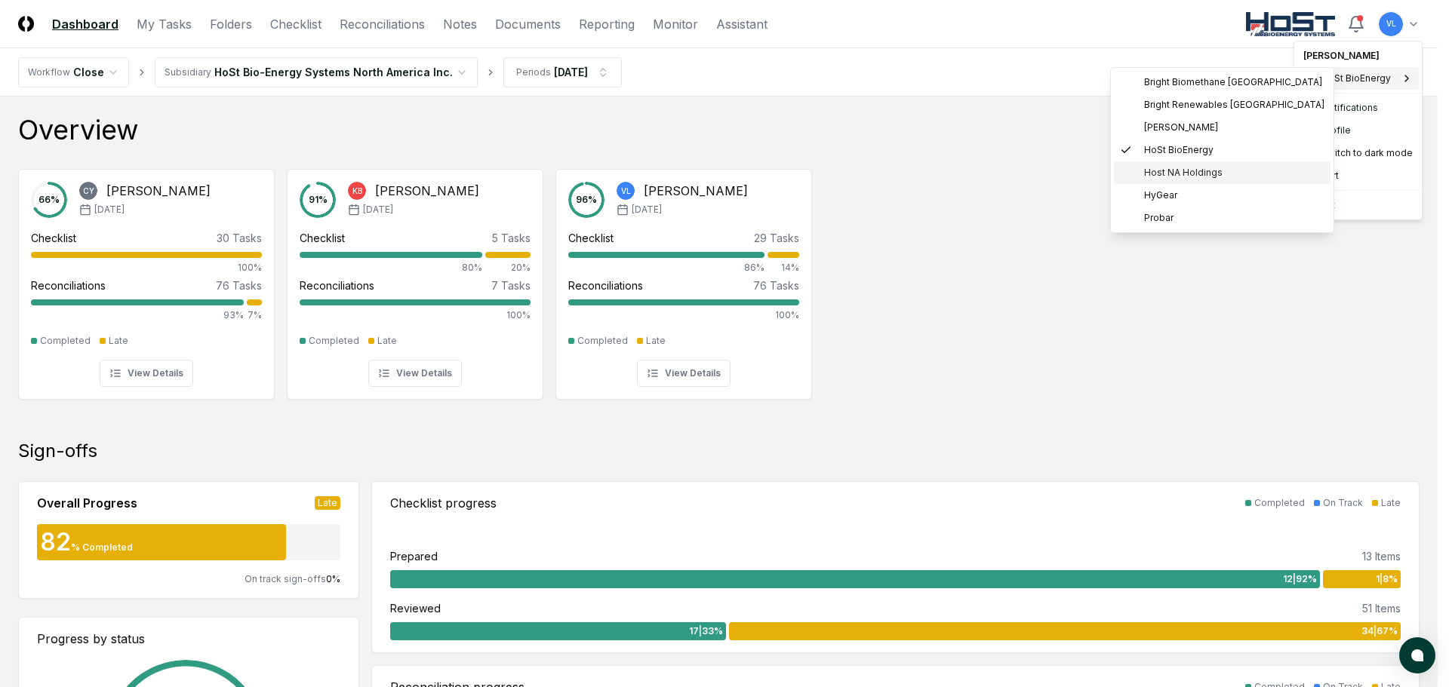
click at [1200, 169] on span "Host NA Holdings" at bounding box center [1183, 173] width 78 height 14
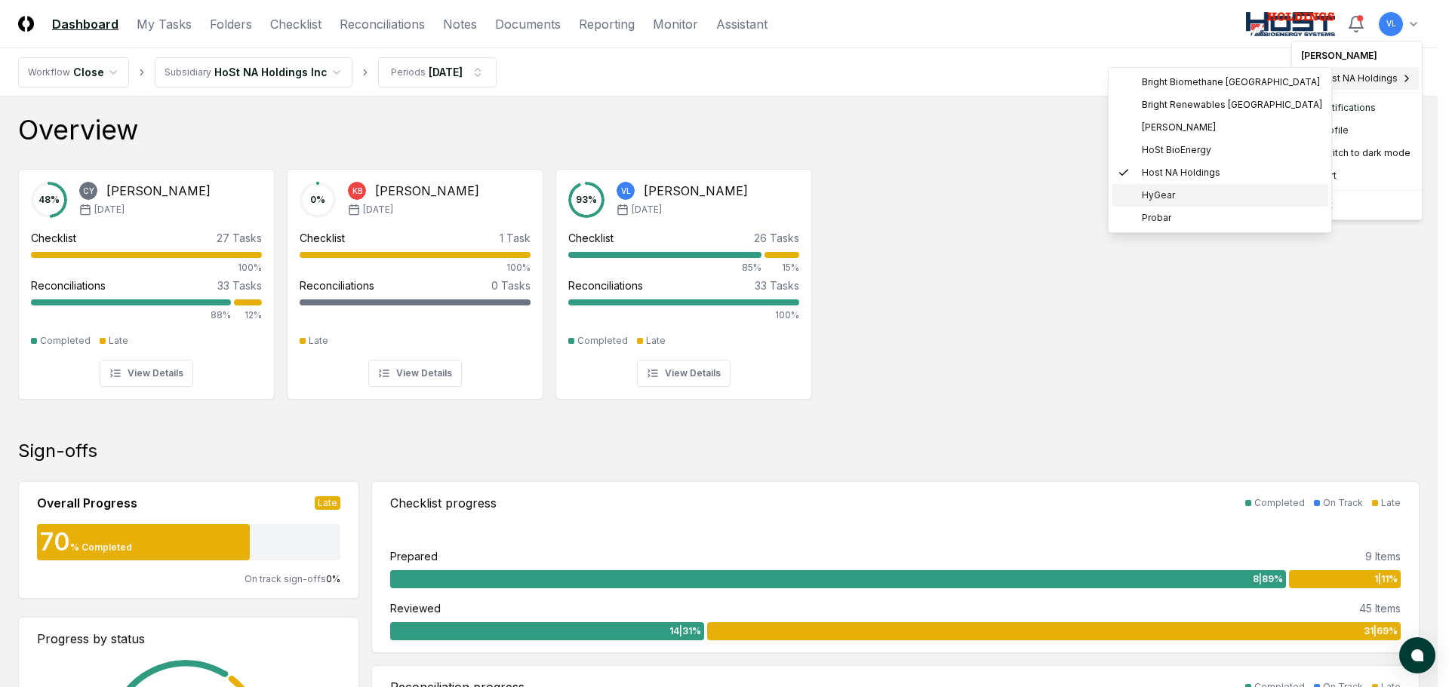
click at [1170, 192] on span "HyGear" at bounding box center [1158, 196] width 33 height 14
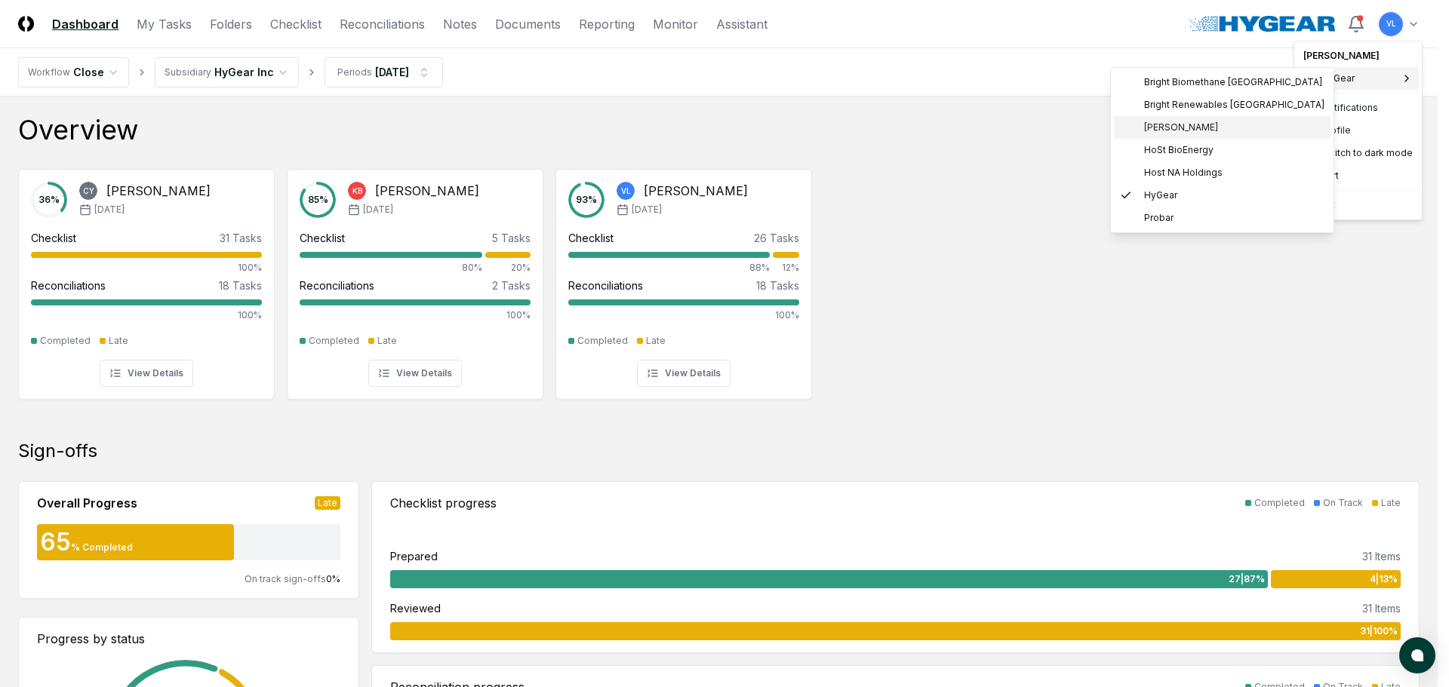
click at [1182, 125] on span "[PERSON_NAME]" at bounding box center [1181, 128] width 74 height 14
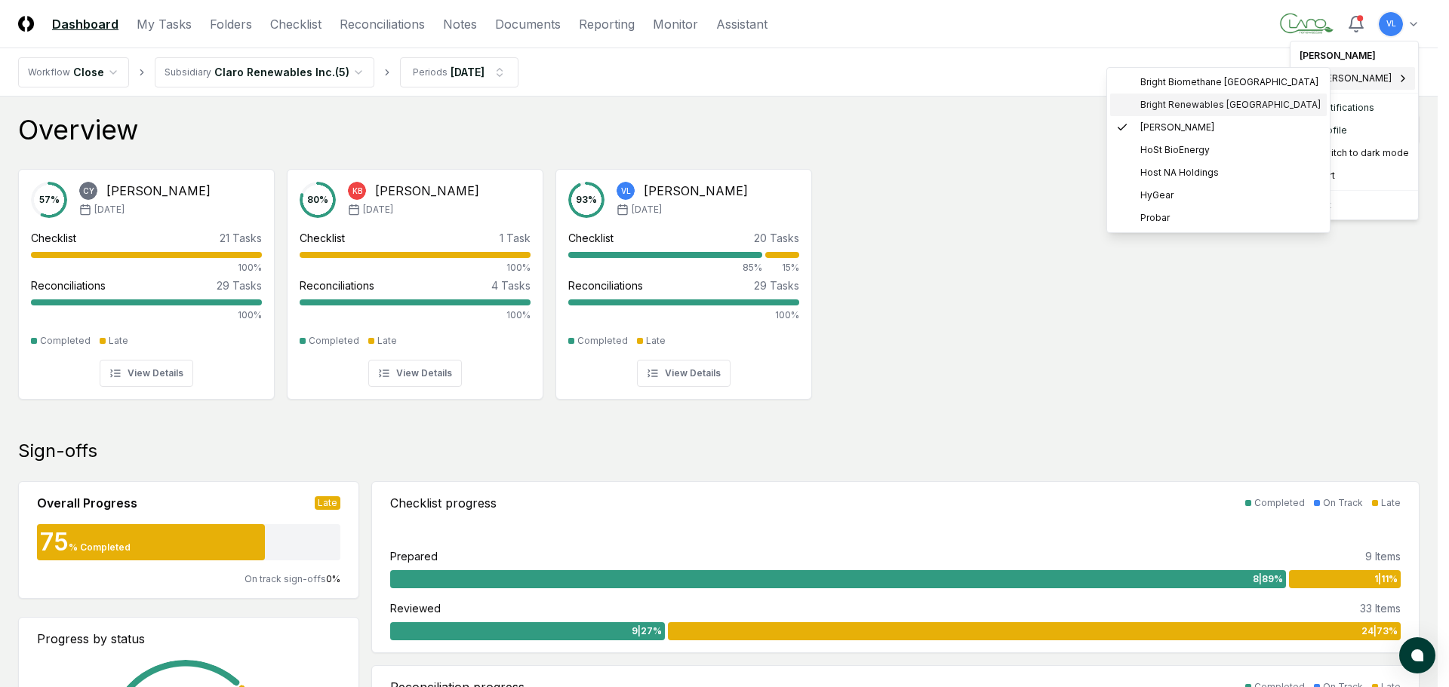
click at [1222, 99] on span "Bright Renewables [GEOGRAPHIC_DATA]" at bounding box center [1230, 105] width 180 height 14
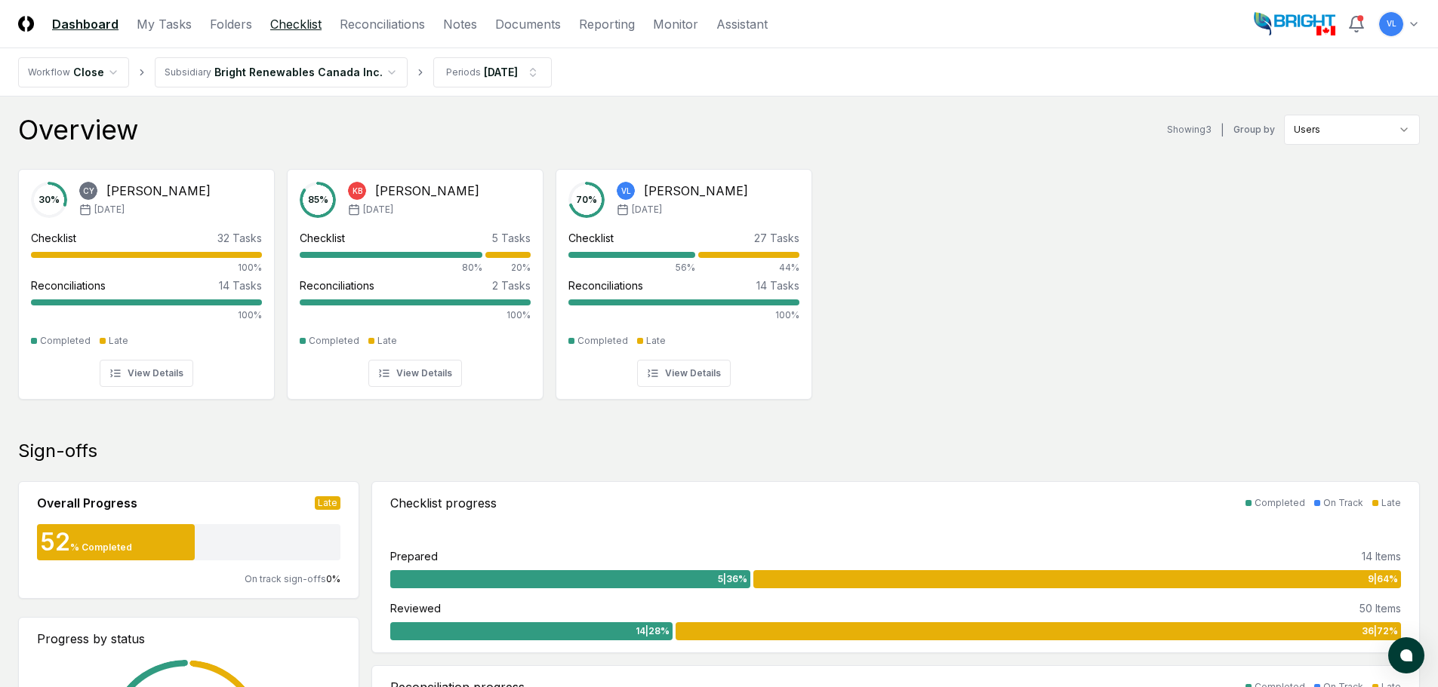
click at [296, 25] on link "Checklist" at bounding box center [295, 24] width 51 height 18
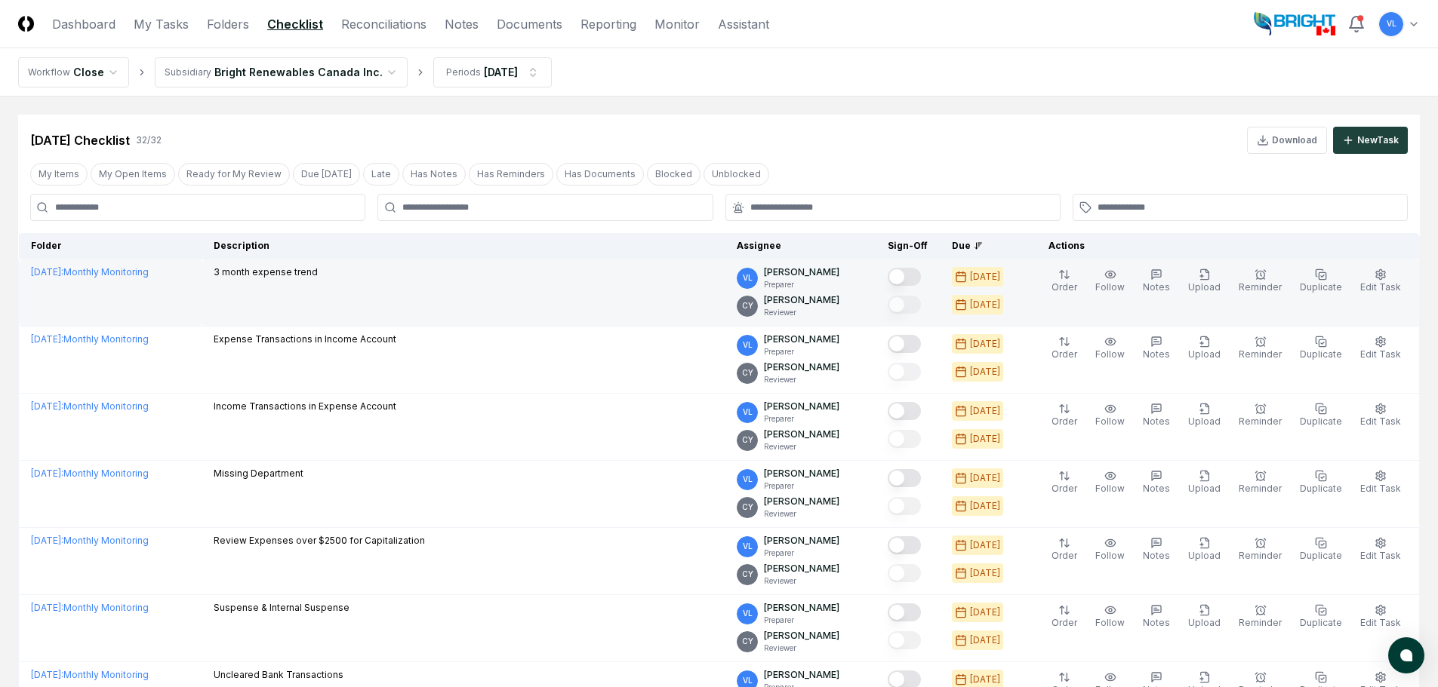
click at [920, 283] on button "Mark complete" at bounding box center [903, 277] width 33 height 18
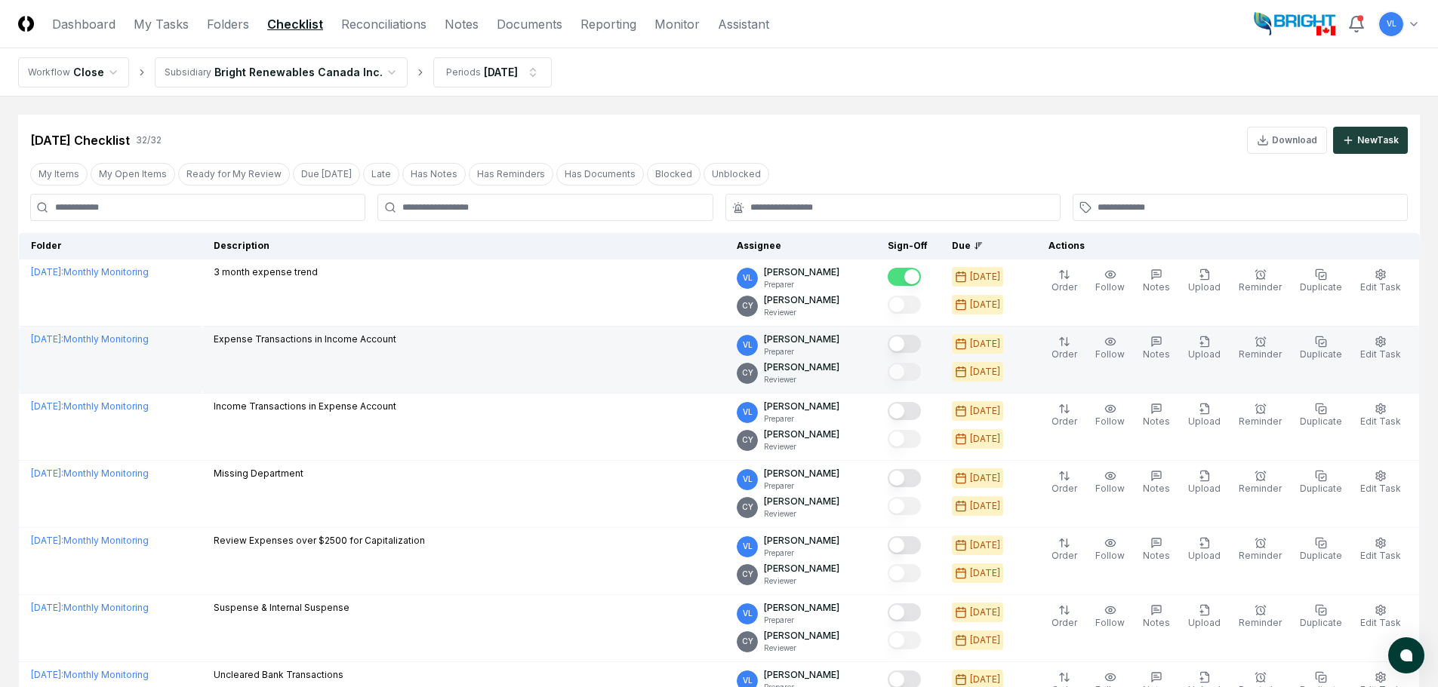
click at [921, 344] on button "Mark complete" at bounding box center [903, 344] width 33 height 18
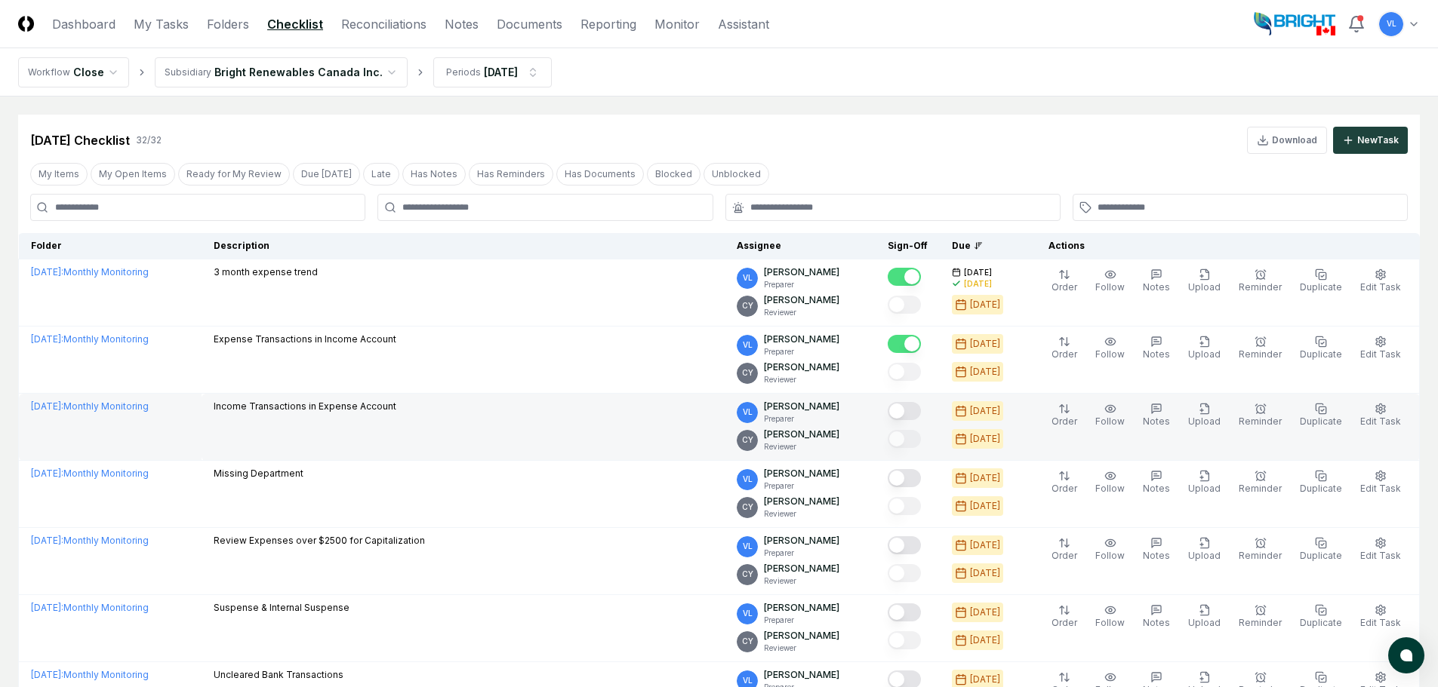
click at [918, 414] on button "Mark complete" at bounding box center [903, 411] width 33 height 18
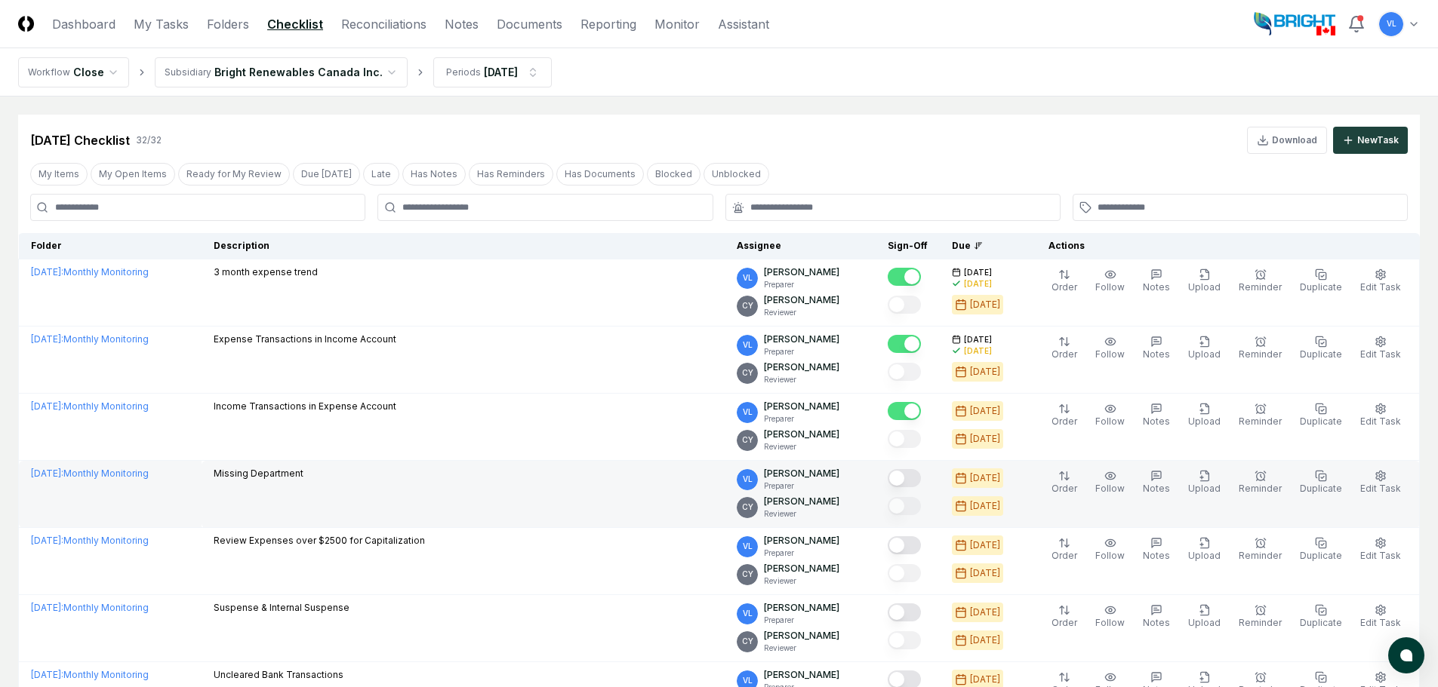
click at [918, 481] on button "Mark complete" at bounding box center [903, 478] width 33 height 18
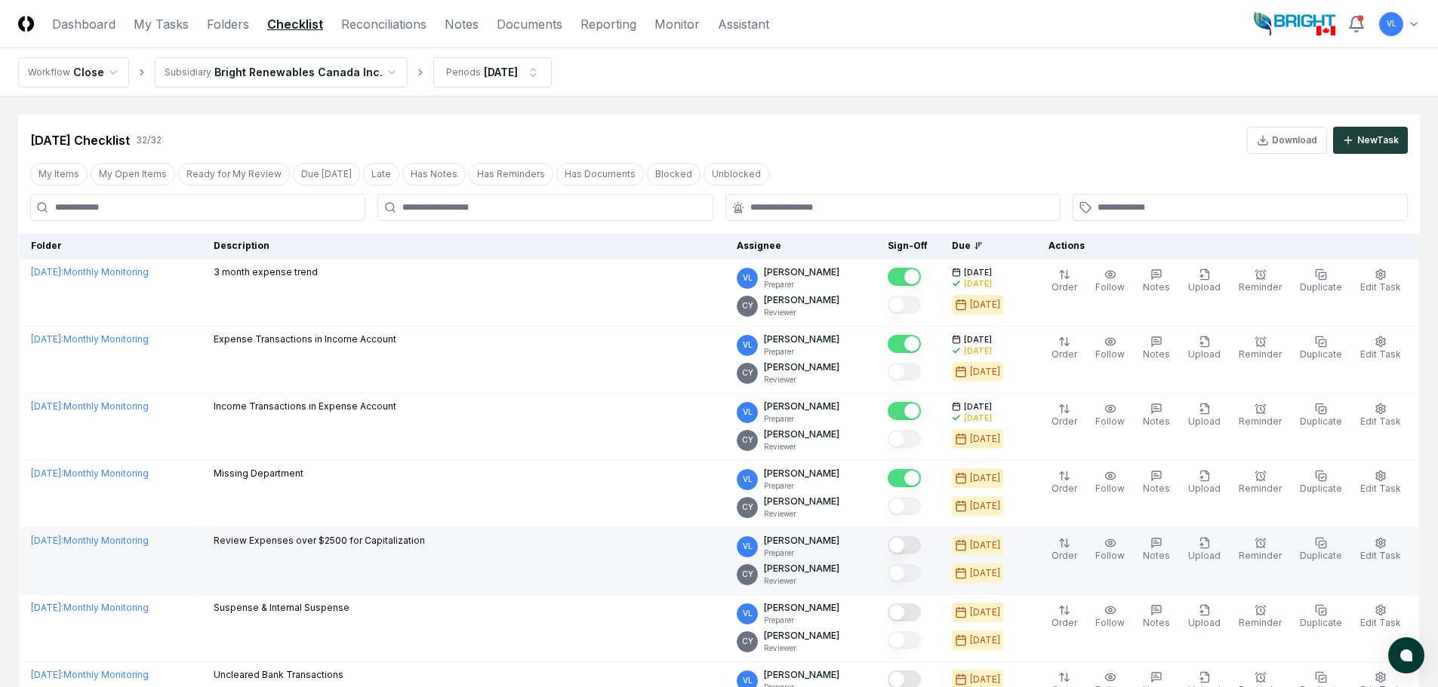
click at [921, 549] on button "Mark complete" at bounding box center [903, 546] width 33 height 18
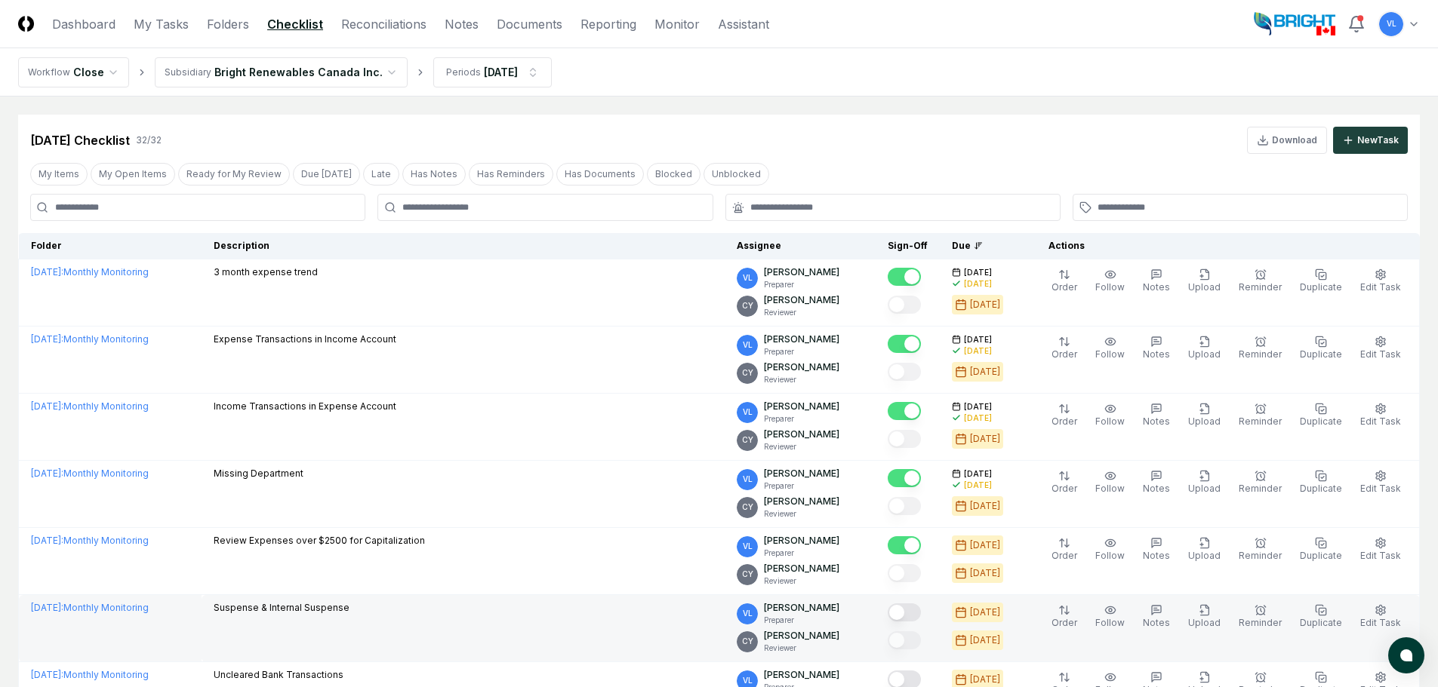
click at [921, 614] on button "Mark complete" at bounding box center [903, 613] width 33 height 18
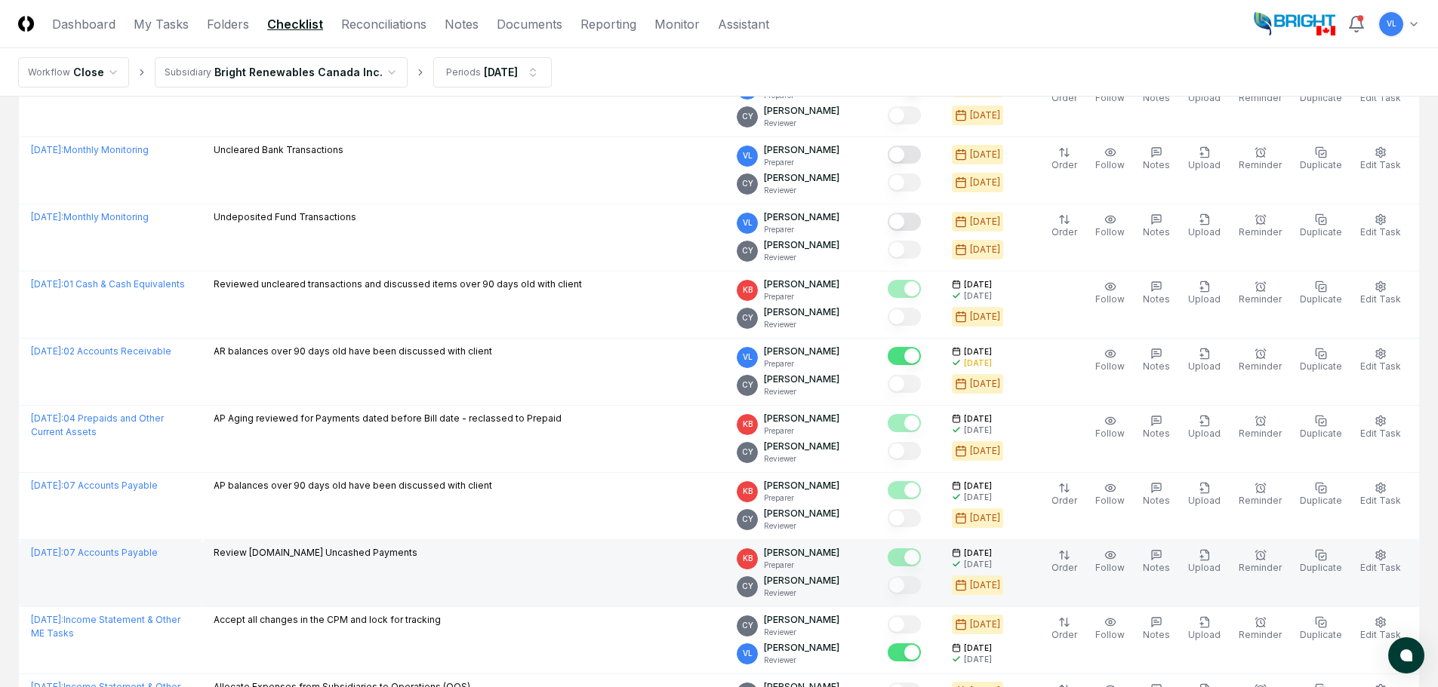
scroll to position [528, 0]
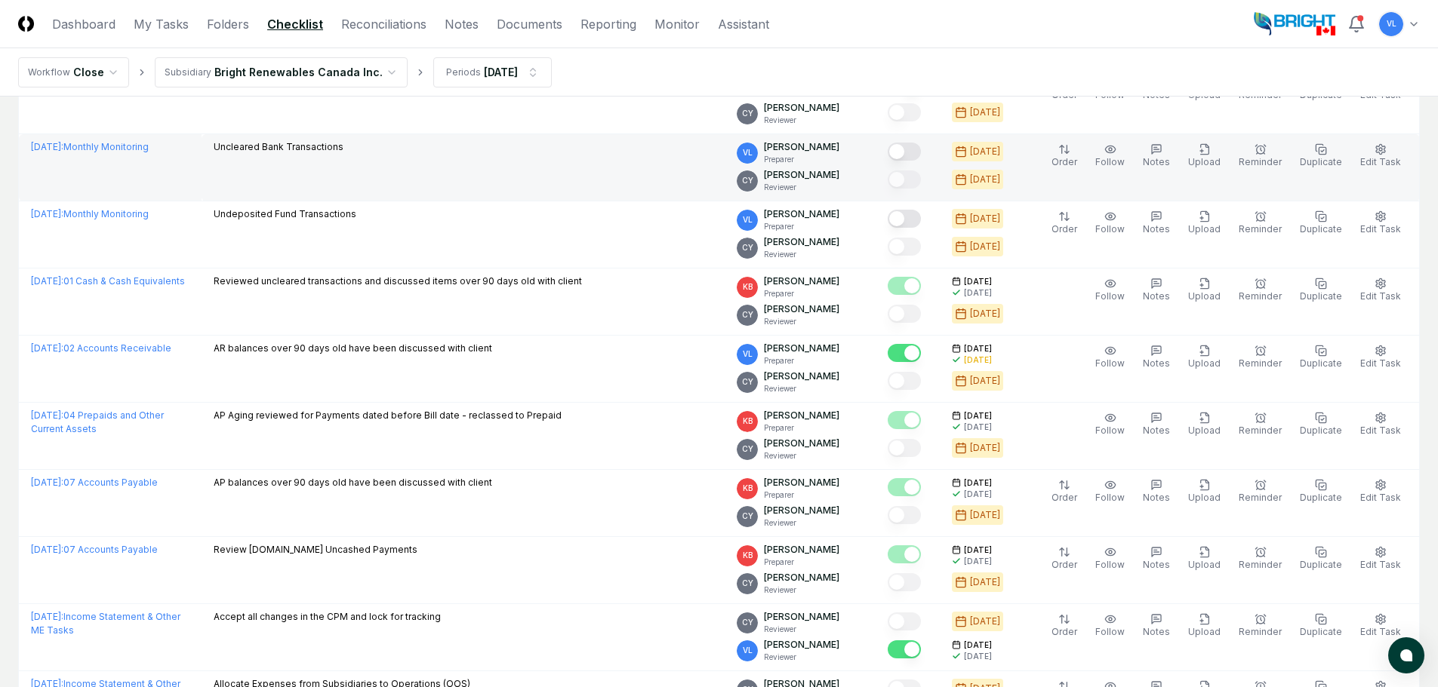
click at [918, 152] on button "Mark complete" at bounding box center [903, 152] width 33 height 18
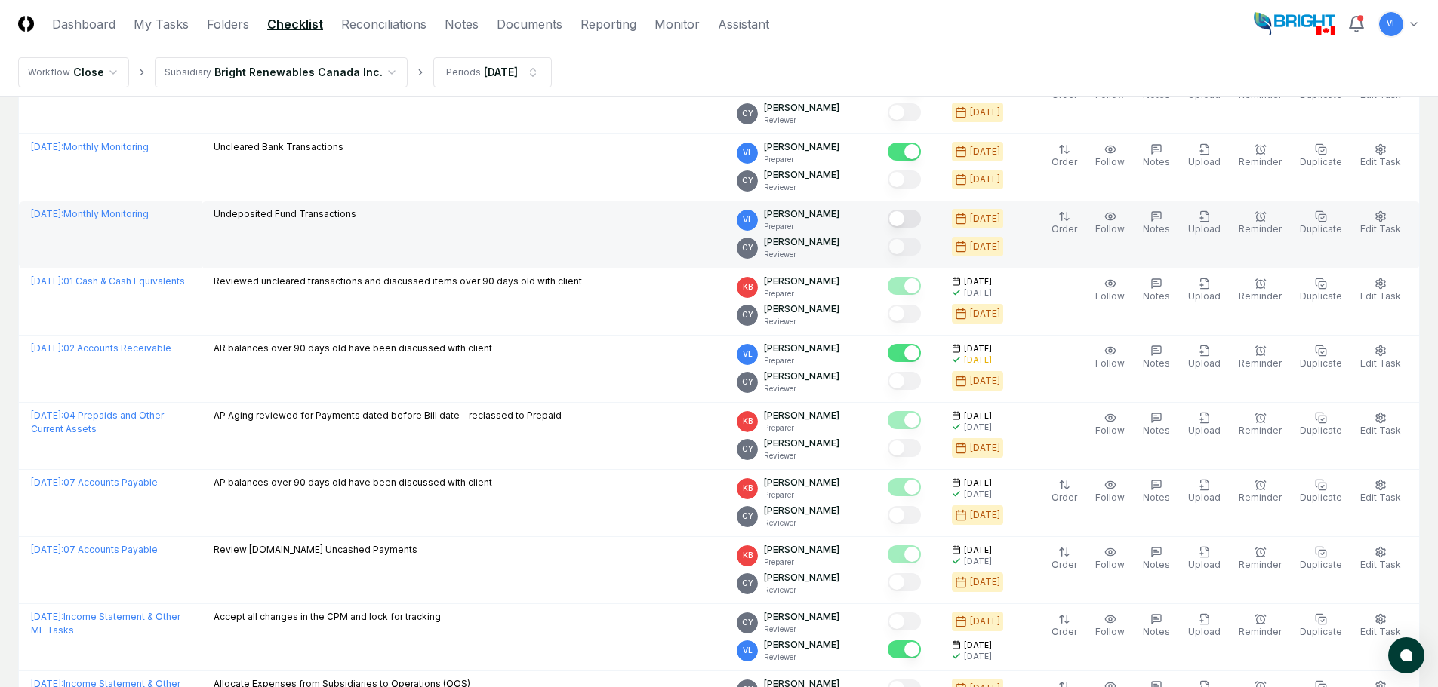
click at [909, 220] on button "Mark complete" at bounding box center [903, 219] width 33 height 18
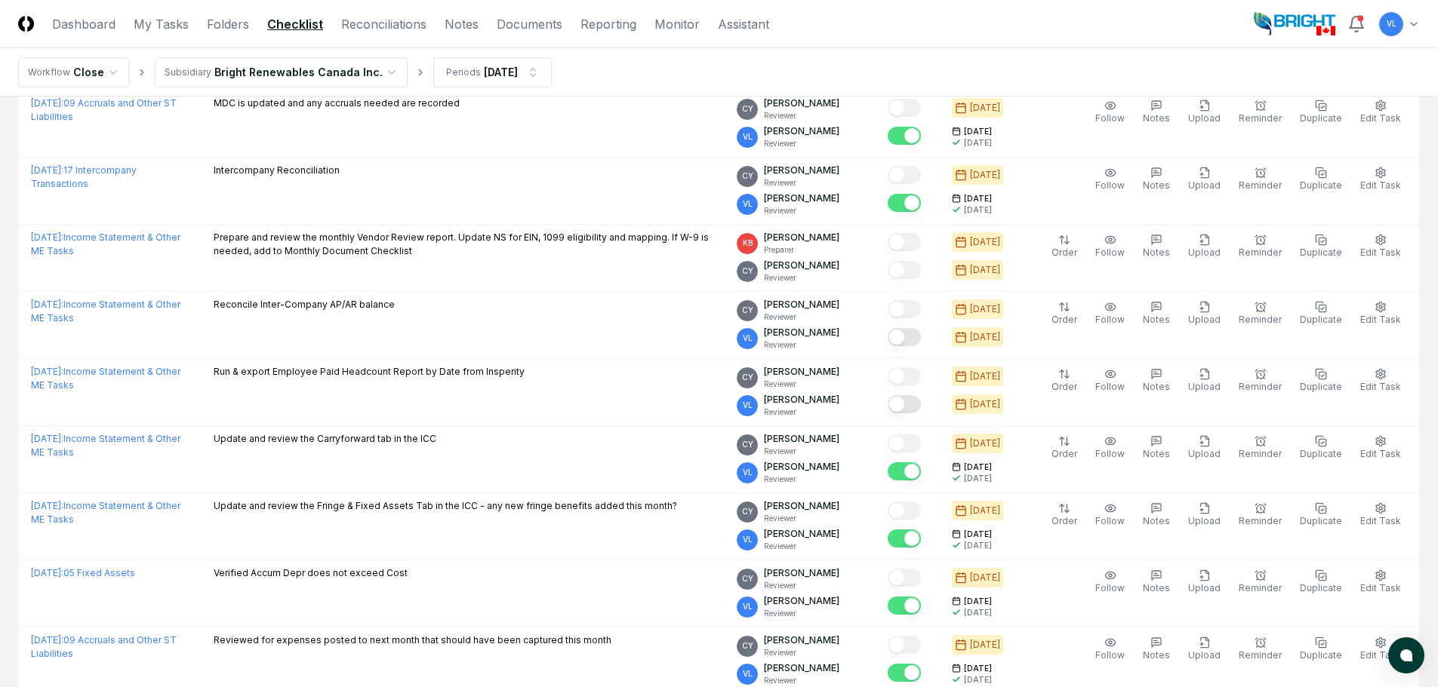
scroll to position [1509, 0]
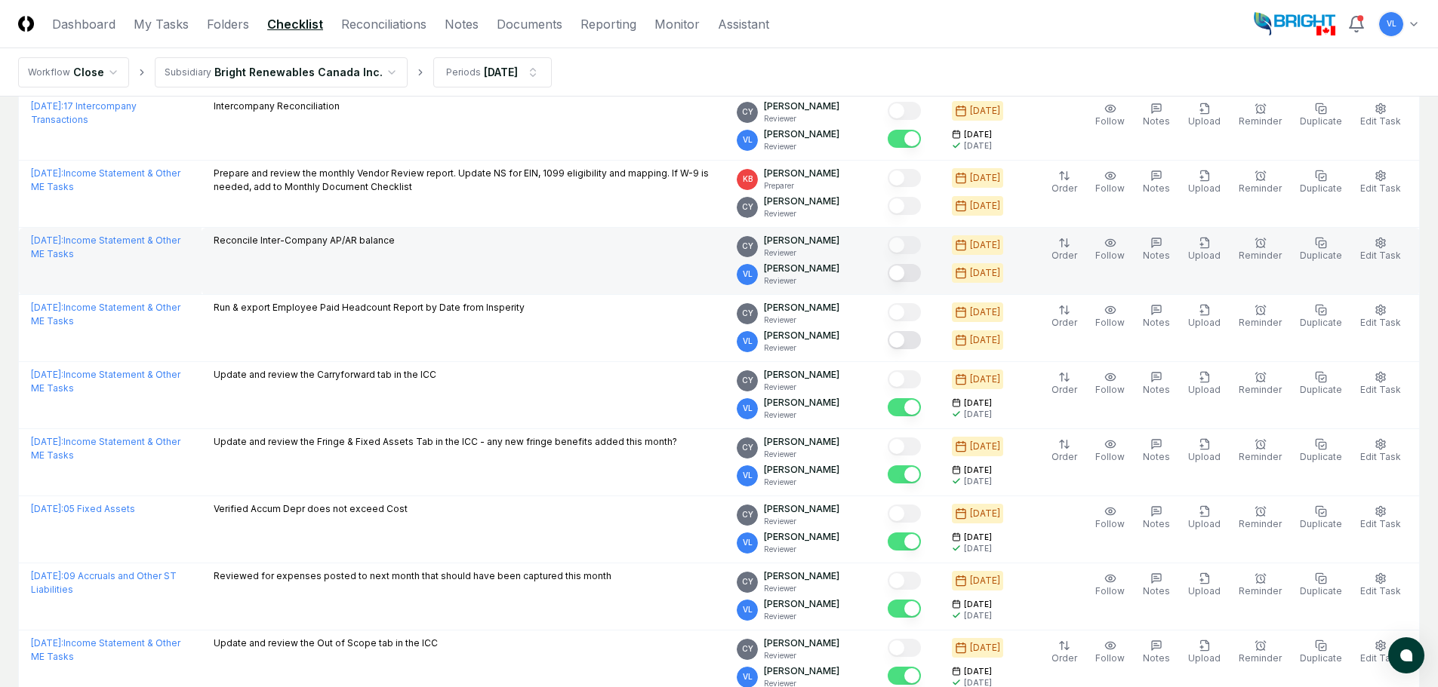
click at [915, 273] on button "Mark complete" at bounding box center [903, 273] width 33 height 18
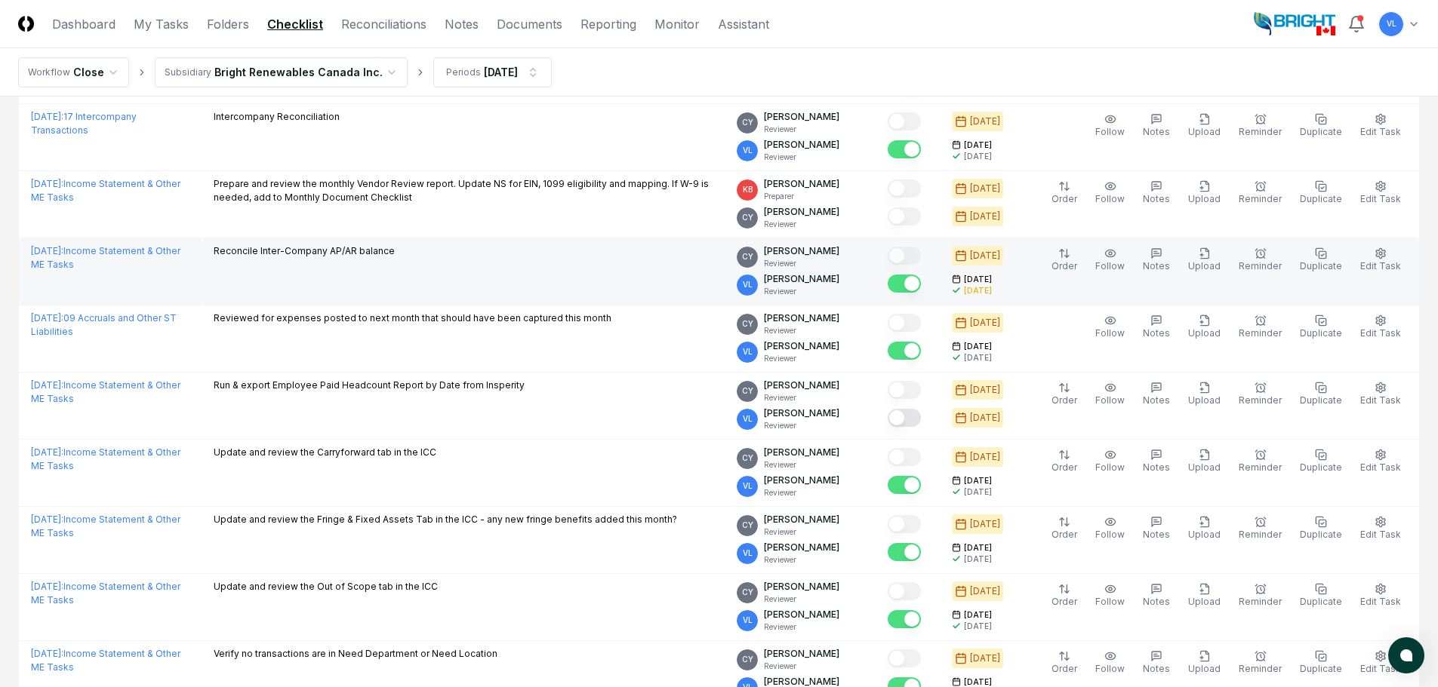
scroll to position [1601, 0]
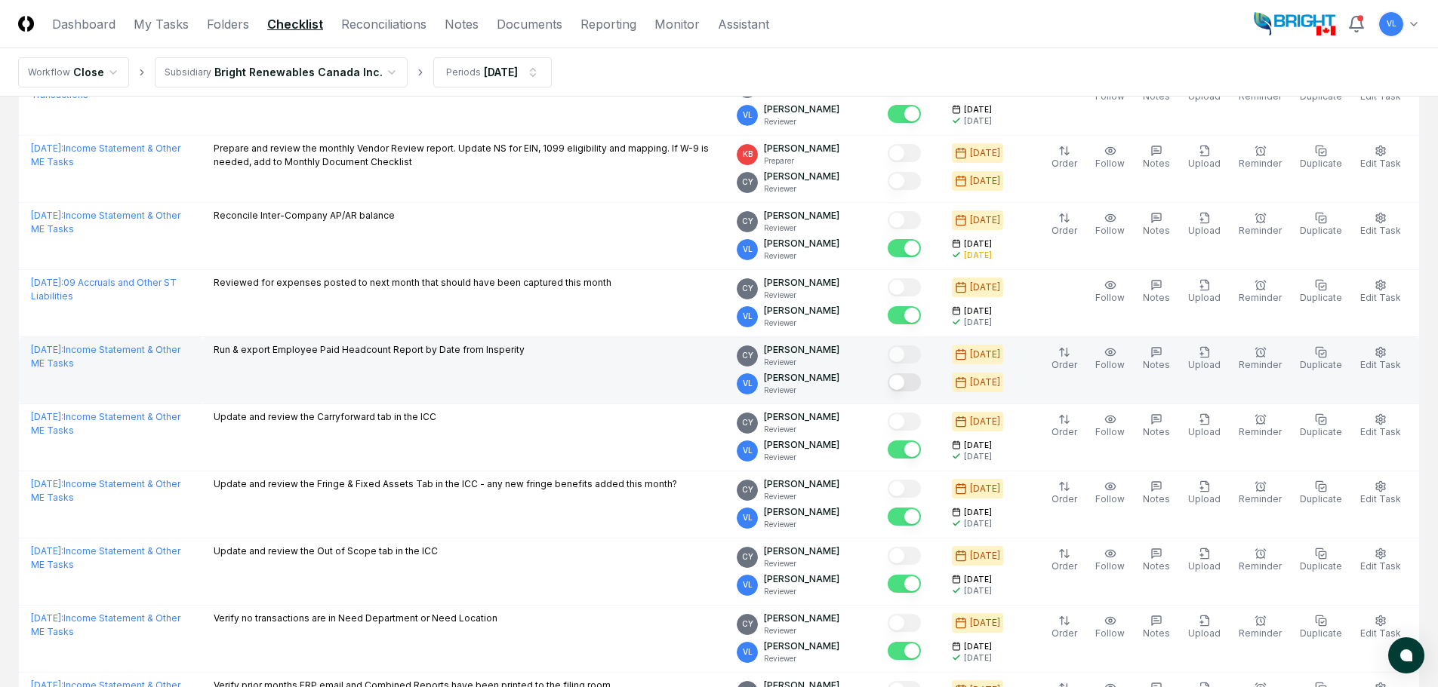
click at [915, 386] on button "Mark complete" at bounding box center [903, 383] width 33 height 18
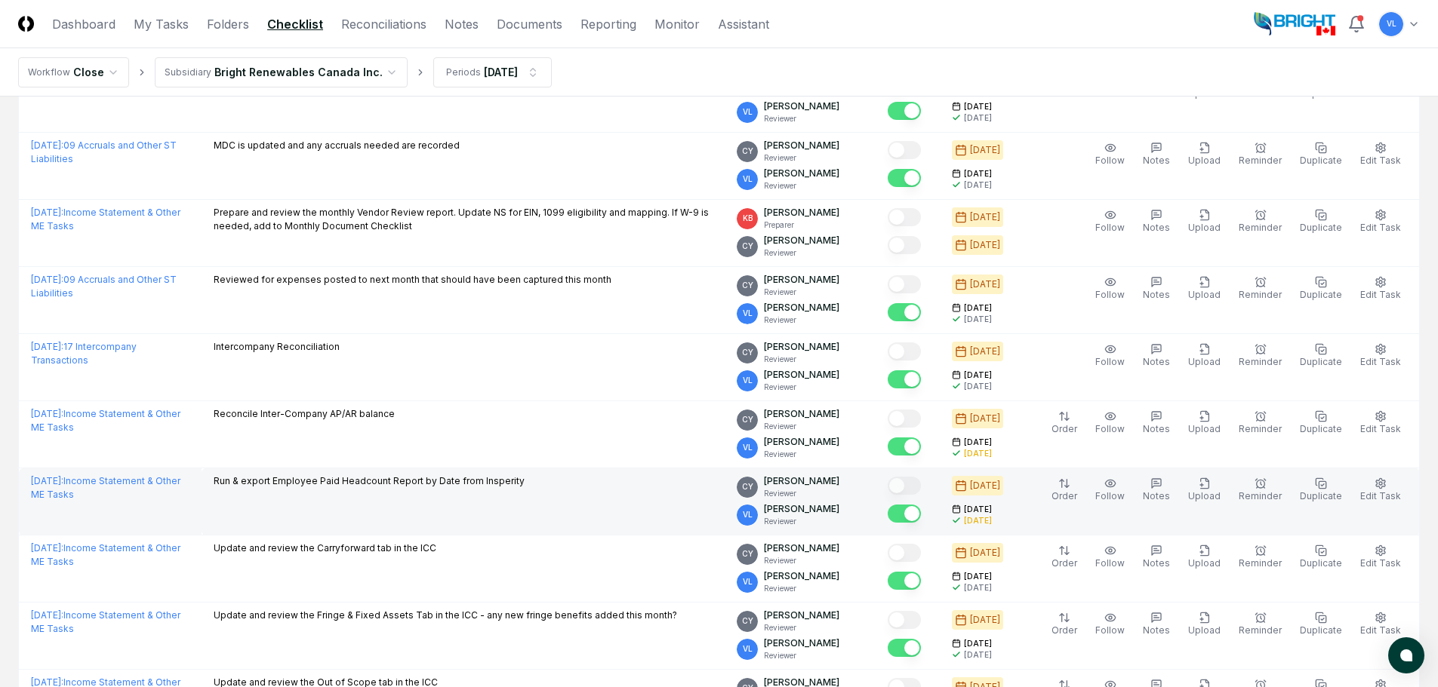
scroll to position [1251, 0]
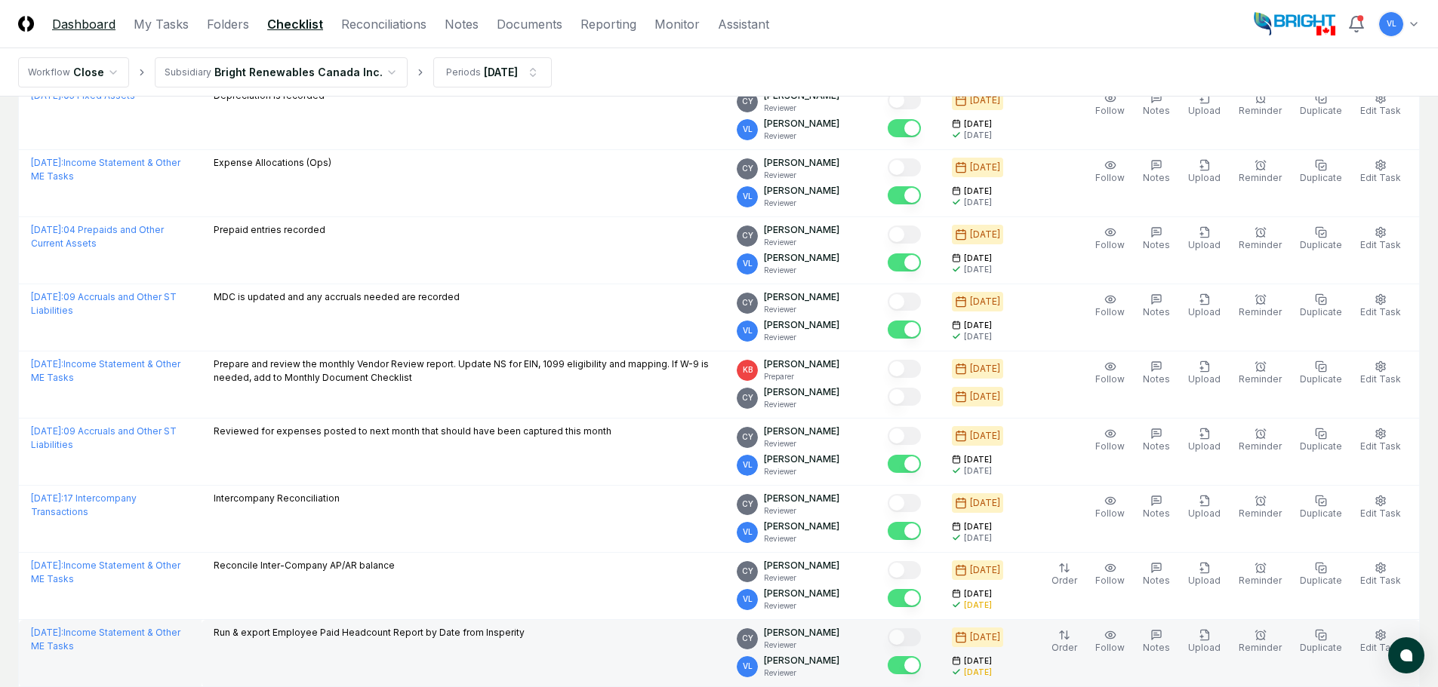
click at [97, 25] on link "Dashboard" at bounding box center [83, 24] width 63 height 18
